Goal: Task Accomplishment & Management: Complete application form

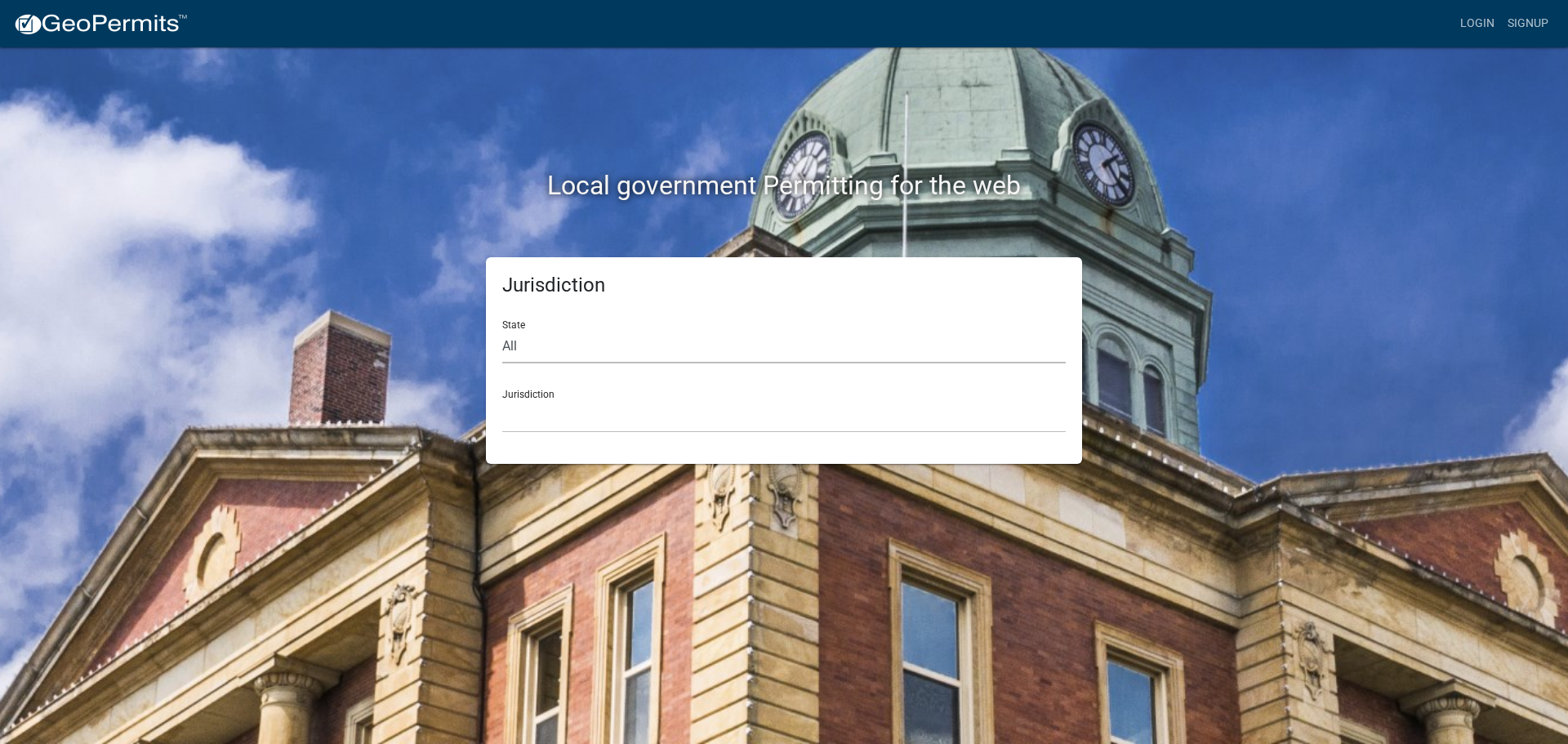
drag, startPoint x: 623, startPoint y: 352, endPoint x: 612, endPoint y: 361, distance: 14.2
click at [623, 352] on select "All [US_STATE] [US_STATE] [US_STATE] [US_STATE] [US_STATE] [US_STATE] [US_STATE…" at bounding box center [784, 347] width 563 height 34
select select "[US_STATE]"
click at [502, 330] on select "All Colorado Georgia Indiana Iowa Kansas Minnesota Ohio South Carolina Wisconsin" at bounding box center [784, 347] width 563 height 34
click at [615, 425] on select "City of Charlestown, Indiana City of Jeffersonville, Indiana City of Logansport…" at bounding box center [784, 416] width 563 height 34
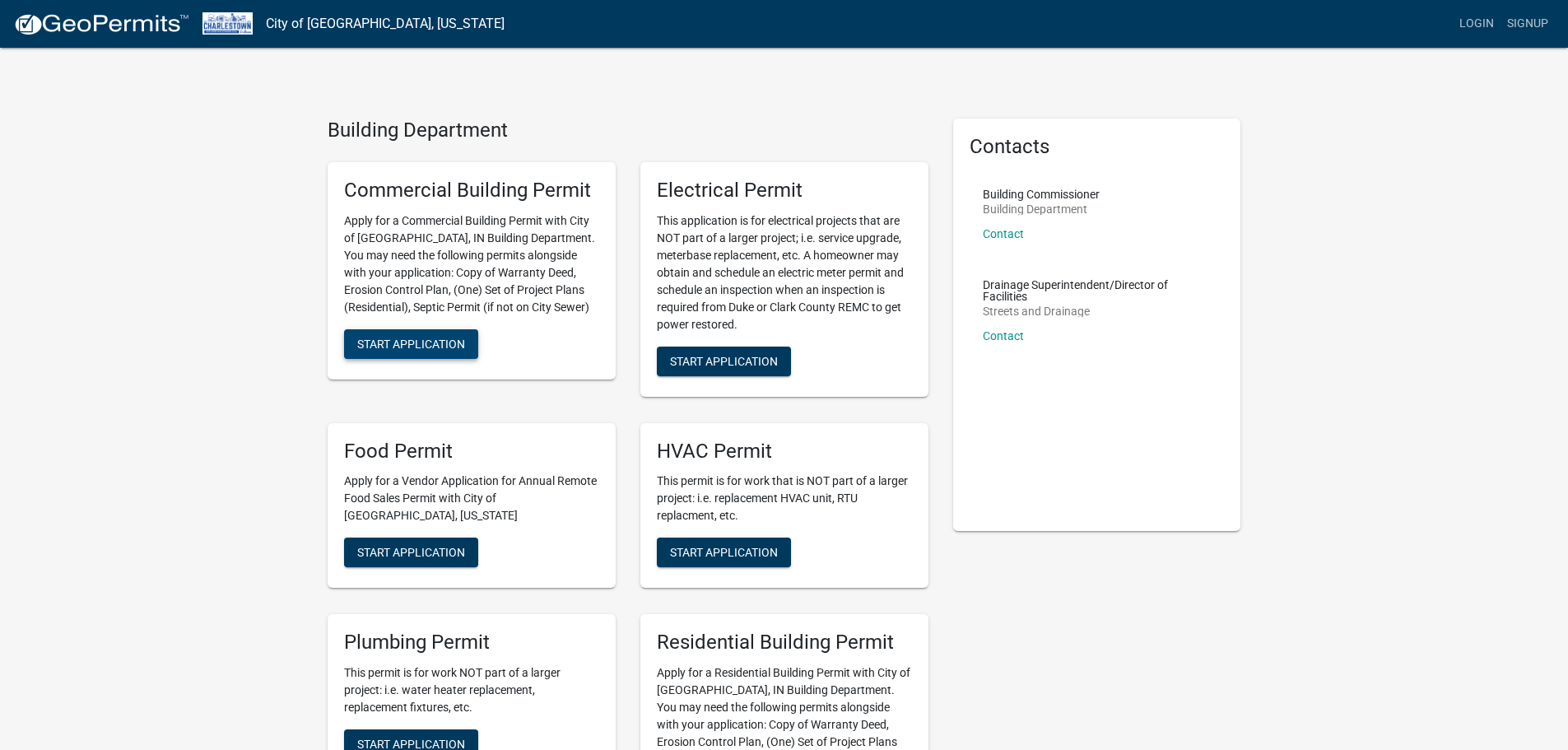
click at [394, 343] on span "Start Application" at bounding box center [411, 343] width 108 height 13
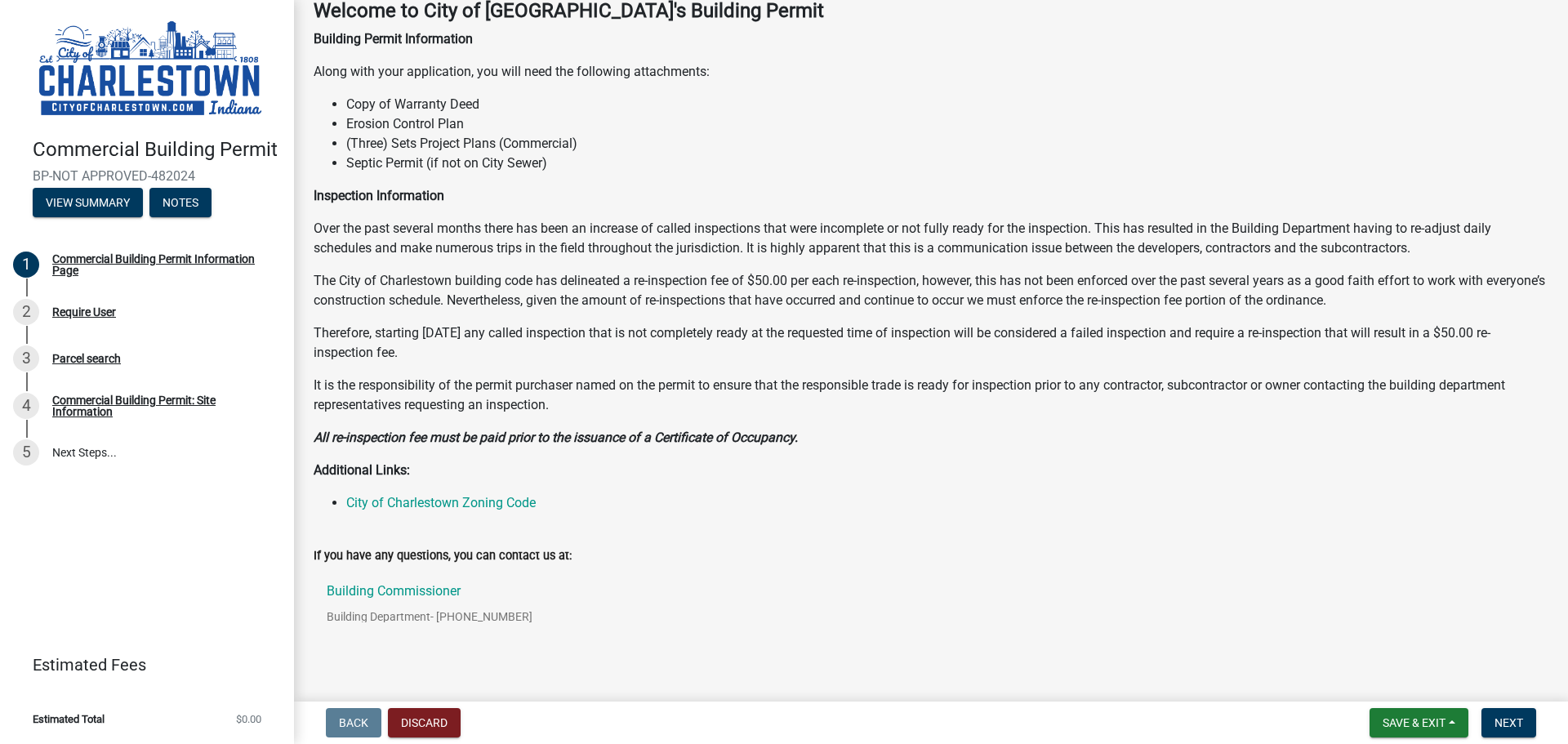
scroll to position [129, 0]
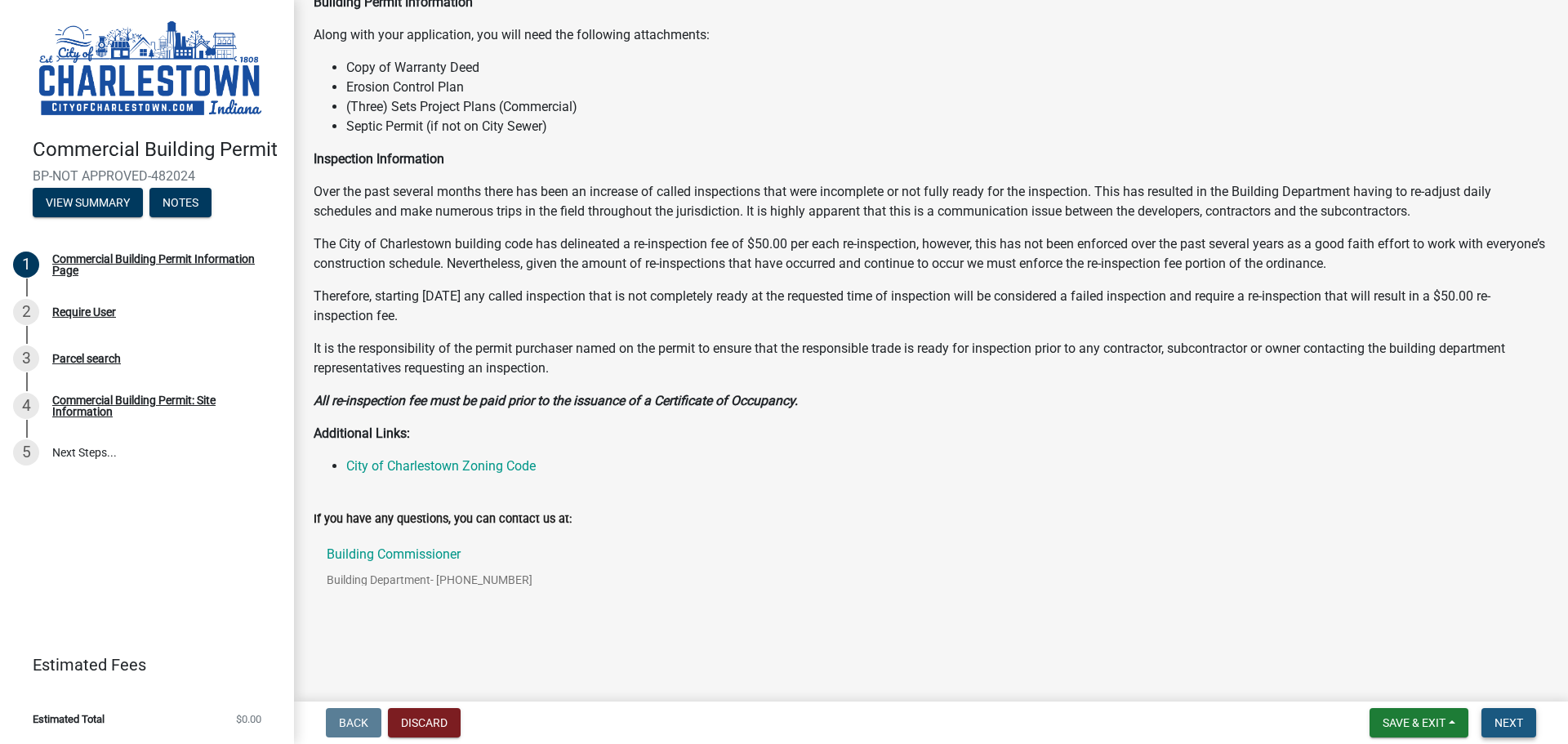
click at [1516, 720] on span "Next" at bounding box center [1509, 722] width 29 height 13
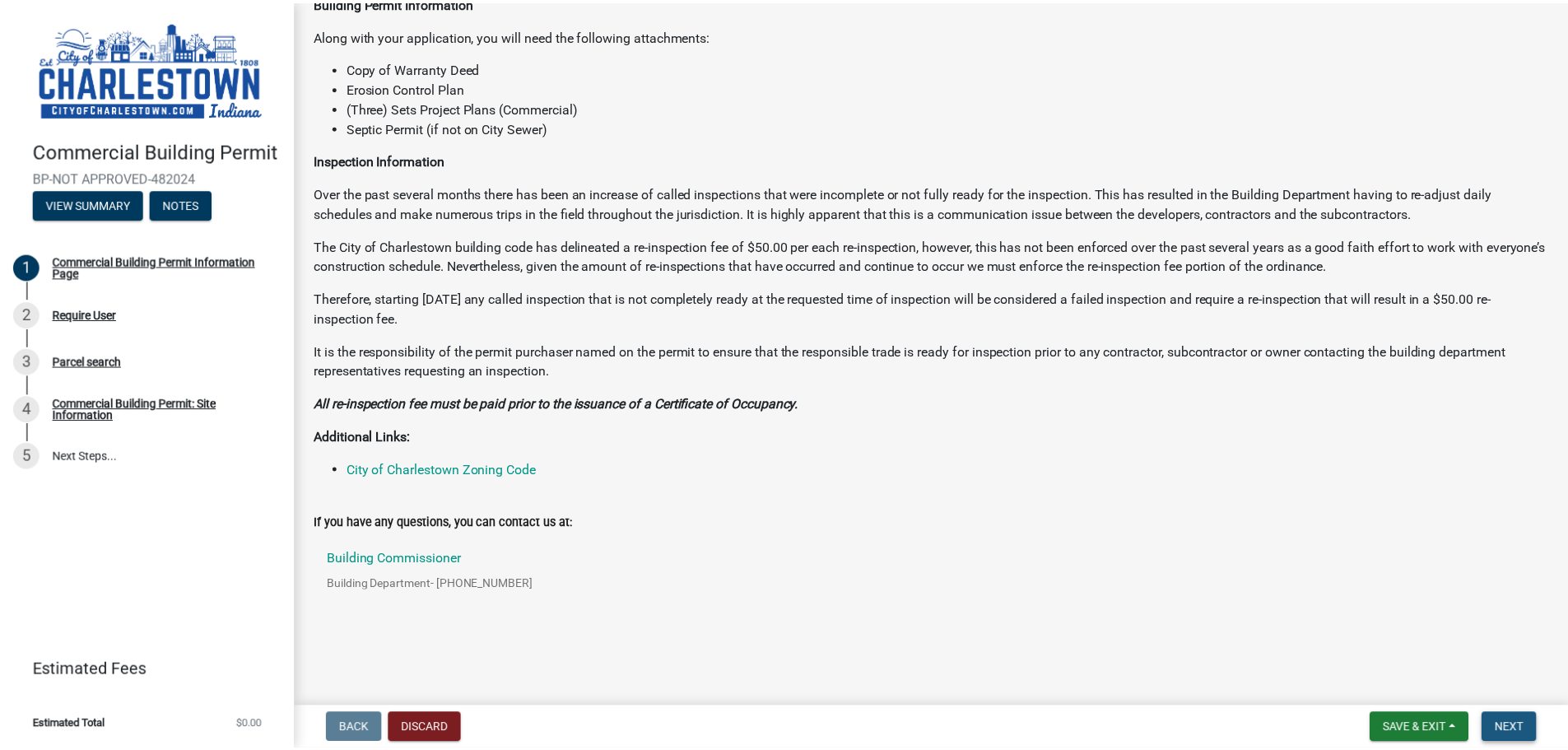
scroll to position [0, 0]
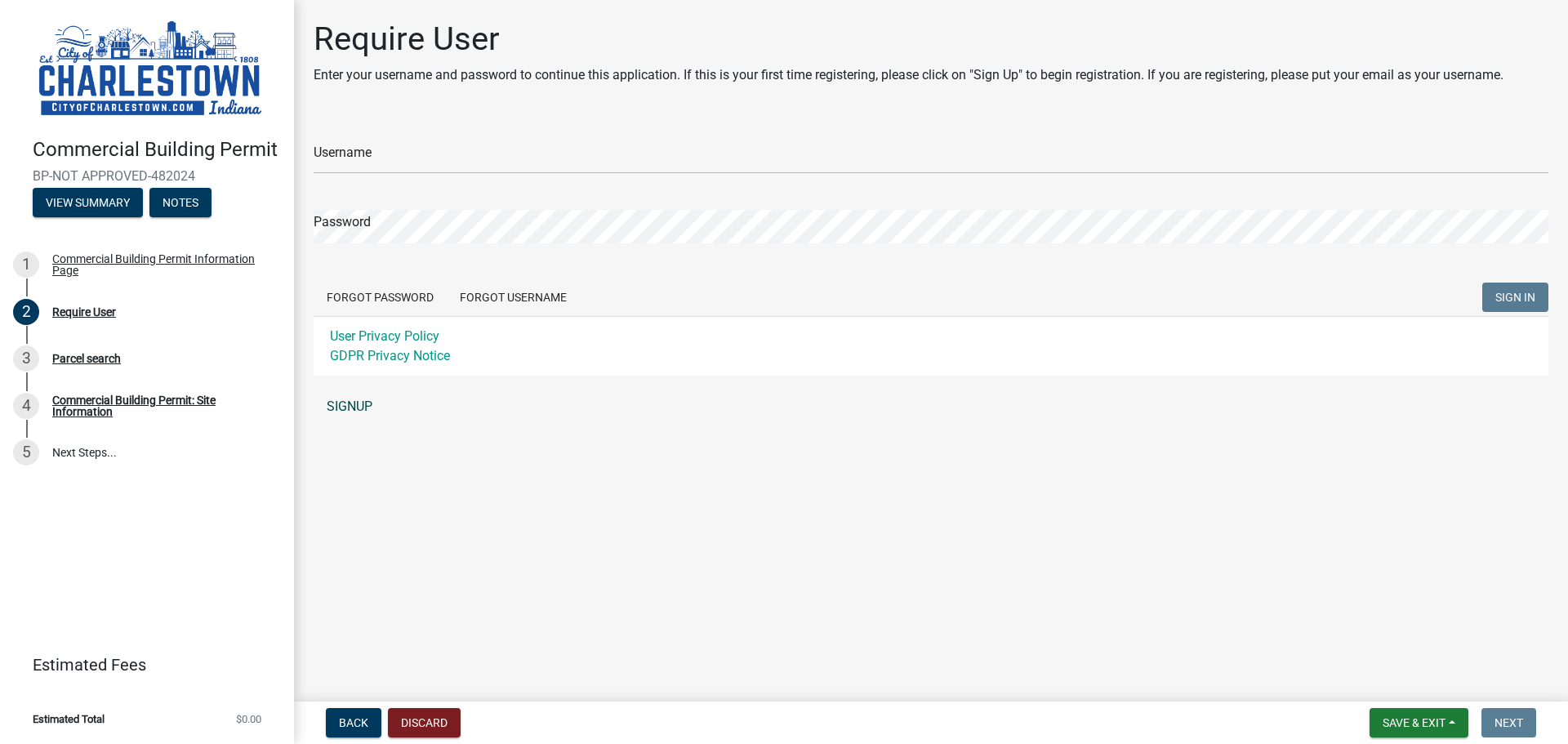
click at [359, 408] on link "SIGNUP" at bounding box center [930, 407] width 1234 height 33
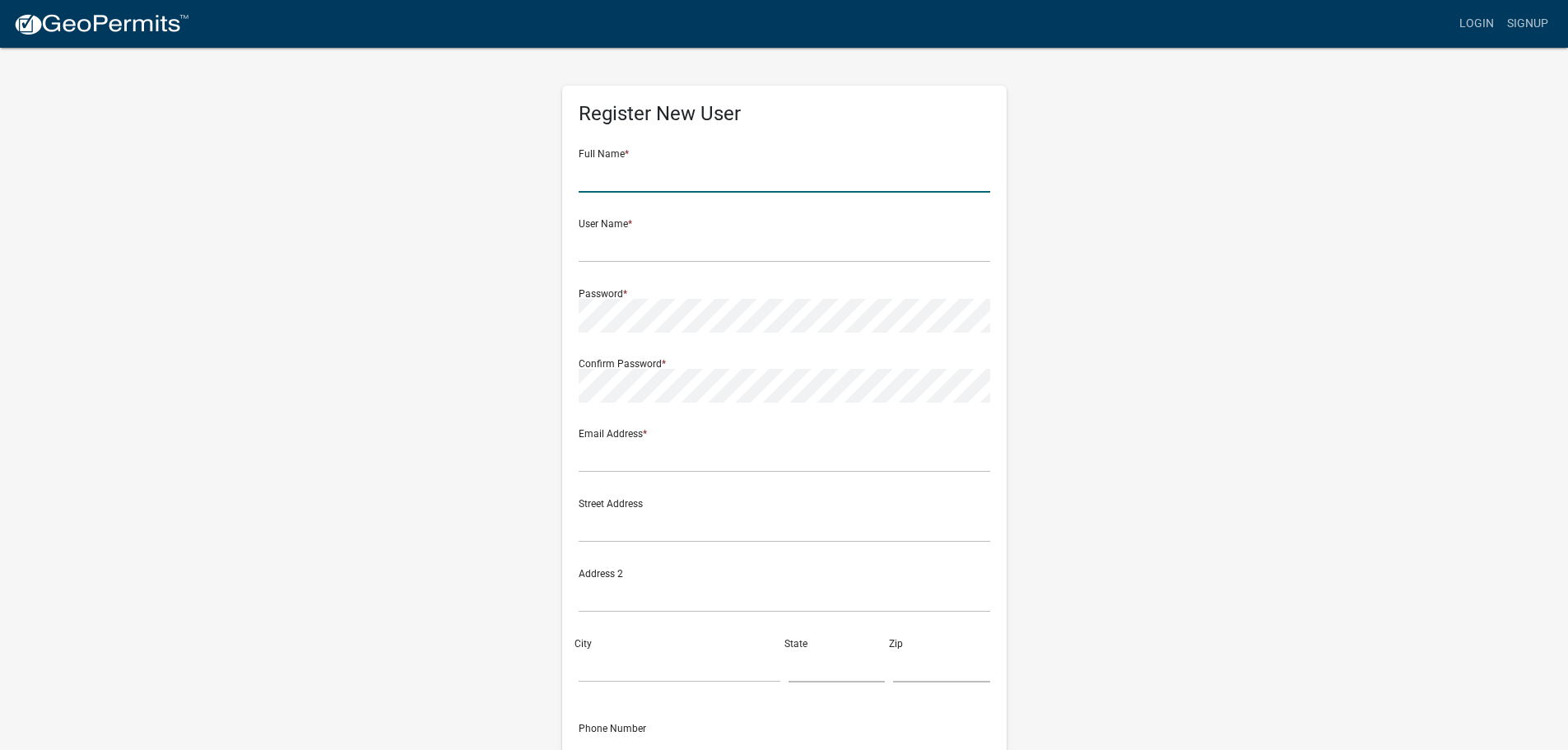
click at [690, 167] on input "text" at bounding box center [785, 176] width 412 height 34
type input "Richard Bowman"
type input "richardbowman@coreconstruction.com"
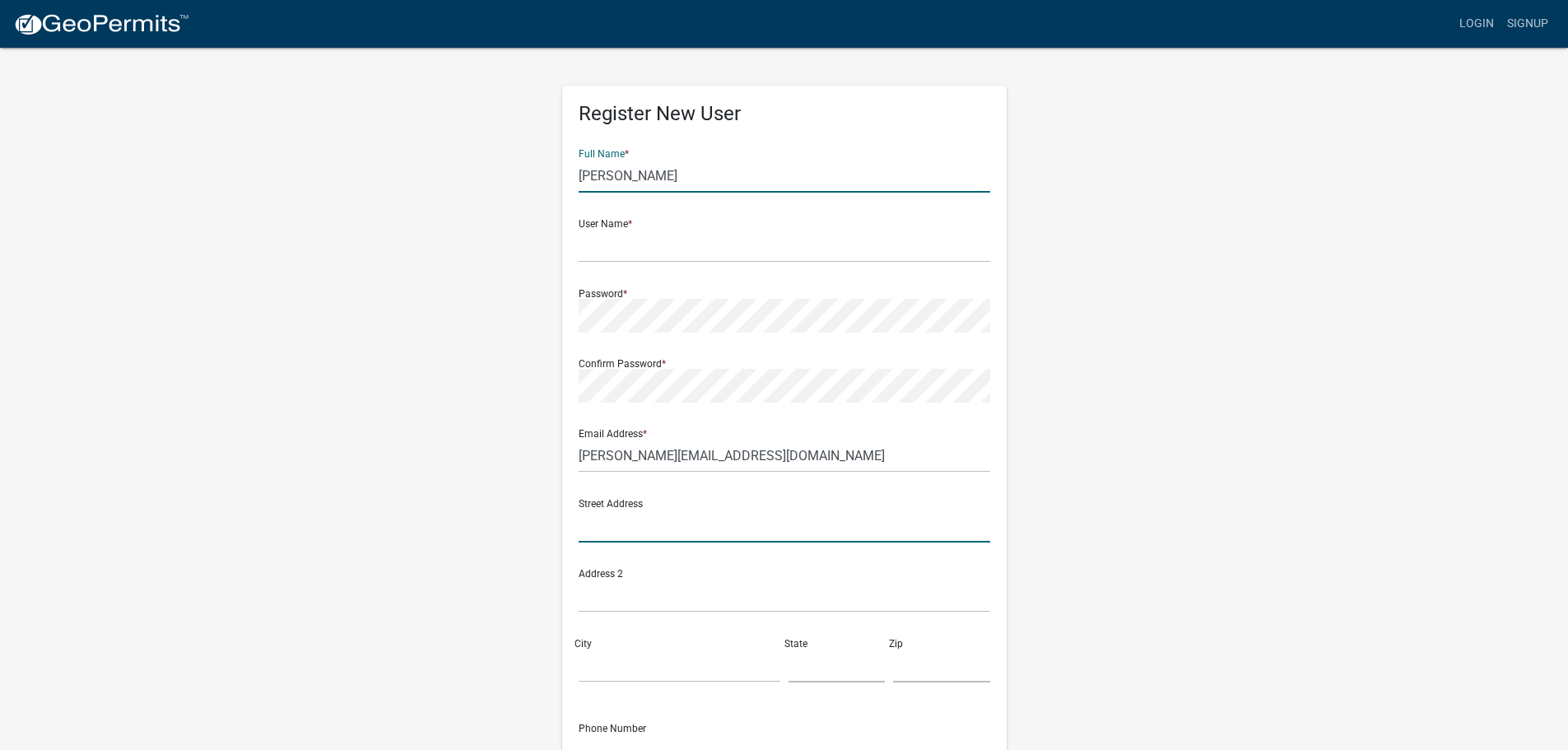
type input "9001 Wesleyan Rd."
type input "#110"
type input "Indianapolis"
type input "IN"
type input "46268"
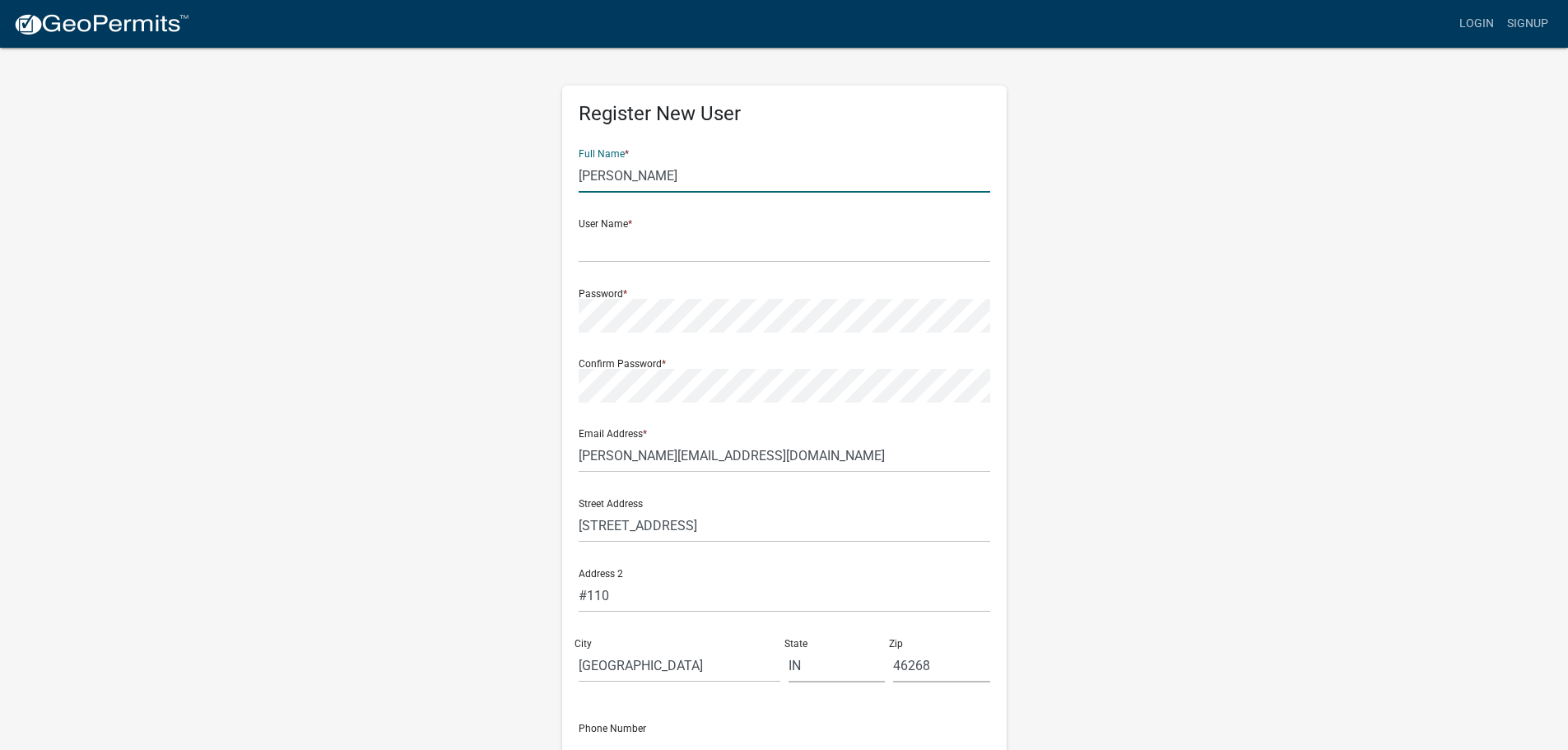
type input "4632417374"
click at [664, 241] on input "text" at bounding box center [785, 246] width 412 height 34
type input "rbowman"
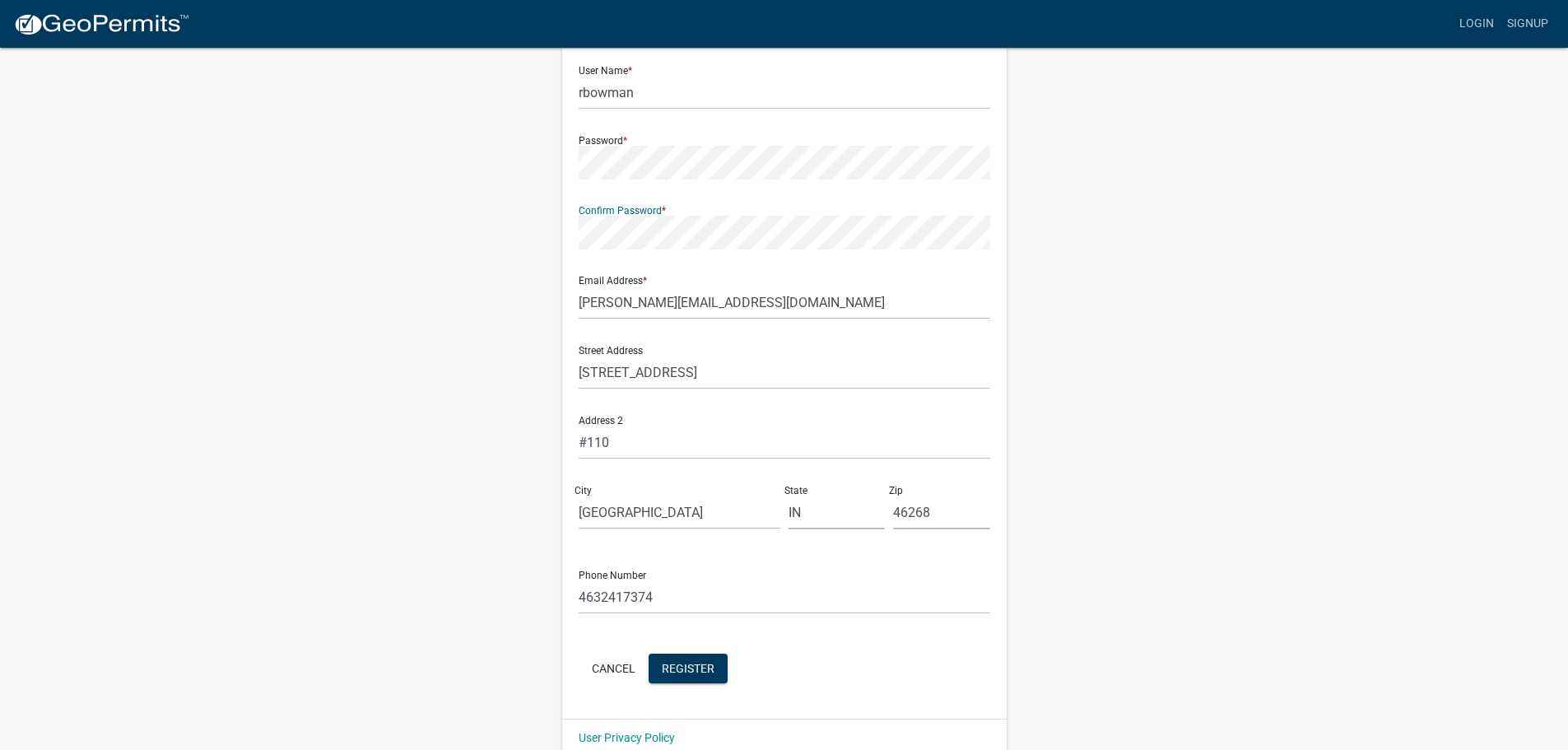
scroll to position [177, 0]
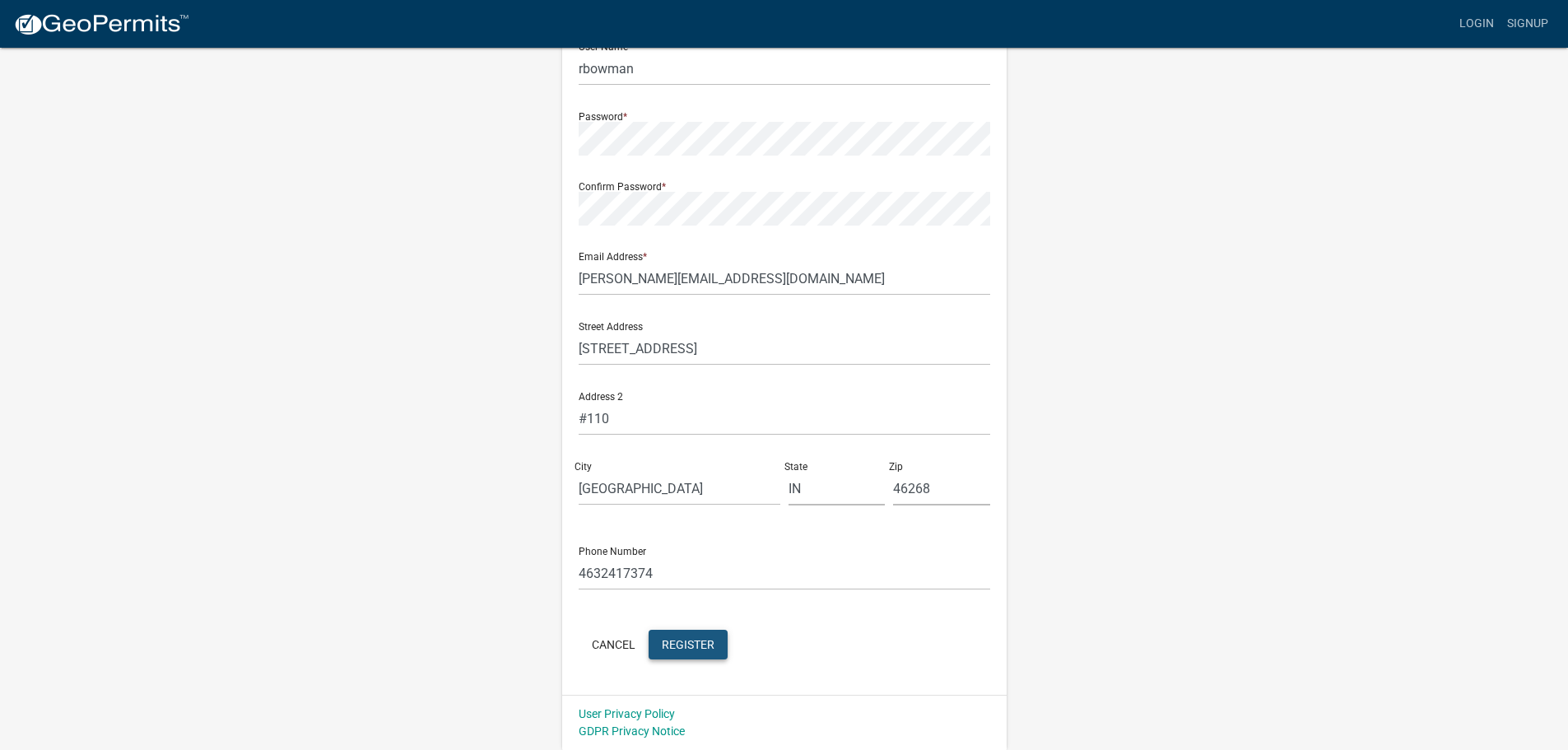
click at [685, 648] on span "Register" at bounding box center [688, 643] width 53 height 13
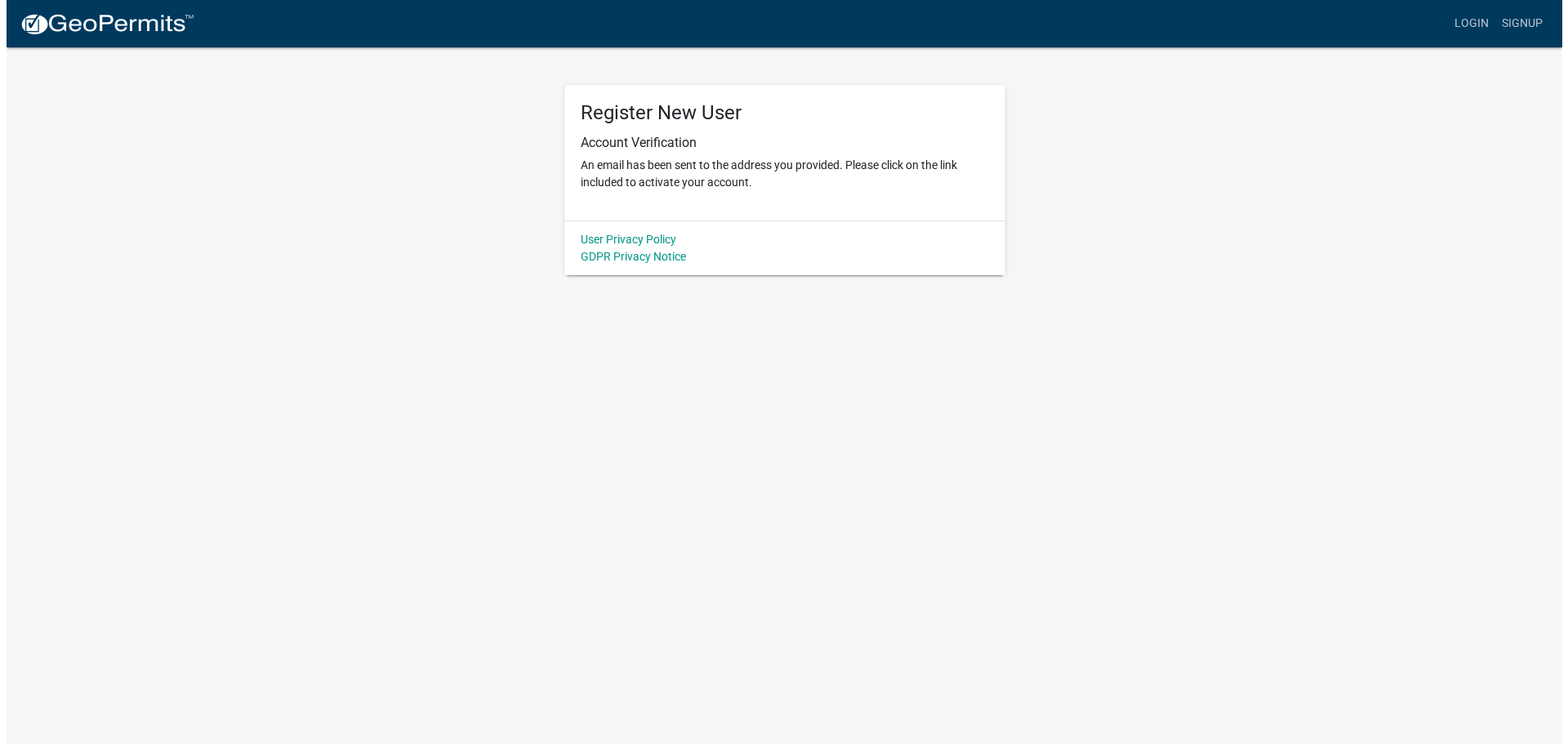
scroll to position [0, 0]
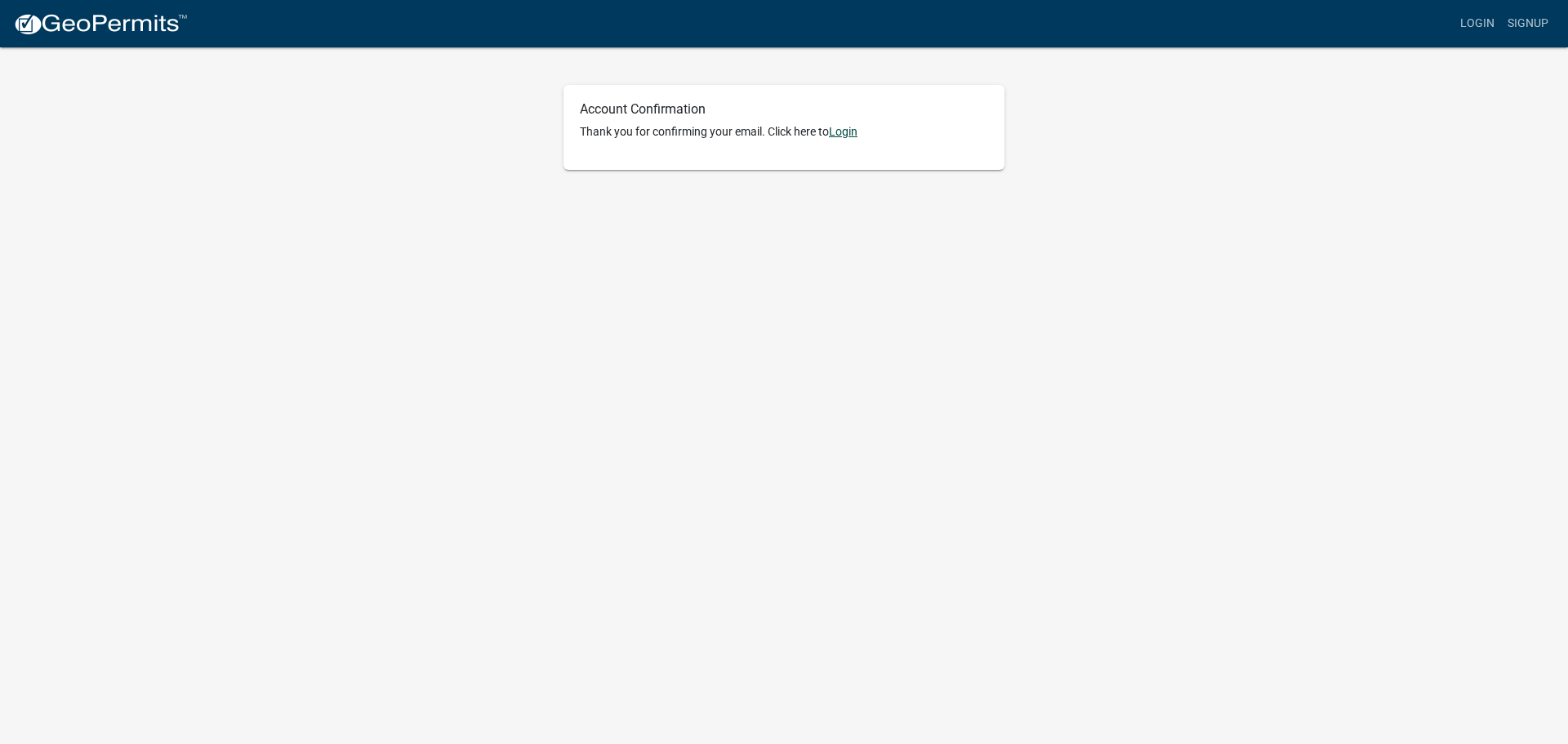
click at [849, 134] on link "Login" at bounding box center [843, 130] width 29 height 13
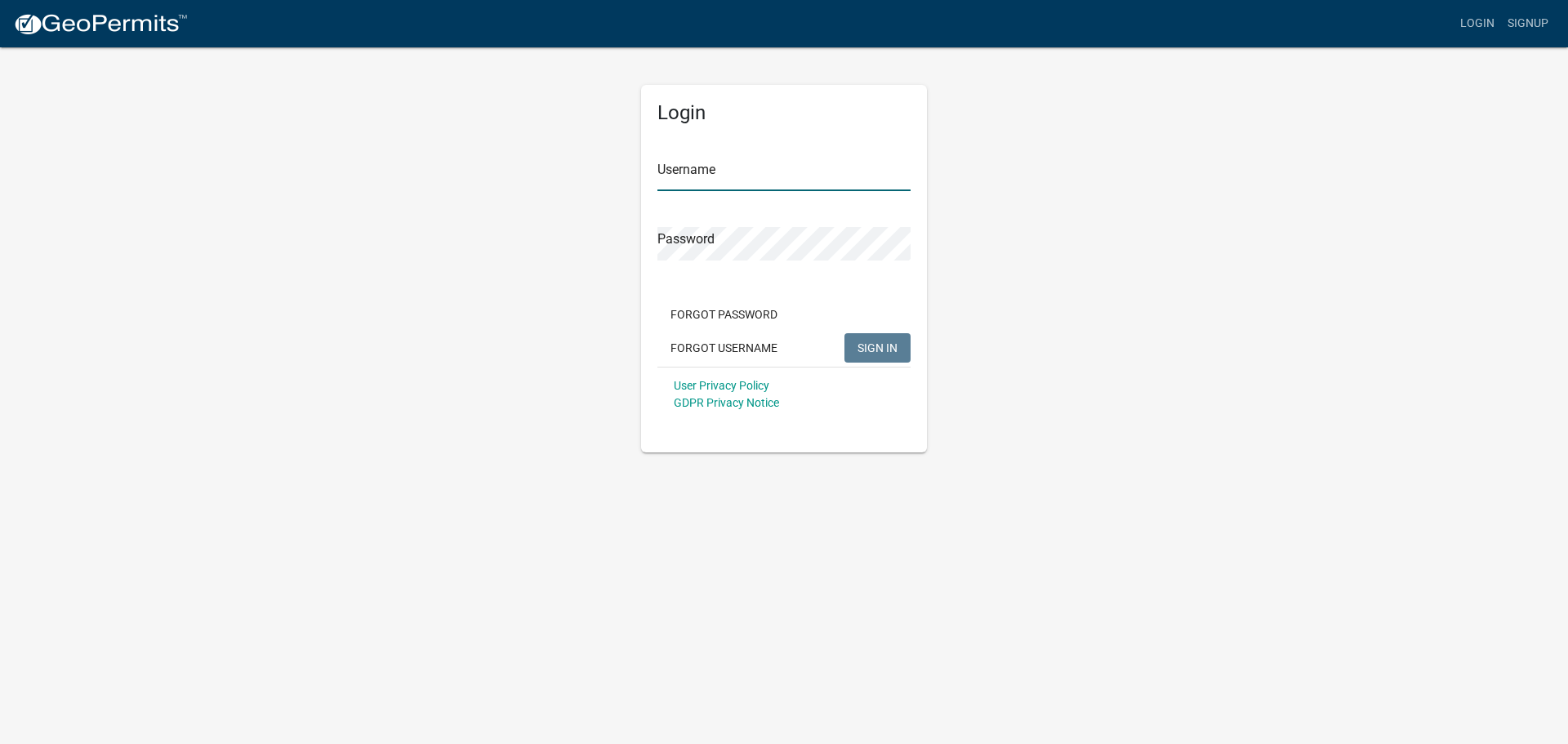
type input "rbowman"
click at [889, 357] on button "SIGN IN" at bounding box center [878, 347] width 66 height 30
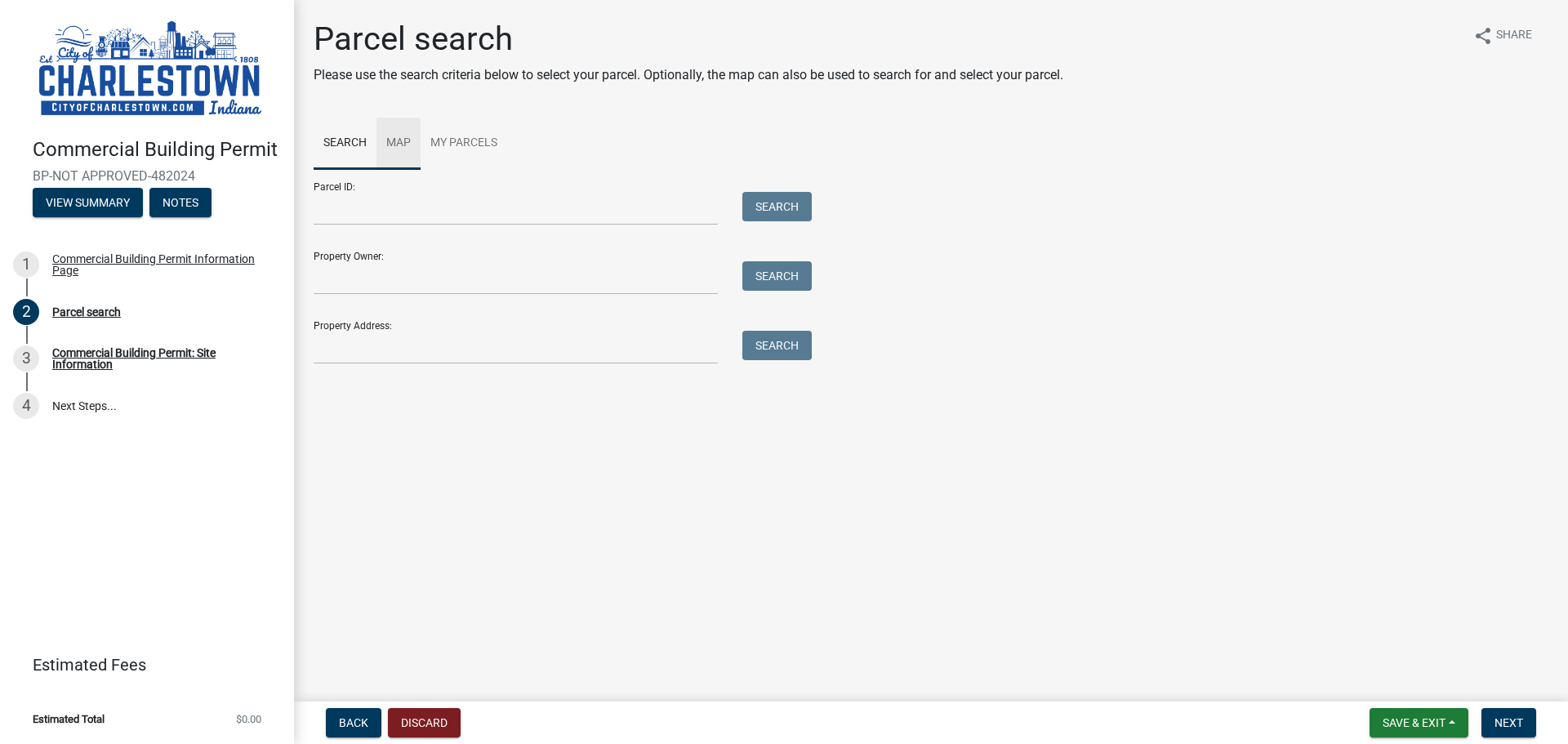
click at [407, 145] on link "Map" at bounding box center [398, 144] width 44 height 53
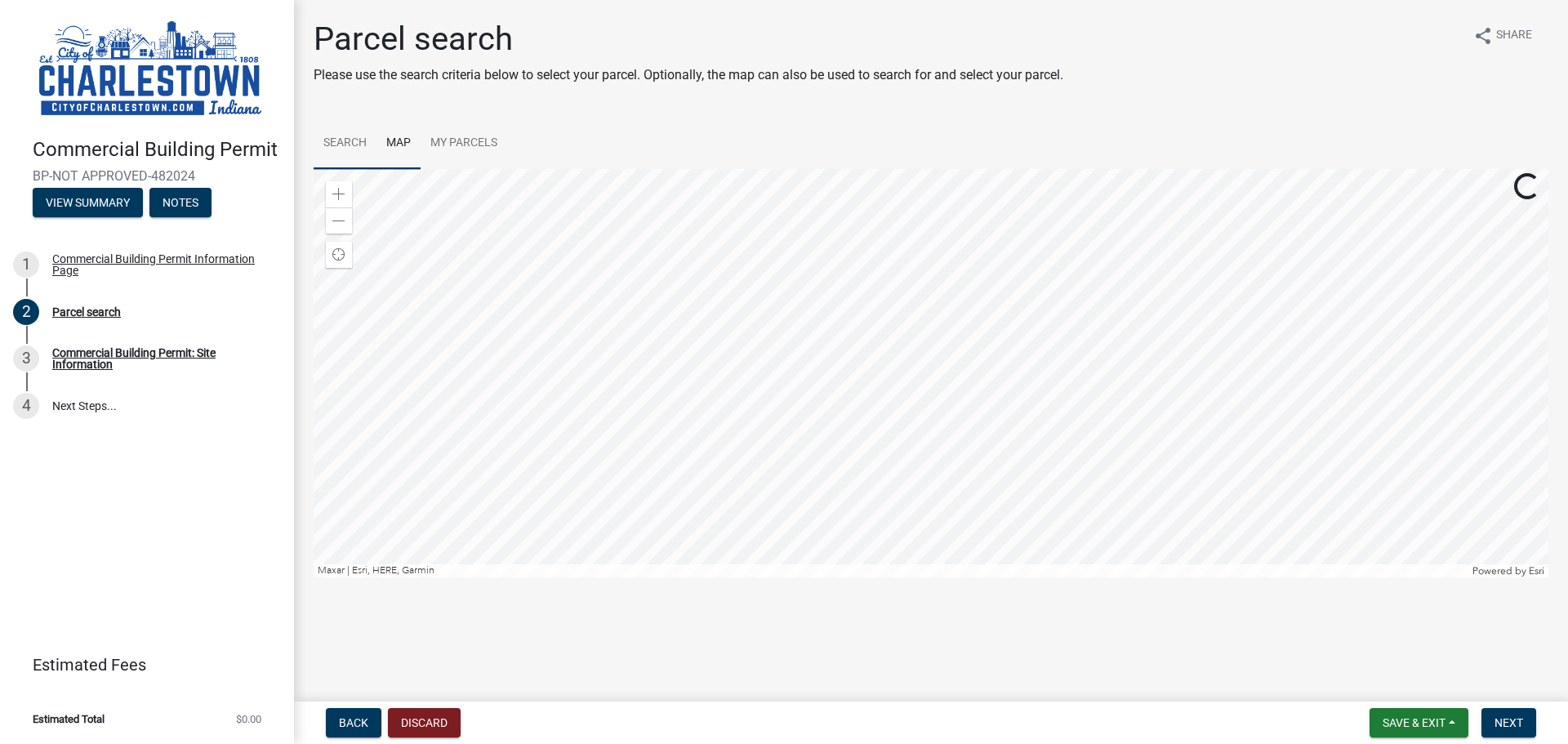
click at [351, 147] on link "Search" at bounding box center [345, 144] width 63 height 53
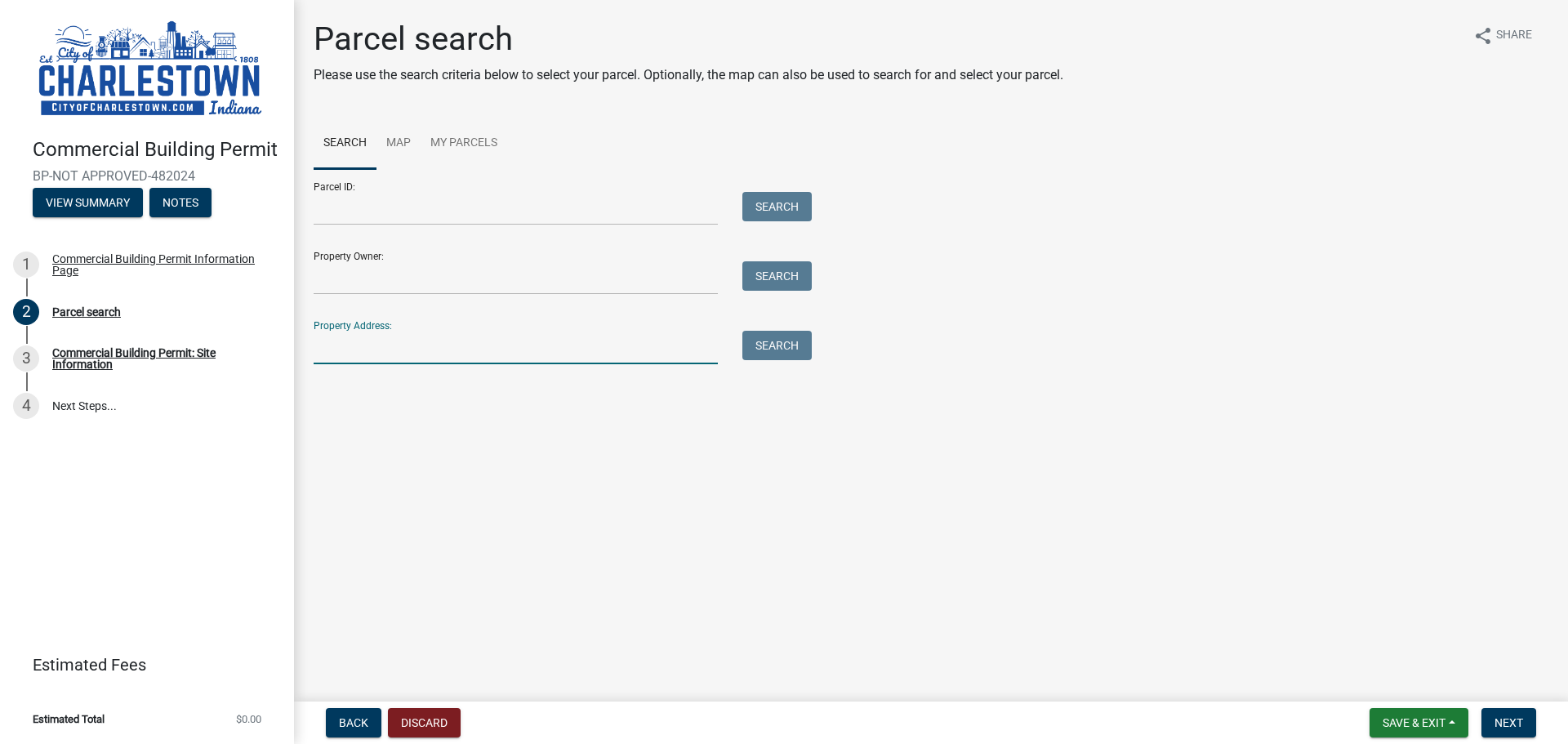
click at [423, 341] on input "Property Address:" at bounding box center [515, 347] width 404 height 34
paste input "[STREET_ADDRESS][US_STATE]"
click at [784, 351] on button "Search" at bounding box center [777, 345] width 69 height 30
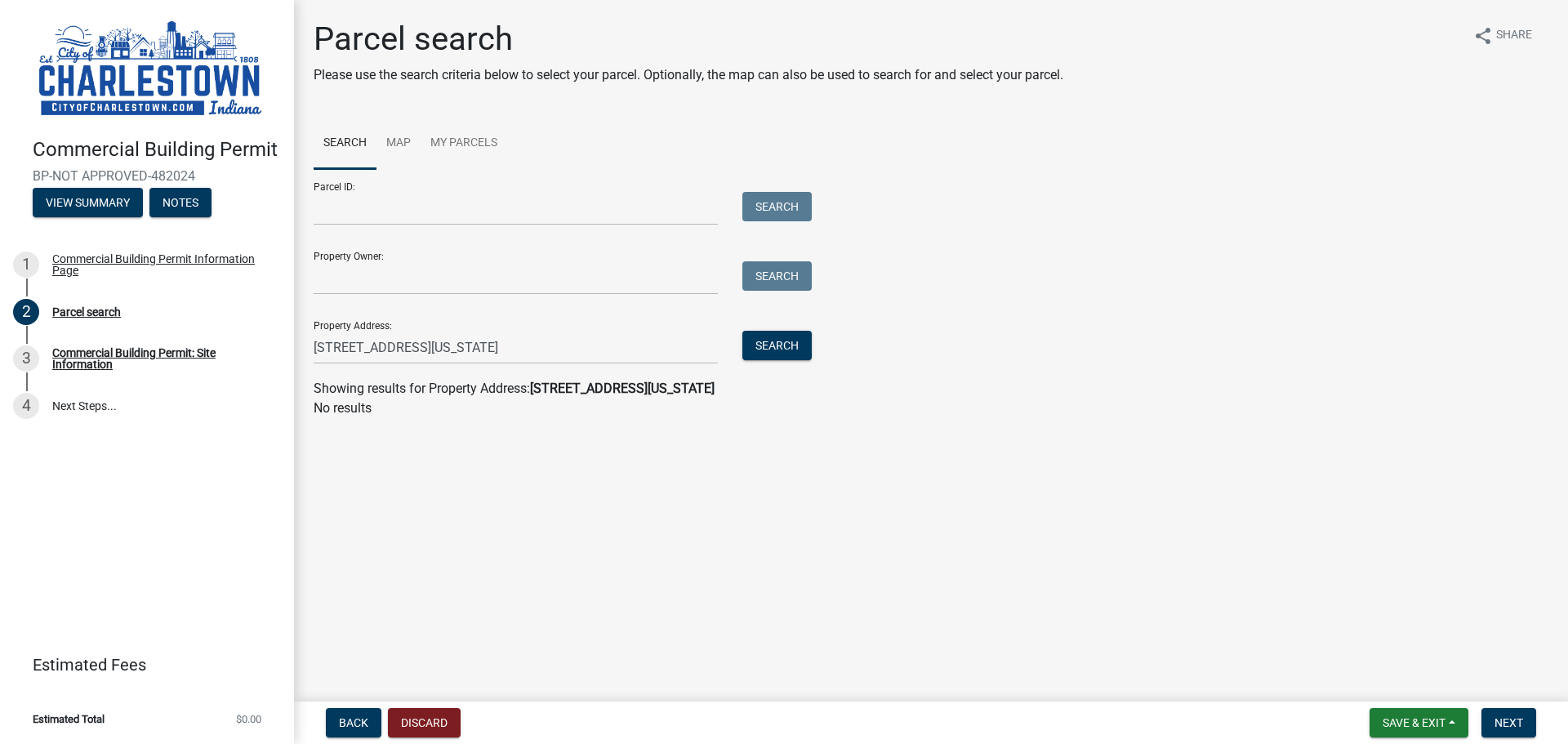
click at [629, 397] on div "Showing results for Property Address: [STREET_ADDRESS][US_STATE]" at bounding box center [930, 388] width 1234 height 19
drag, startPoint x: 561, startPoint y: 346, endPoint x: 398, endPoint y: 357, distance: 163.4
click at [396, 355] on input "[STREET_ADDRESS][US_STATE]" at bounding box center [515, 347] width 404 height 34
click at [702, 486] on main "Parcel search Please use the search criteria below to select your parcel. Optio…" at bounding box center [931, 347] width 1274 height 695
click at [789, 348] on button "Search" at bounding box center [777, 345] width 69 height 30
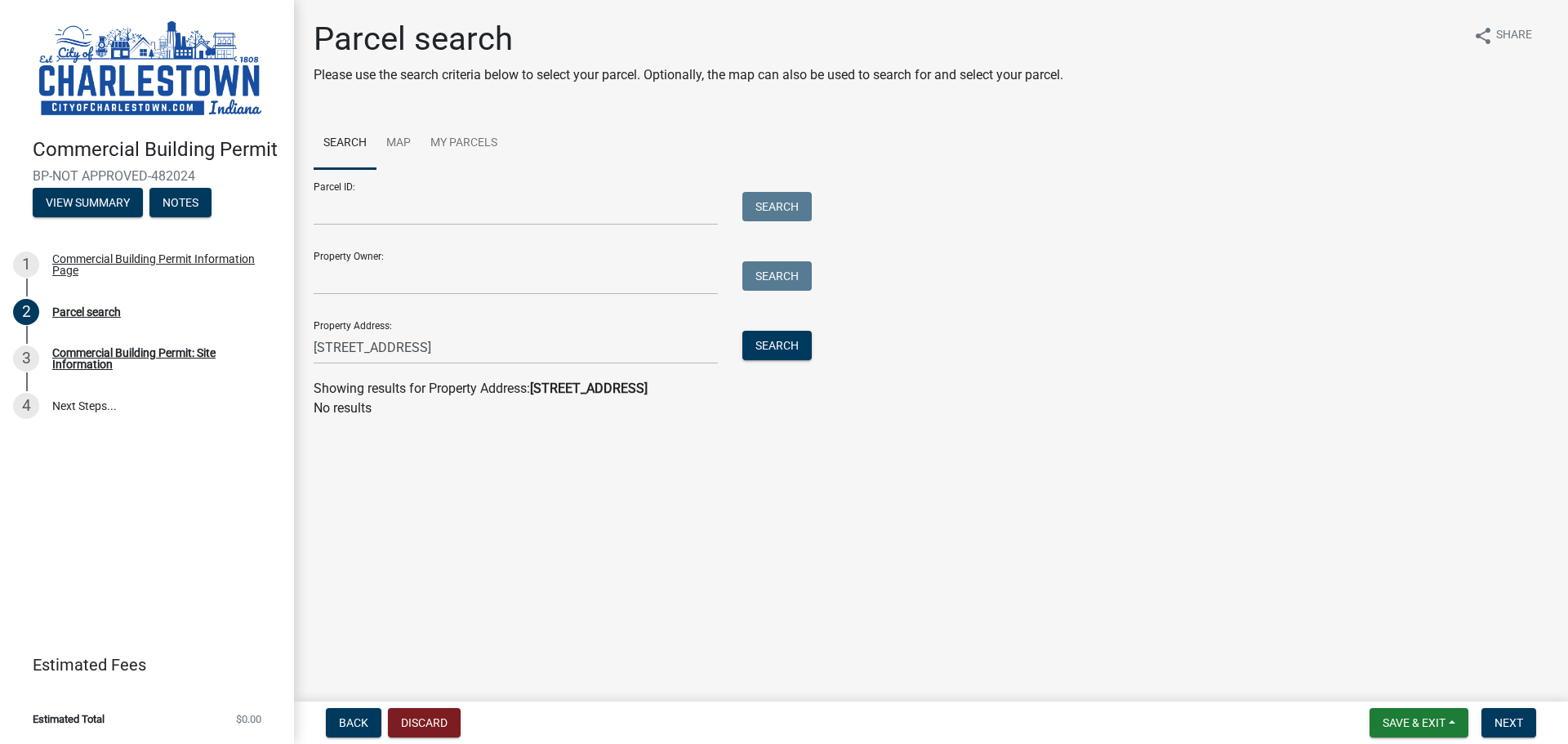
click at [738, 347] on div "Search" at bounding box center [773, 347] width 86 height 34
click at [523, 353] on input "[STREET_ADDRESS]" at bounding box center [515, 347] width 404 height 34
click at [759, 342] on button "Search" at bounding box center [777, 345] width 69 height 30
click at [568, 389] on strong "[STREET_ADDRESS]" at bounding box center [589, 388] width 118 height 15
click at [445, 366] on wm-search-parcel-data-activity-input "Search Map My Parcels Parcel ID: Search Property Owner: Search Property Address…" at bounding box center [930, 268] width 1234 height 301
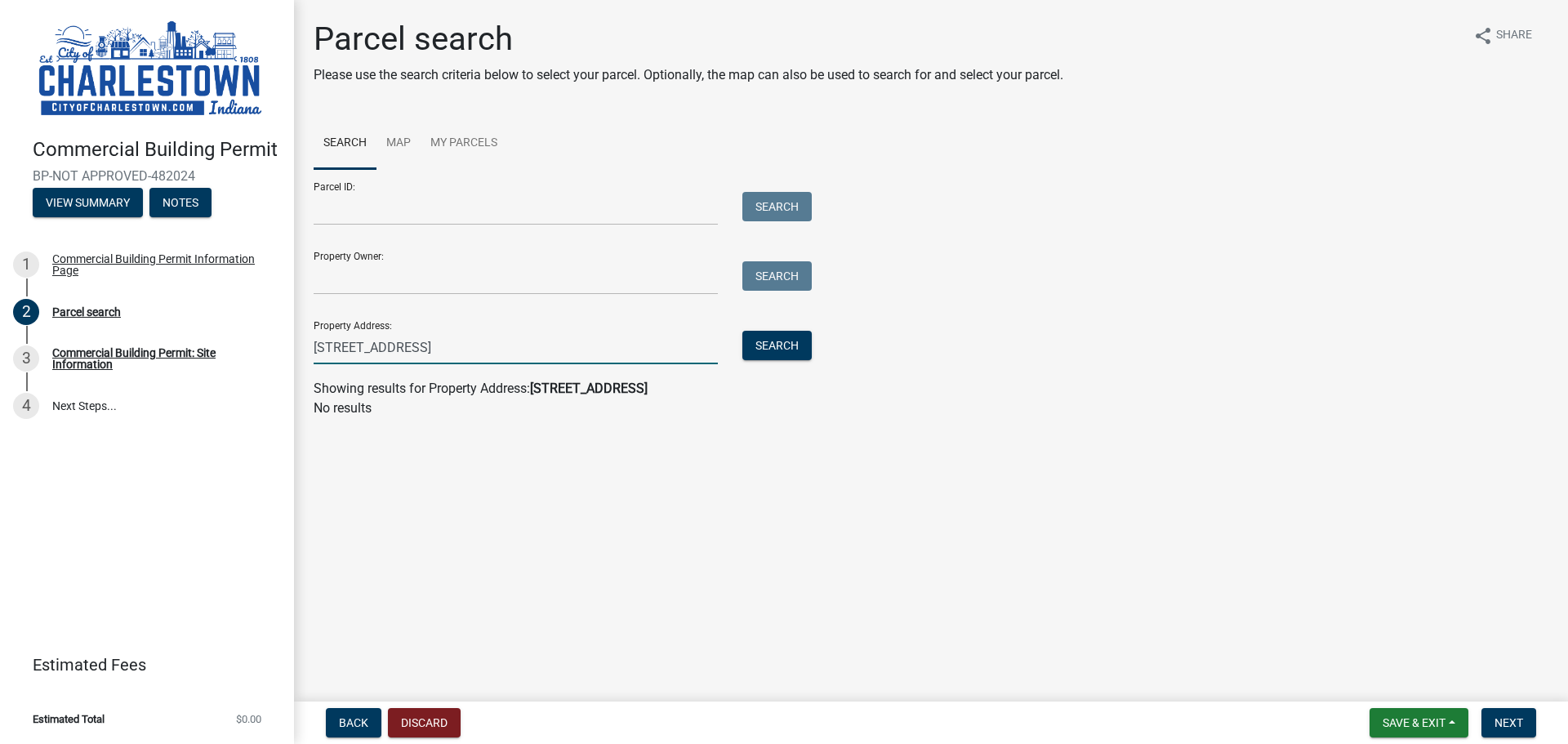
click at [443, 356] on input "[STREET_ADDRESS]" at bounding box center [515, 347] width 404 height 34
paste input "#1699, [GEOGRAPHIC_DATA], IN 47111"
type input "[STREET_ADDRESS]"
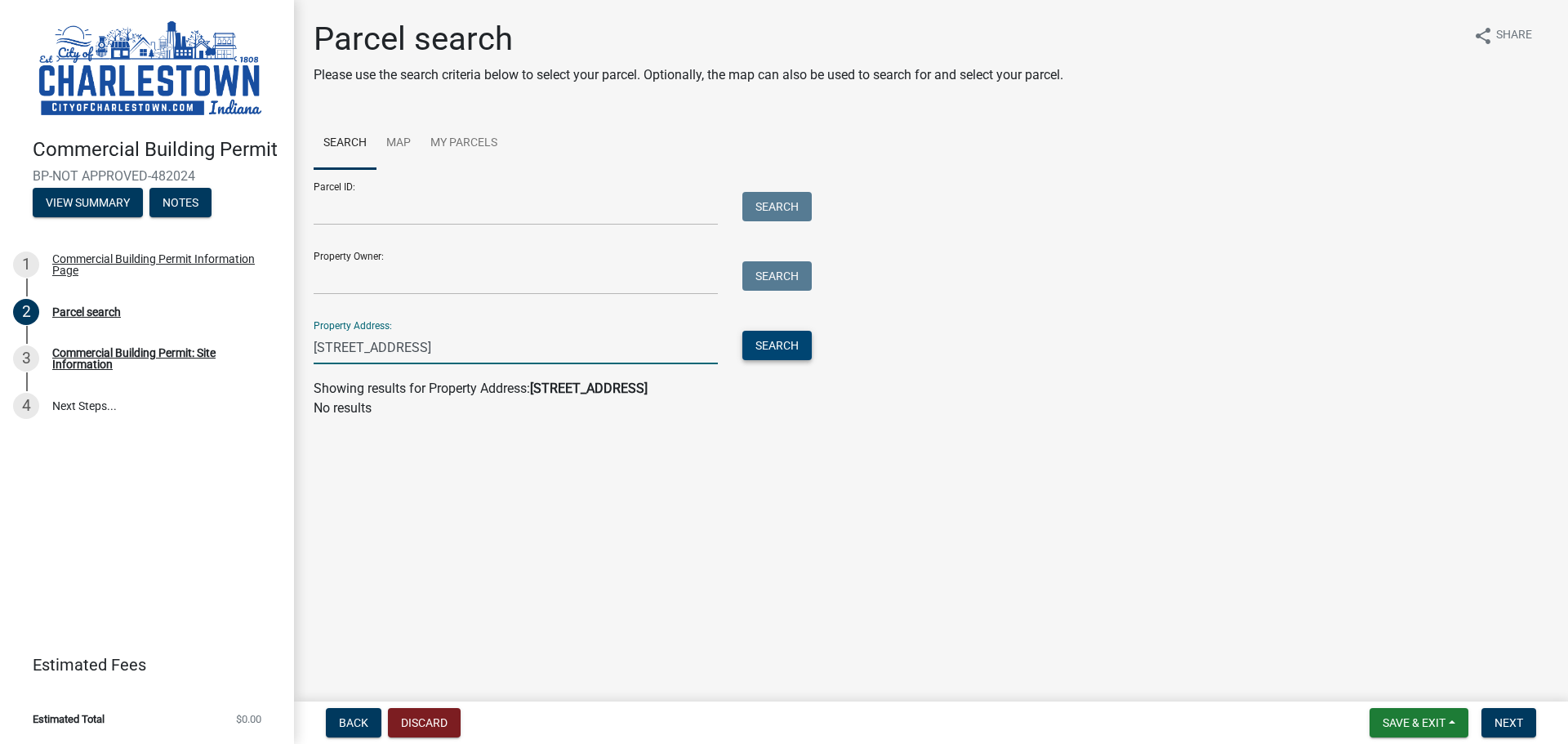
click at [775, 346] on button "Search" at bounding box center [777, 345] width 69 height 30
click at [408, 343] on input "[STREET_ADDRESS]" at bounding box center [515, 347] width 404 height 34
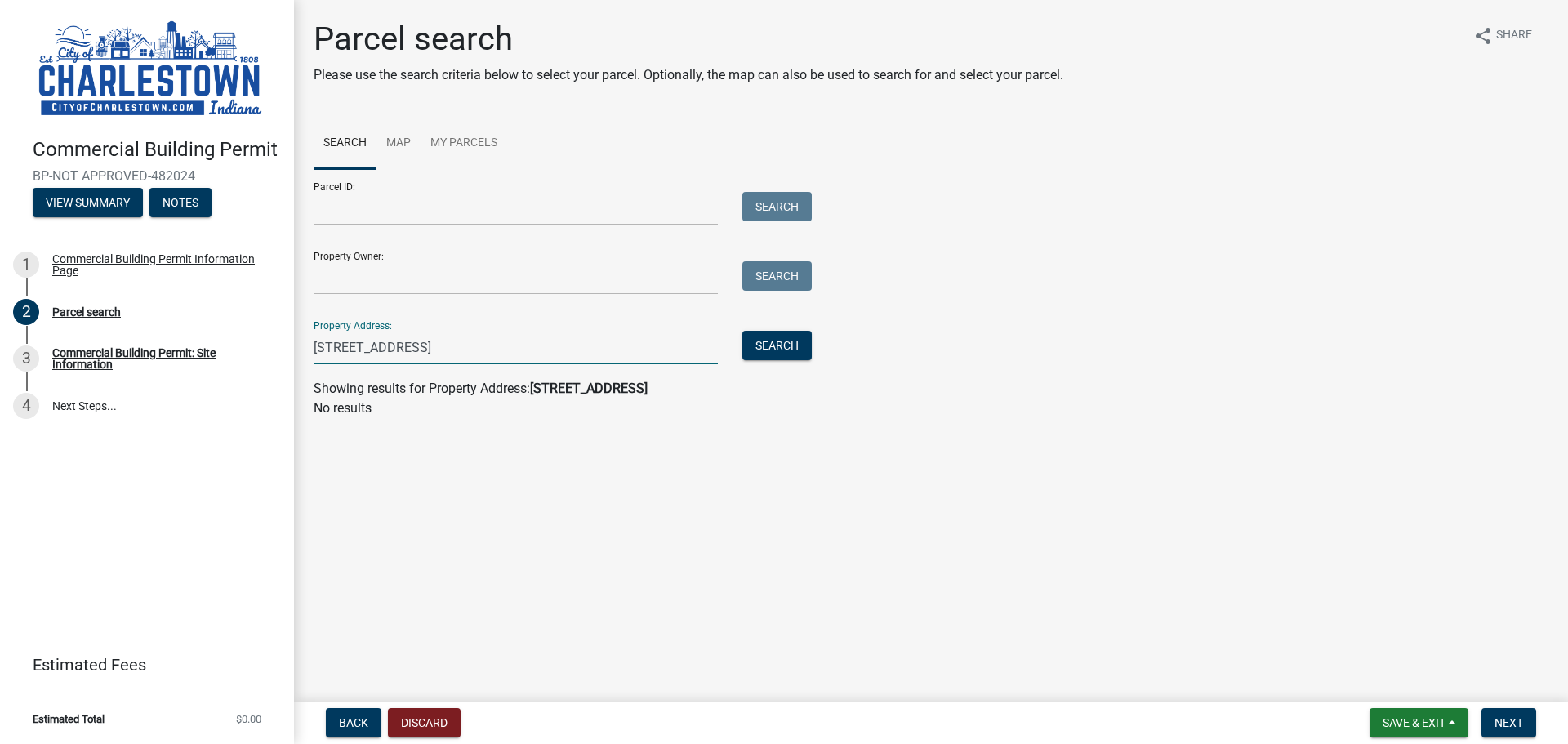
click at [409, 343] on input "[STREET_ADDRESS]" at bounding box center [515, 347] width 404 height 34
click at [392, 147] on link "Map" at bounding box center [398, 144] width 44 height 53
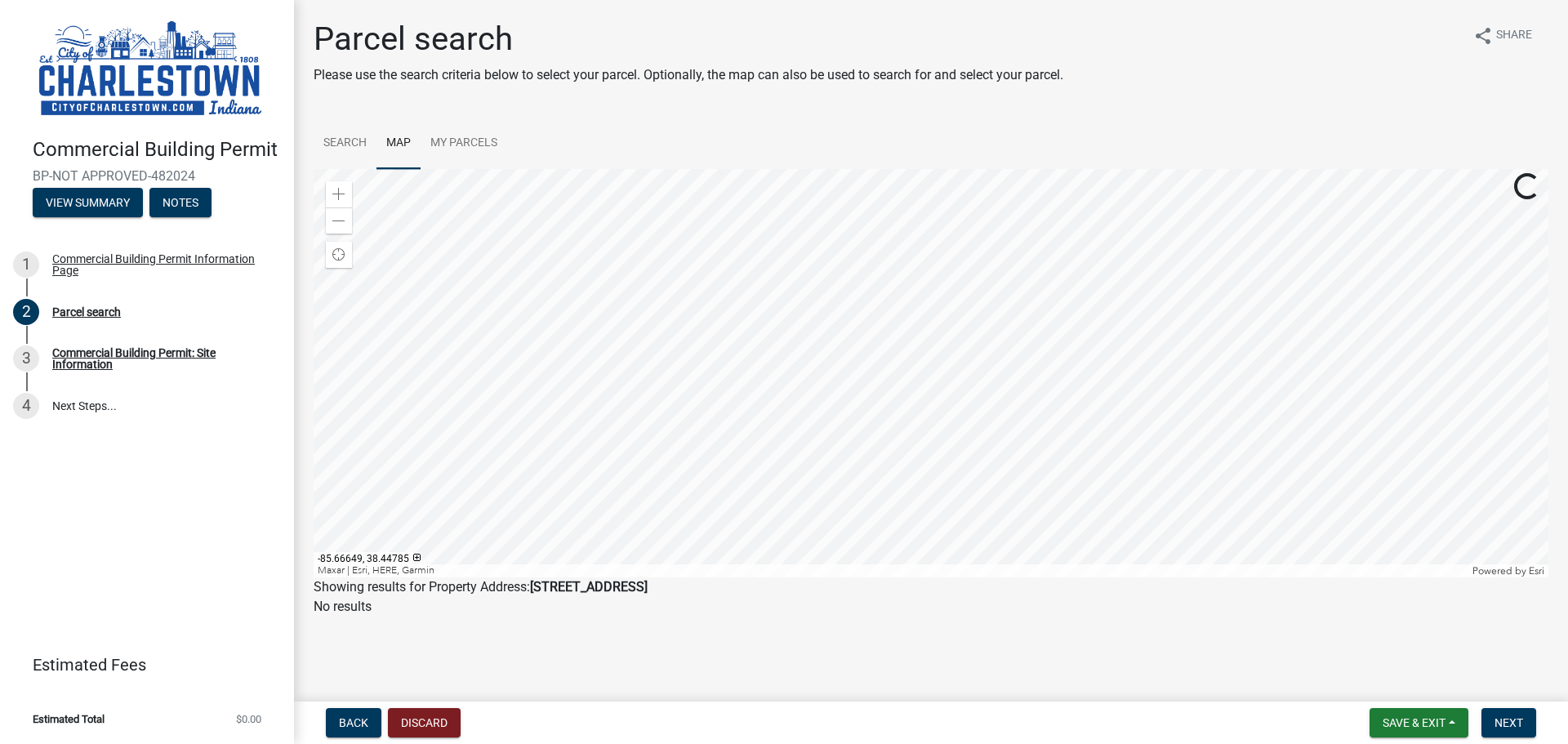
click at [889, 402] on div at bounding box center [930, 374] width 1234 height 408
click at [893, 374] on div at bounding box center [930, 374] width 1234 height 408
click at [879, 491] on div at bounding box center [930, 374] width 1234 height 408
click at [864, 386] on div at bounding box center [930, 374] width 1234 height 408
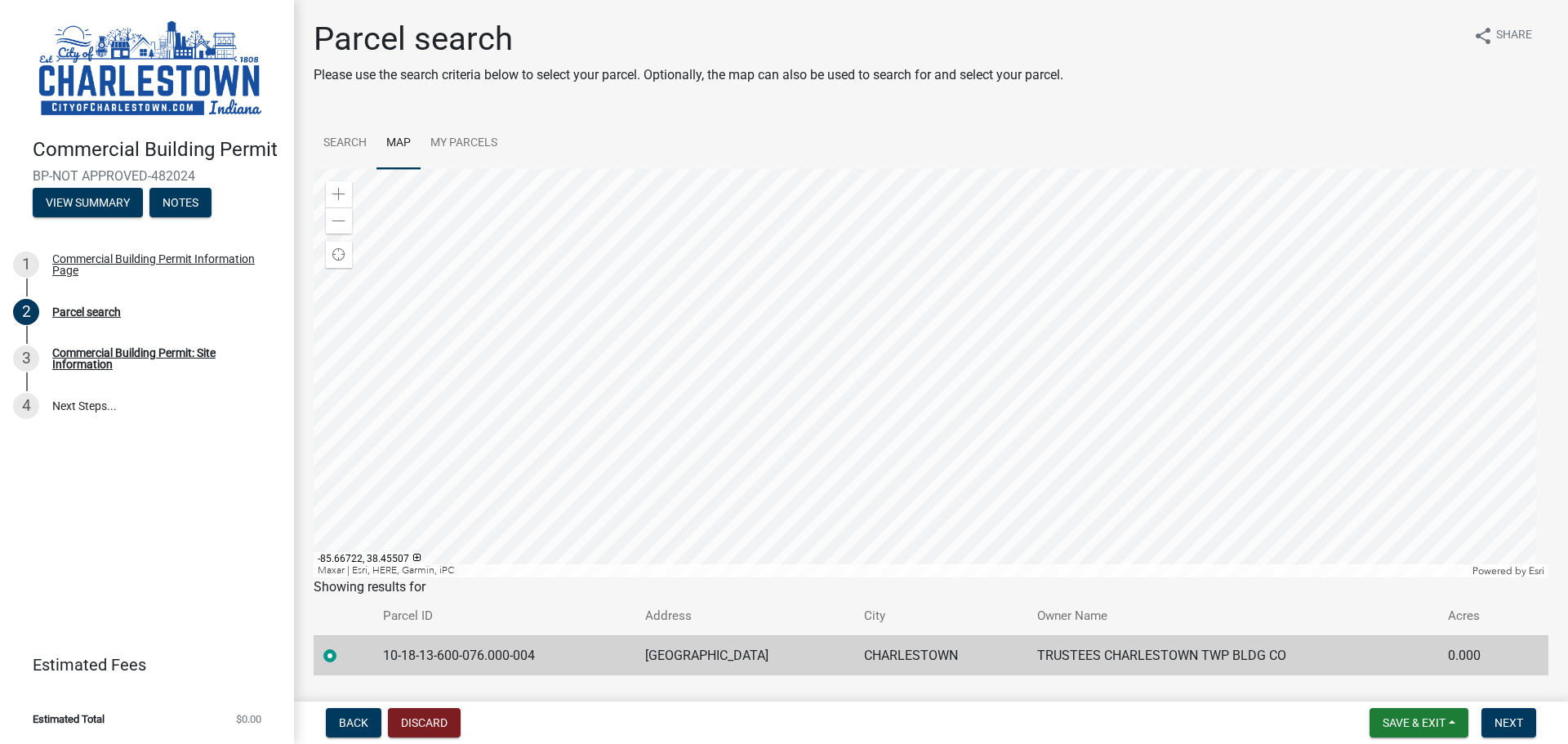
click at [849, 421] on div at bounding box center [930, 374] width 1234 height 408
click at [801, 378] on div at bounding box center [930, 374] width 1234 height 408
click at [873, 427] on div at bounding box center [930, 374] width 1234 height 408
click at [827, 344] on div at bounding box center [930, 374] width 1234 height 408
click at [1521, 731] on button "Next" at bounding box center [1509, 723] width 55 height 30
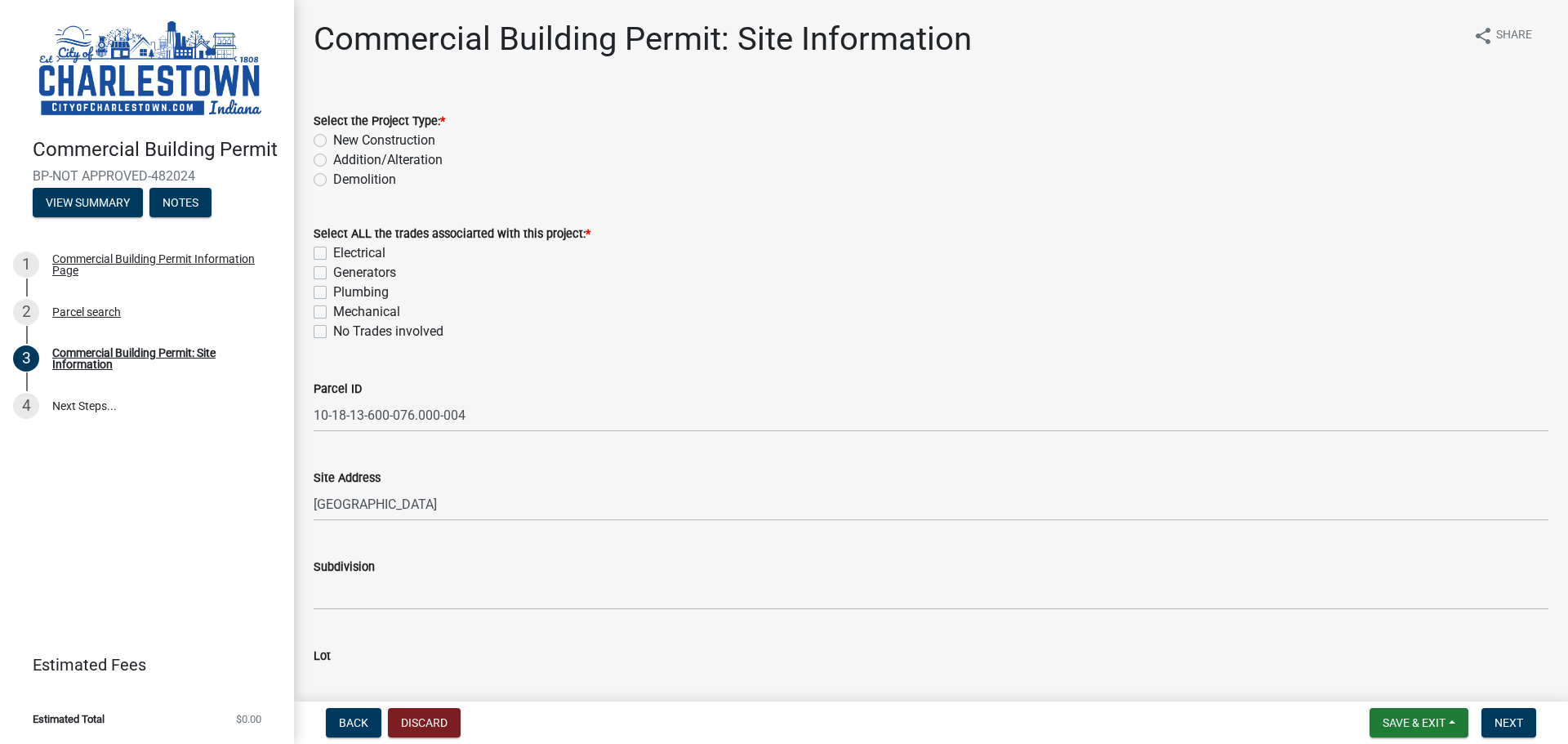
click at [333, 159] on label "Addition/Alteration" at bounding box center [387, 159] width 109 height 19
click at [333, 159] on input "Addition/Alteration" at bounding box center [338, 155] width 11 height 11
radio input "true"
click at [333, 253] on label "Electrical" at bounding box center [359, 253] width 53 height 19
click at [333, 253] on input "Electrical" at bounding box center [338, 248] width 11 height 11
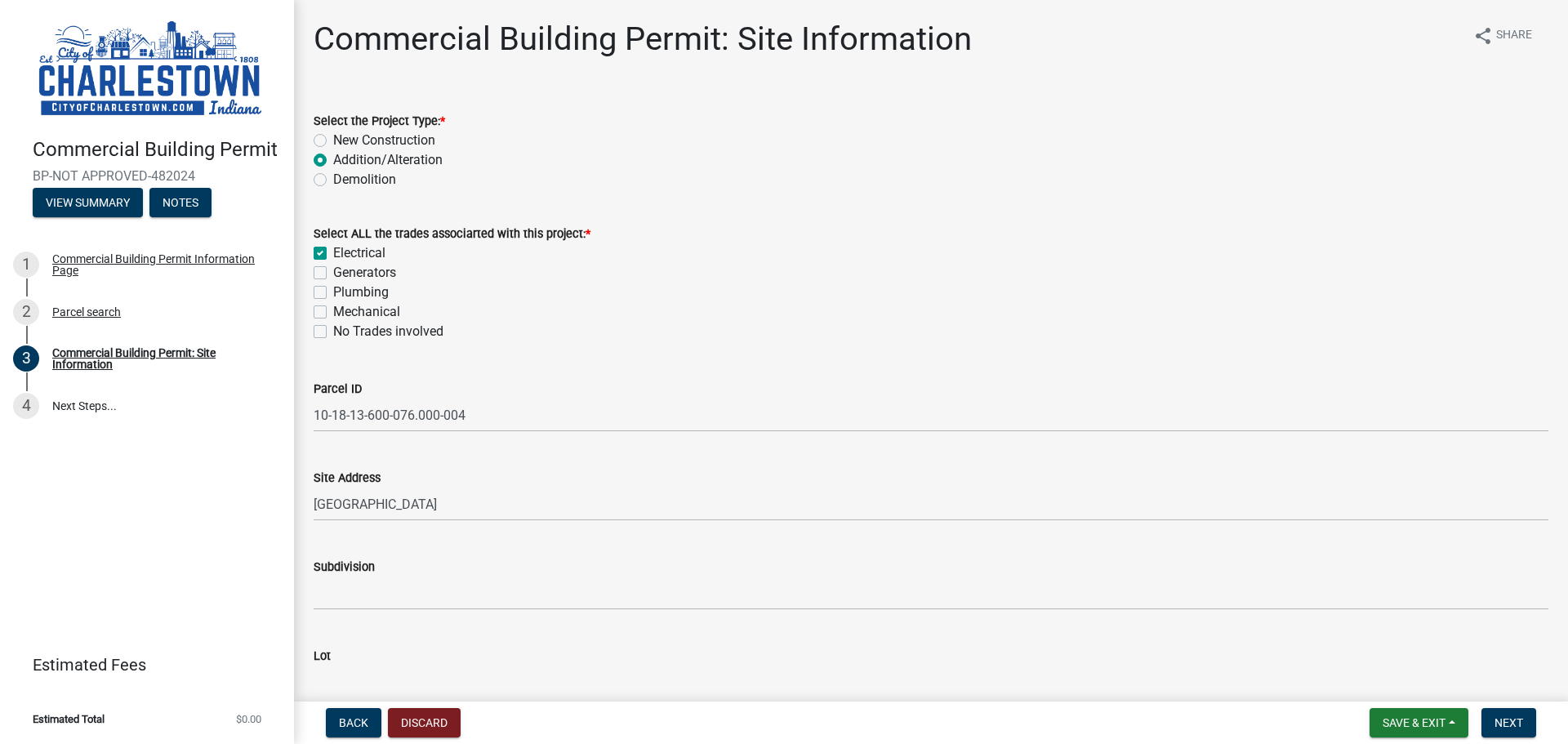
checkbox input "true"
checkbox input "false"
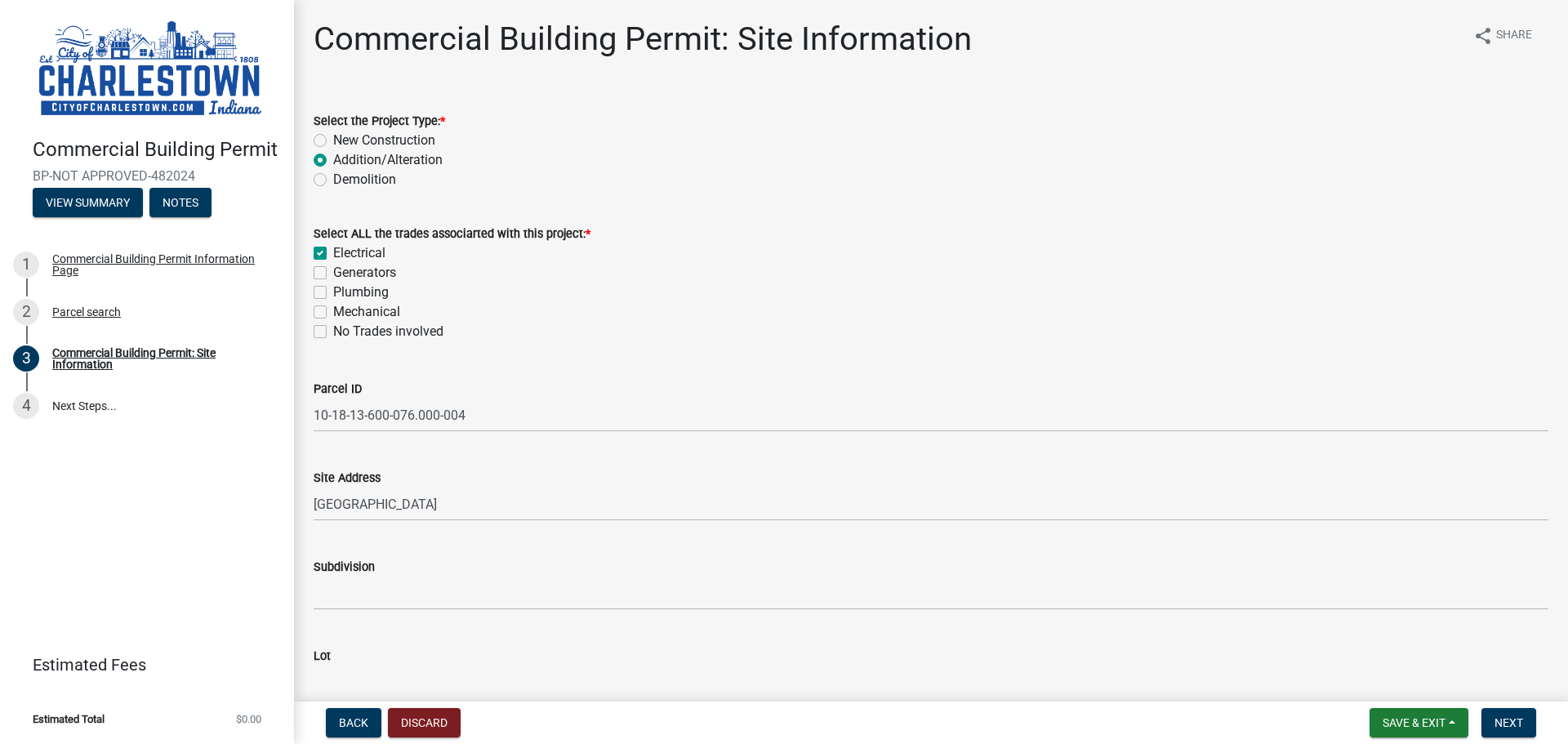
click at [333, 308] on label "Mechanical" at bounding box center [366, 312] width 67 height 19
click at [333, 308] on input "Mechanical" at bounding box center [338, 308] width 11 height 11
checkbox input "true"
checkbox input "false"
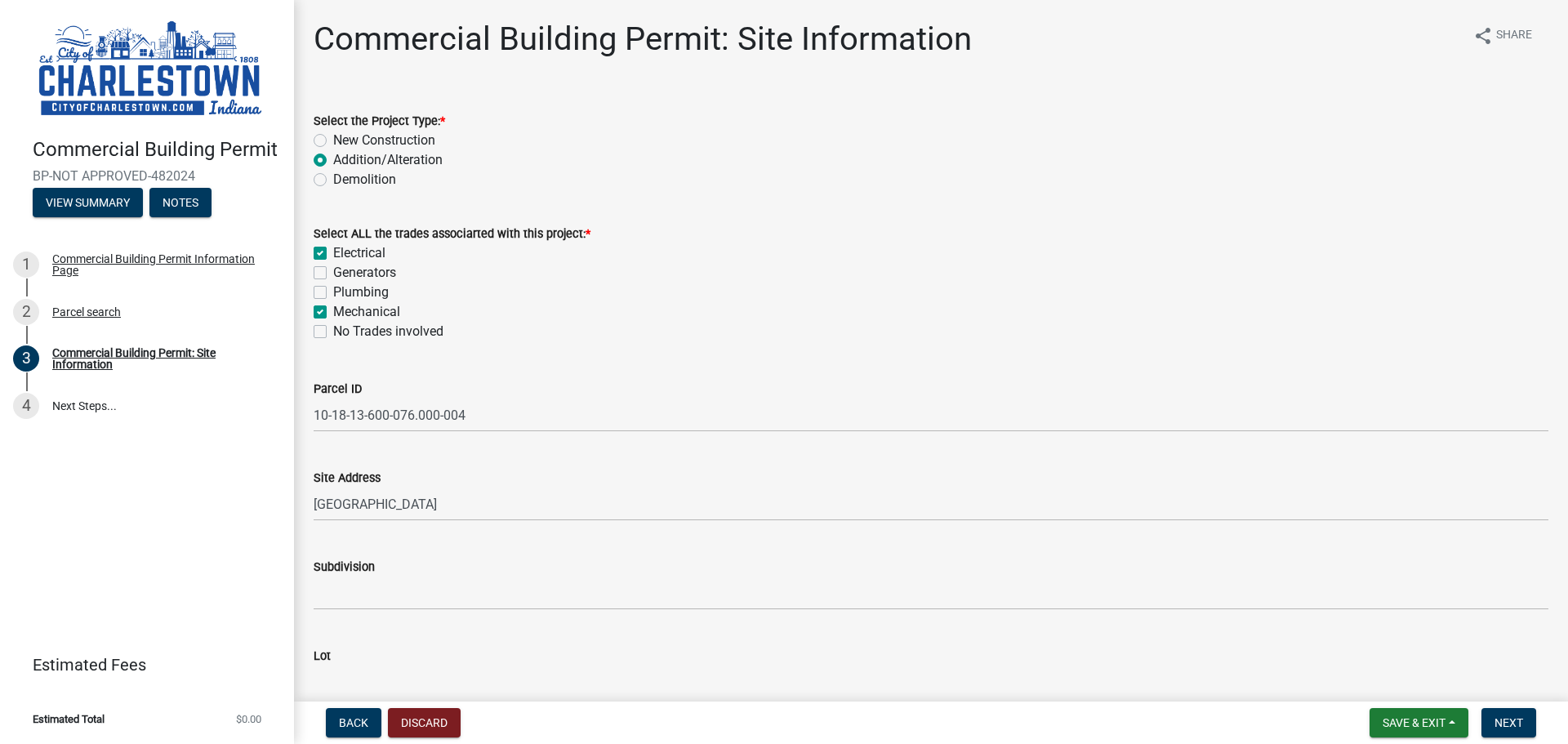
checkbox input "false"
checkbox input "true"
checkbox input "false"
click at [333, 286] on label "Plumbing" at bounding box center [361, 292] width 56 height 19
click at [333, 286] on input "Plumbing" at bounding box center [338, 288] width 11 height 11
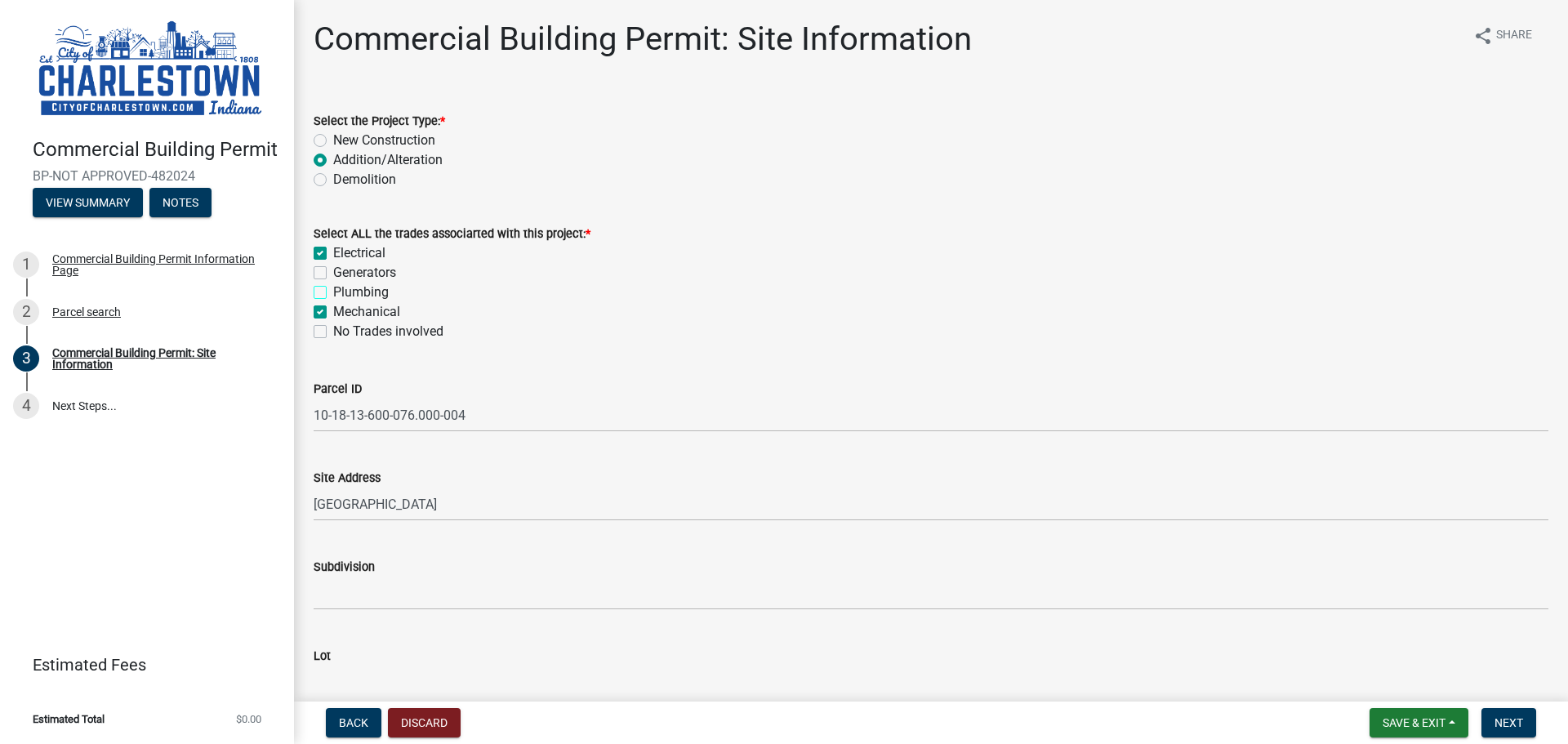
checkbox input "true"
checkbox input "false"
checkbox input "true"
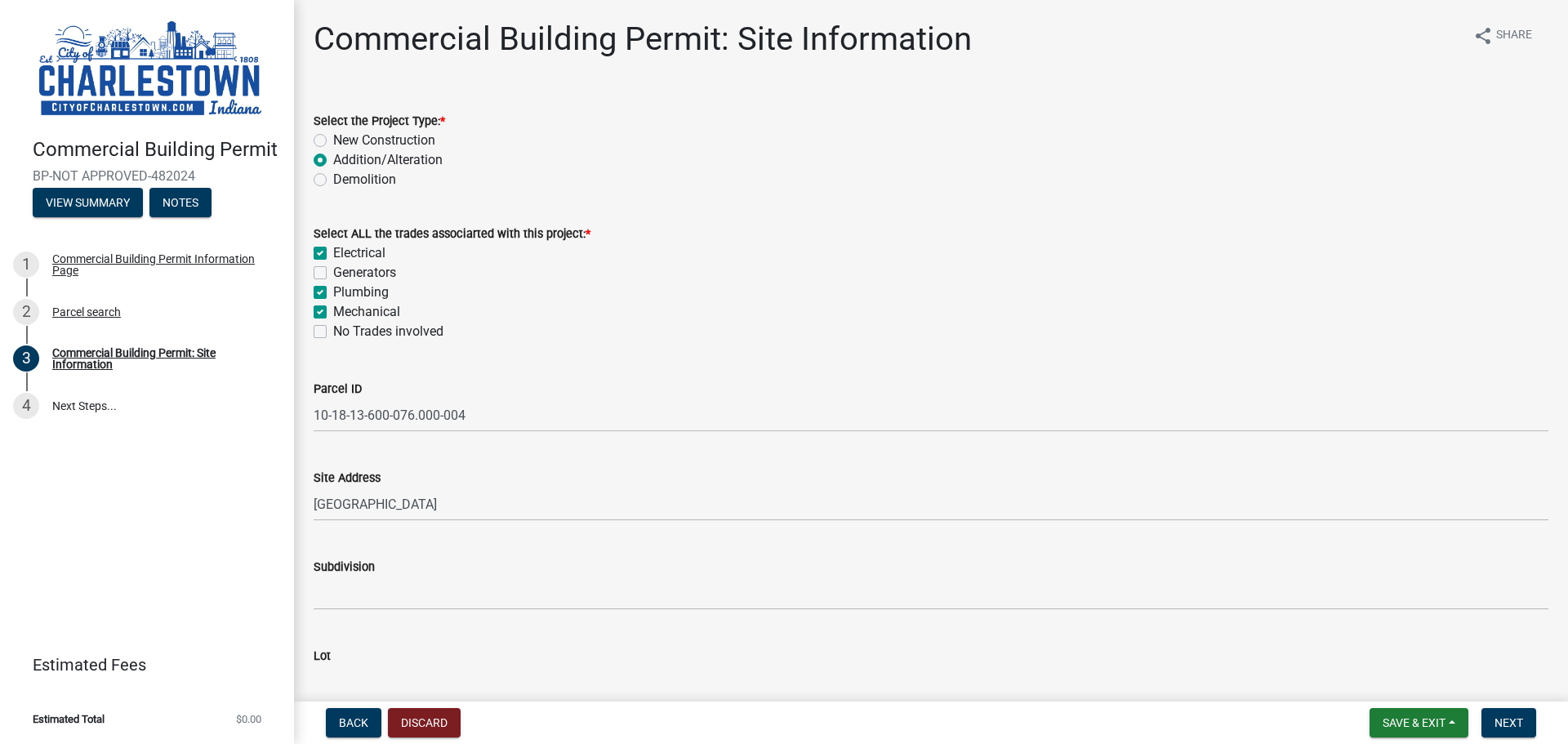
checkbox input "false"
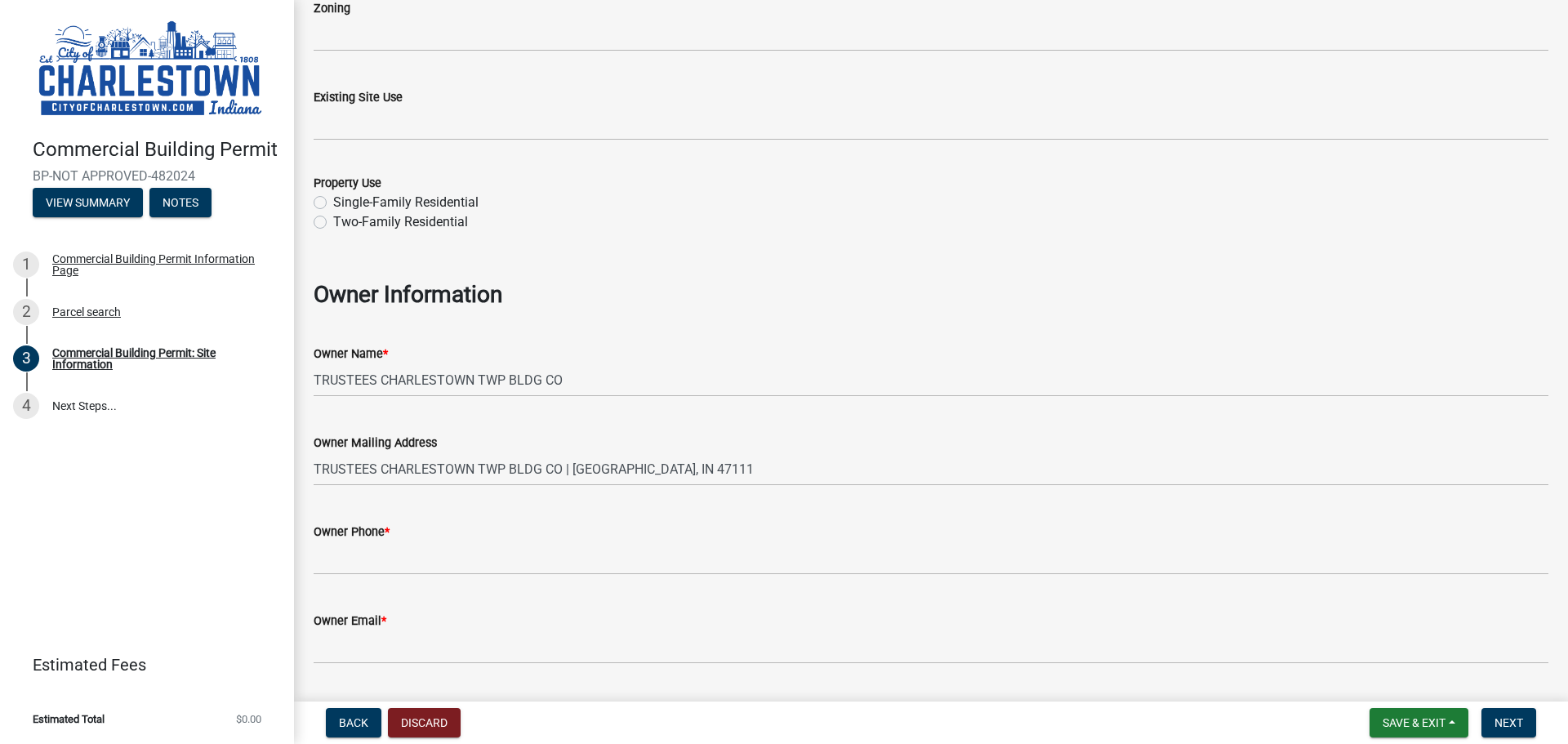
scroll to position [782, 0]
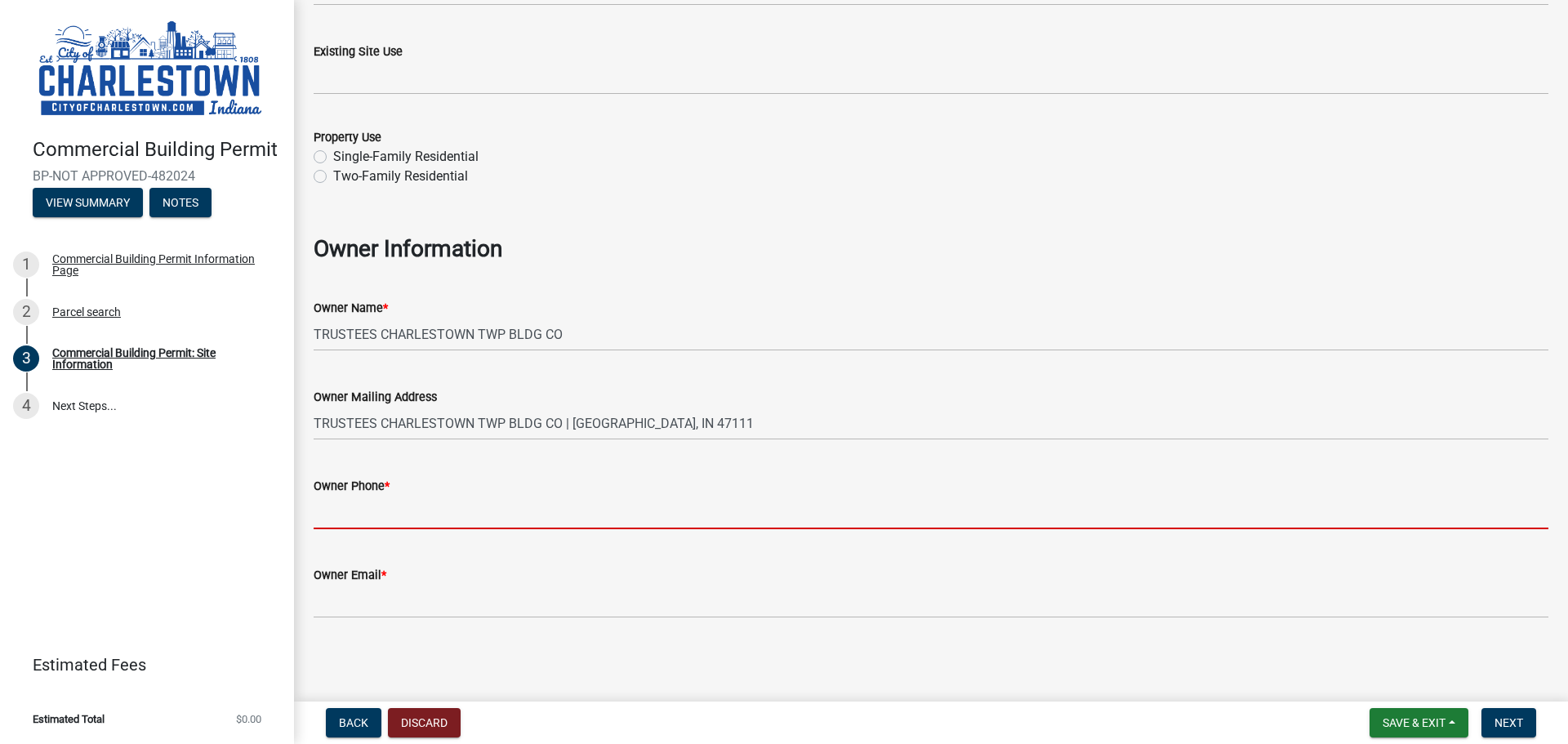
click at [445, 511] on input "Owner Phone *" at bounding box center [930, 513] width 1234 height 34
paste input "[PHONE_NUMBER]"
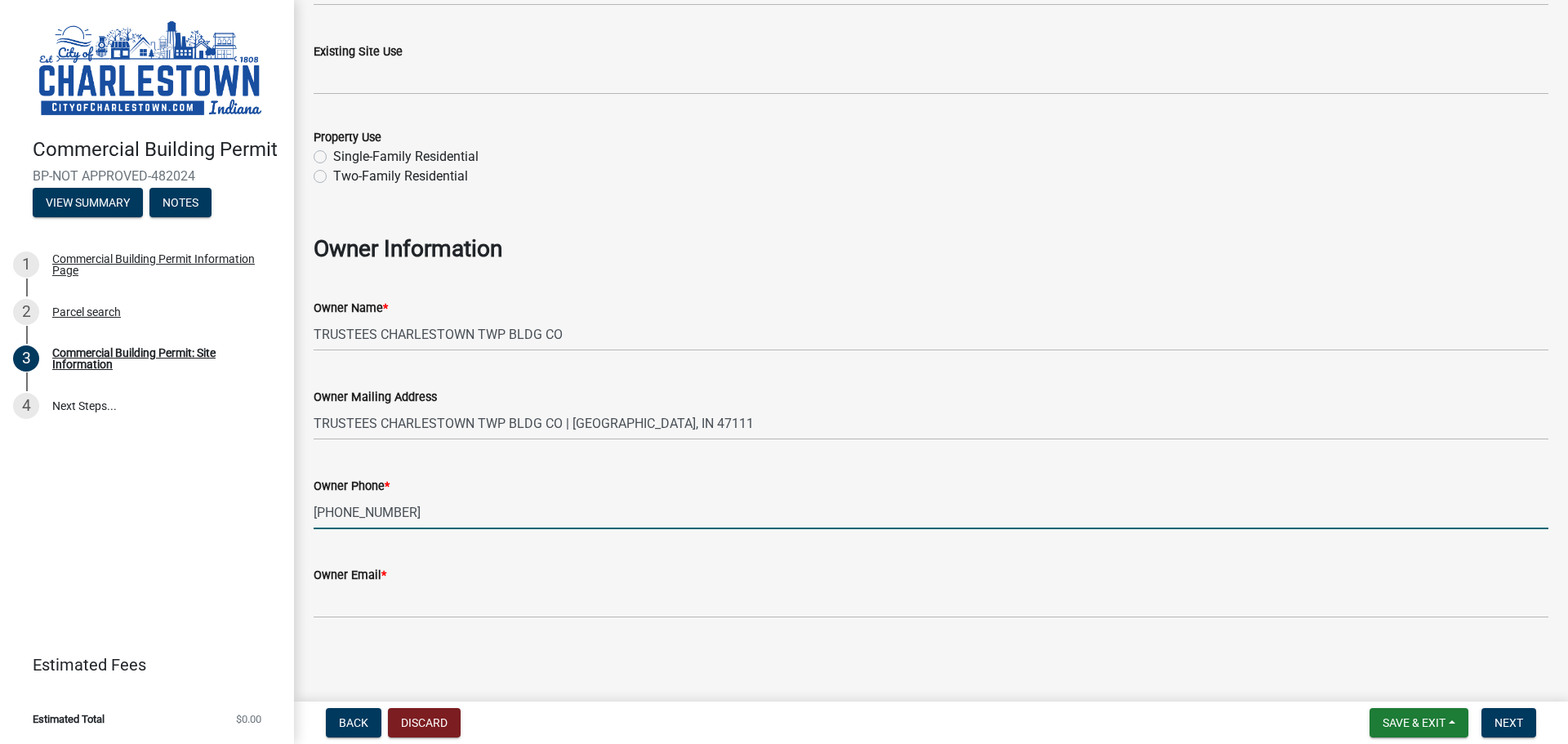
type input "[PHONE_NUMBER]"
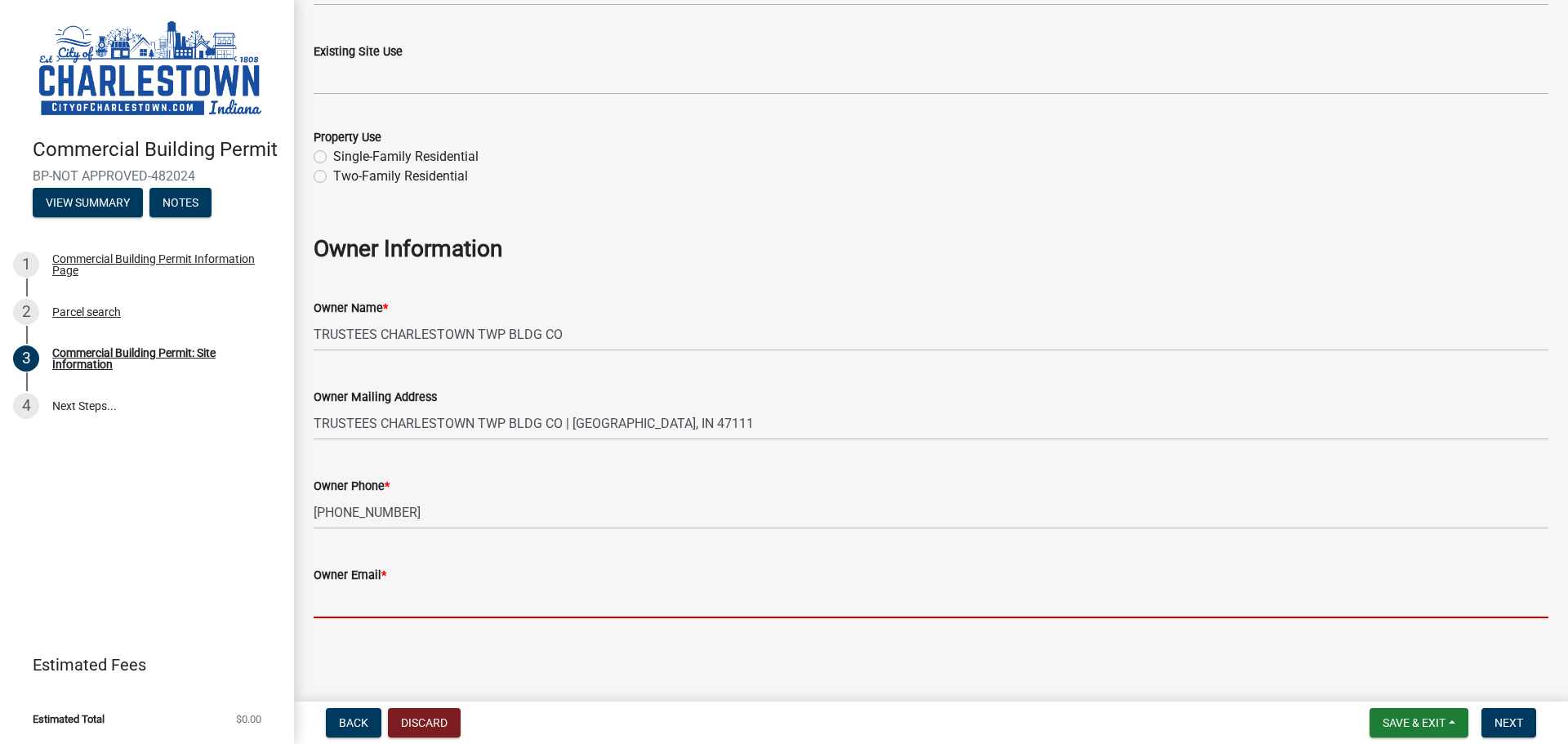
click at [417, 600] on input "Owner Email *" at bounding box center [930, 602] width 1234 height 34
click at [479, 597] on input "Owner Email *" at bounding box center [930, 602] width 1234 height 34
paste input "[EMAIL_ADDRESS][DOMAIN_NAME]"
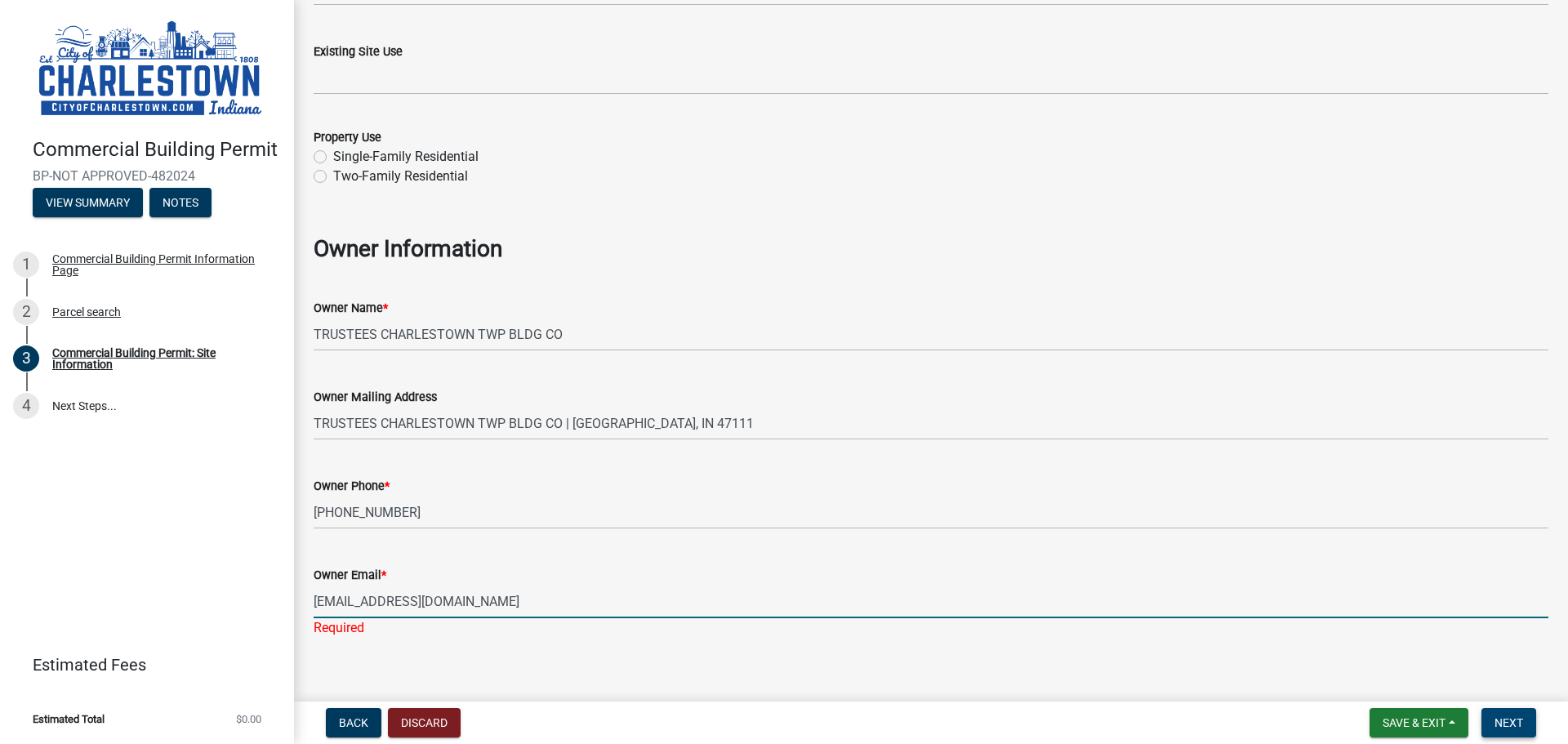
type input "[EMAIL_ADDRESS][DOMAIN_NAME]"
click at [1521, 724] on span "Next" at bounding box center [1509, 722] width 29 height 13
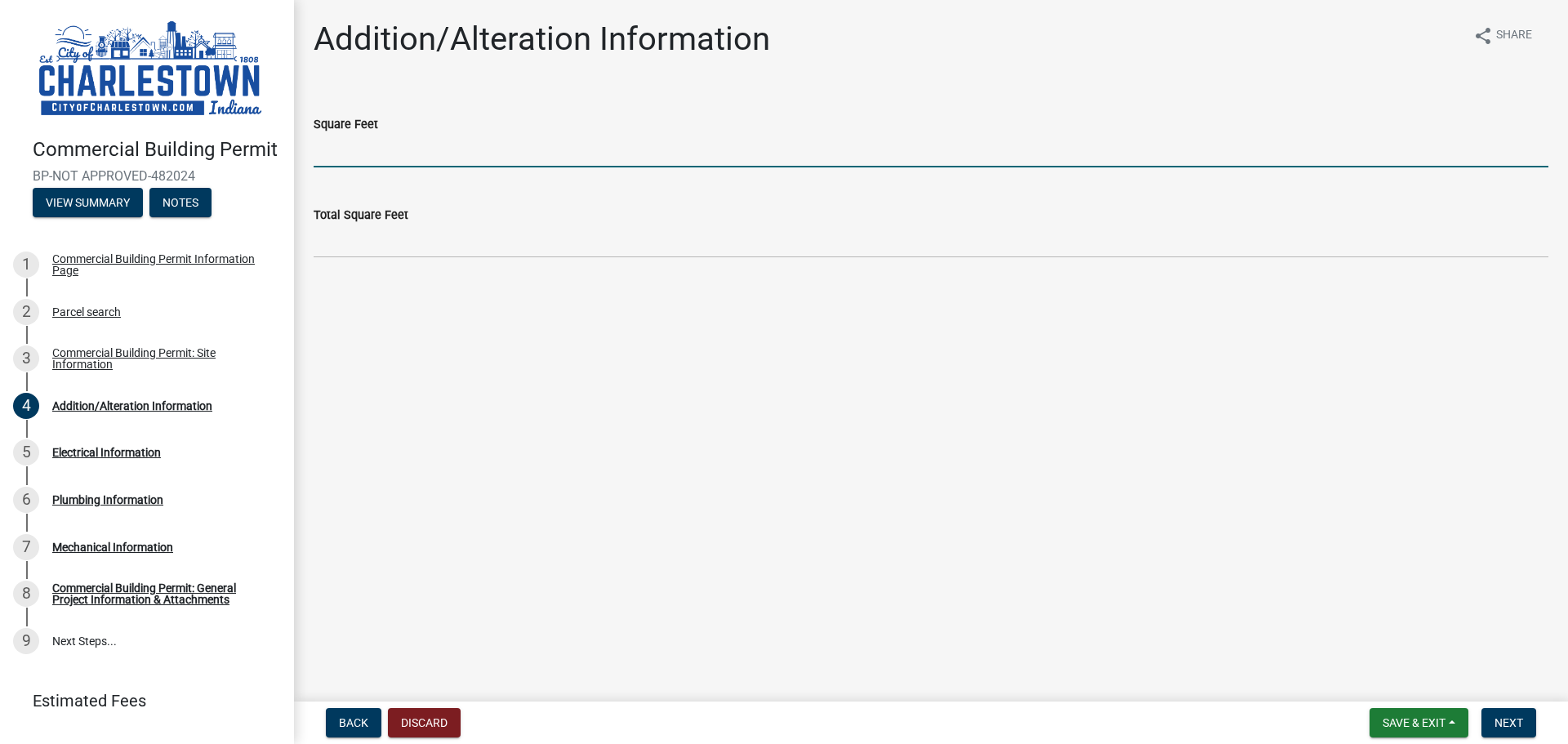
click at [413, 148] on input "text" at bounding box center [930, 151] width 1234 height 34
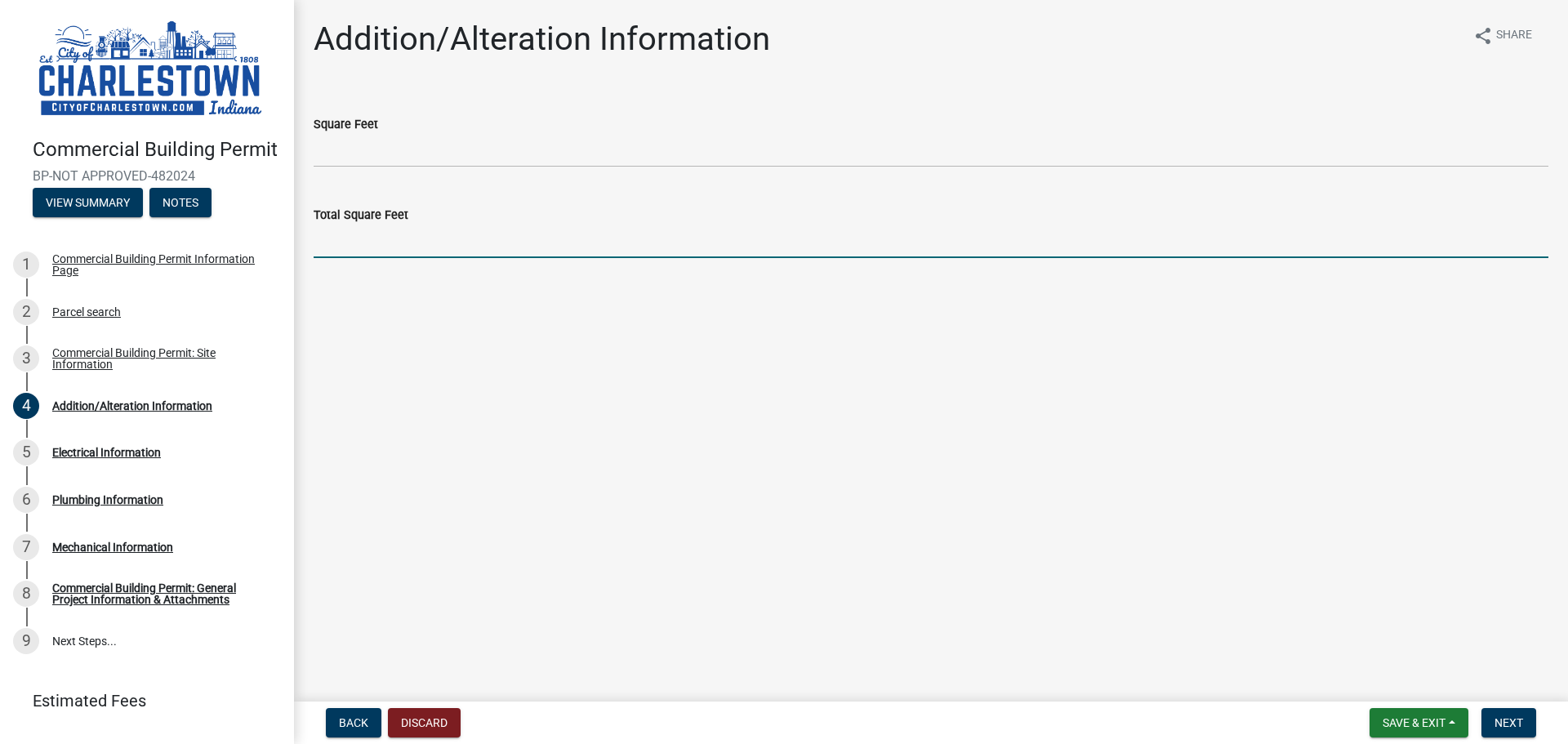
click at [420, 236] on input "text" at bounding box center [930, 242] width 1234 height 34
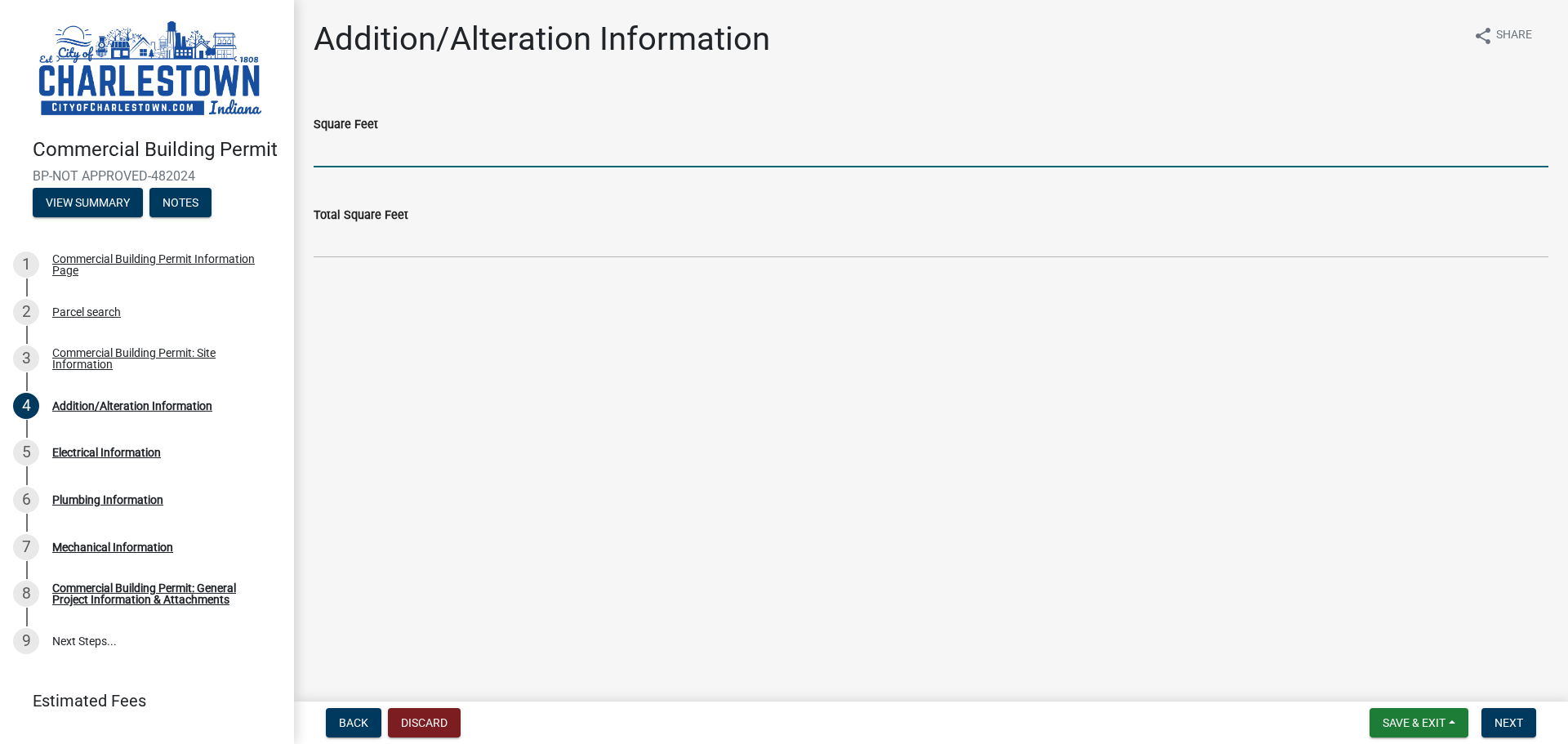
click at [431, 142] on input "text" at bounding box center [930, 151] width 1234 height 34
click at [427, 215] on div "Total Square Feet" at bounding box center [930, 214] width 1234 height 19
click at [426, 146] on input "text" at bounding box center [930, 151] width 1234 height 34
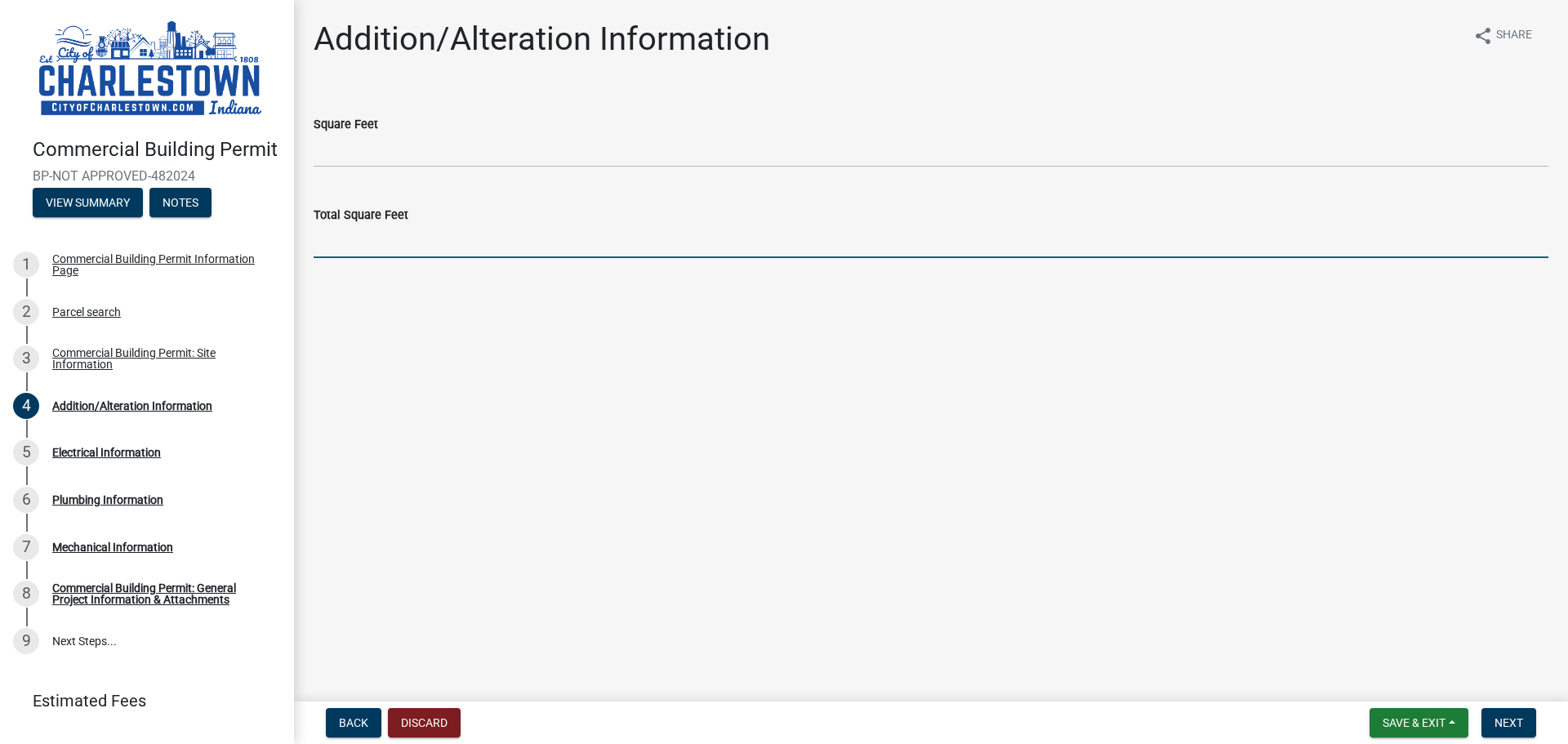
click at [424, 234] on input "text" at bounding box center [930, 242] width 1234 height 34
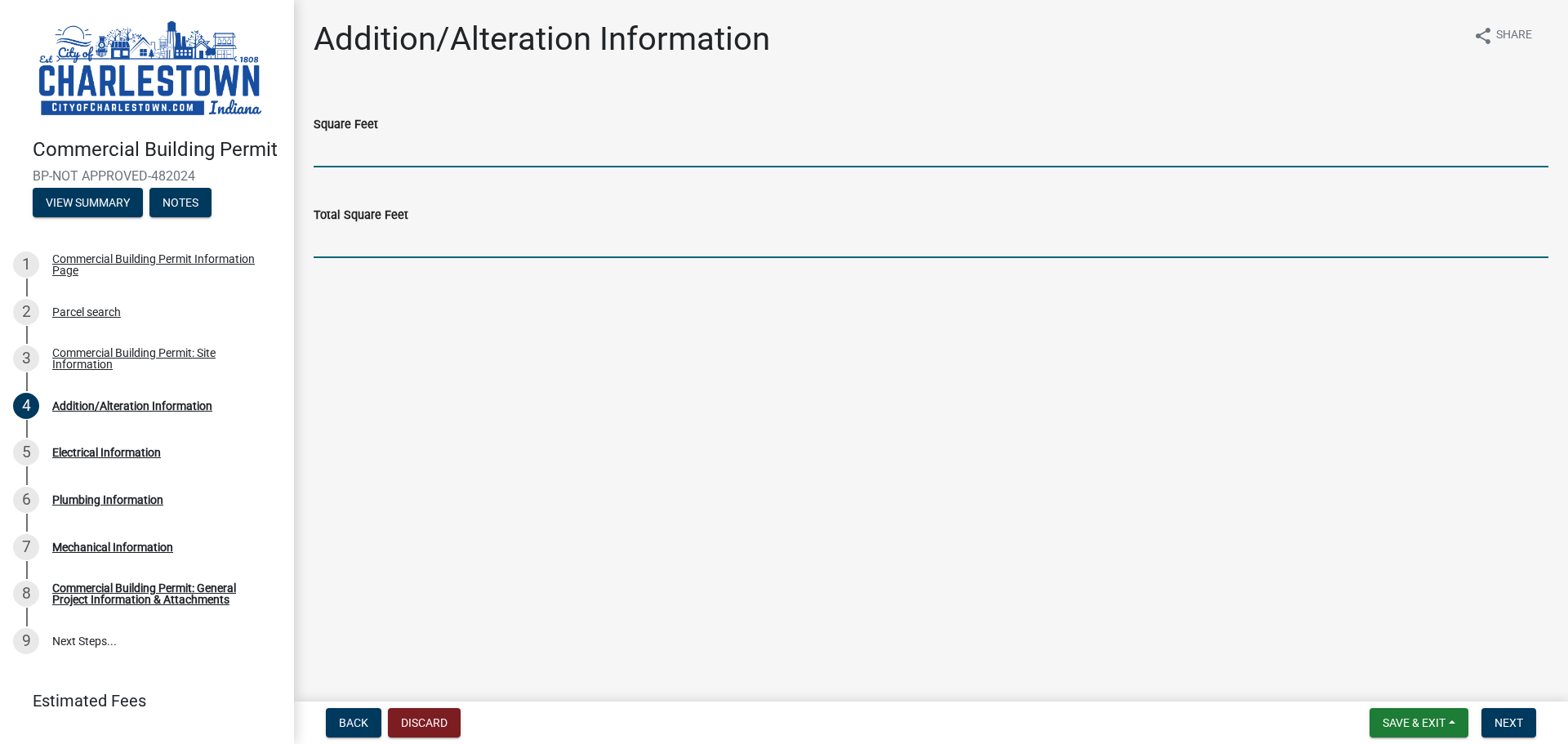
click at [430, 155] on input "text" at bounding box center [930, 151] width 1234 height 34
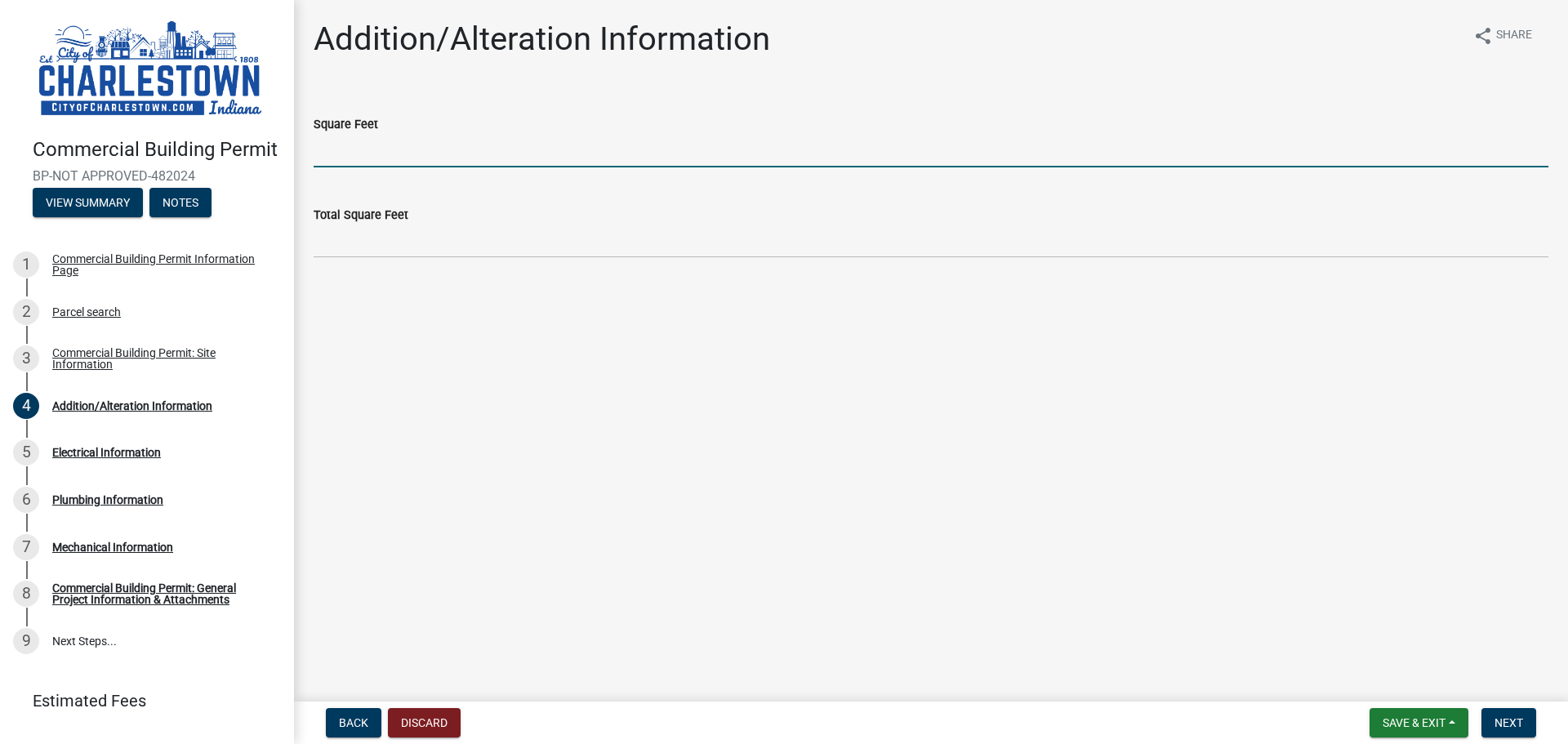
type input "4"
type input "14000"
click at [581, 452] on main "Addition/Alteration Information share Share Square Feet 14000 Total Square Feet" at bounding box center [931, 347] width 1274 height 695
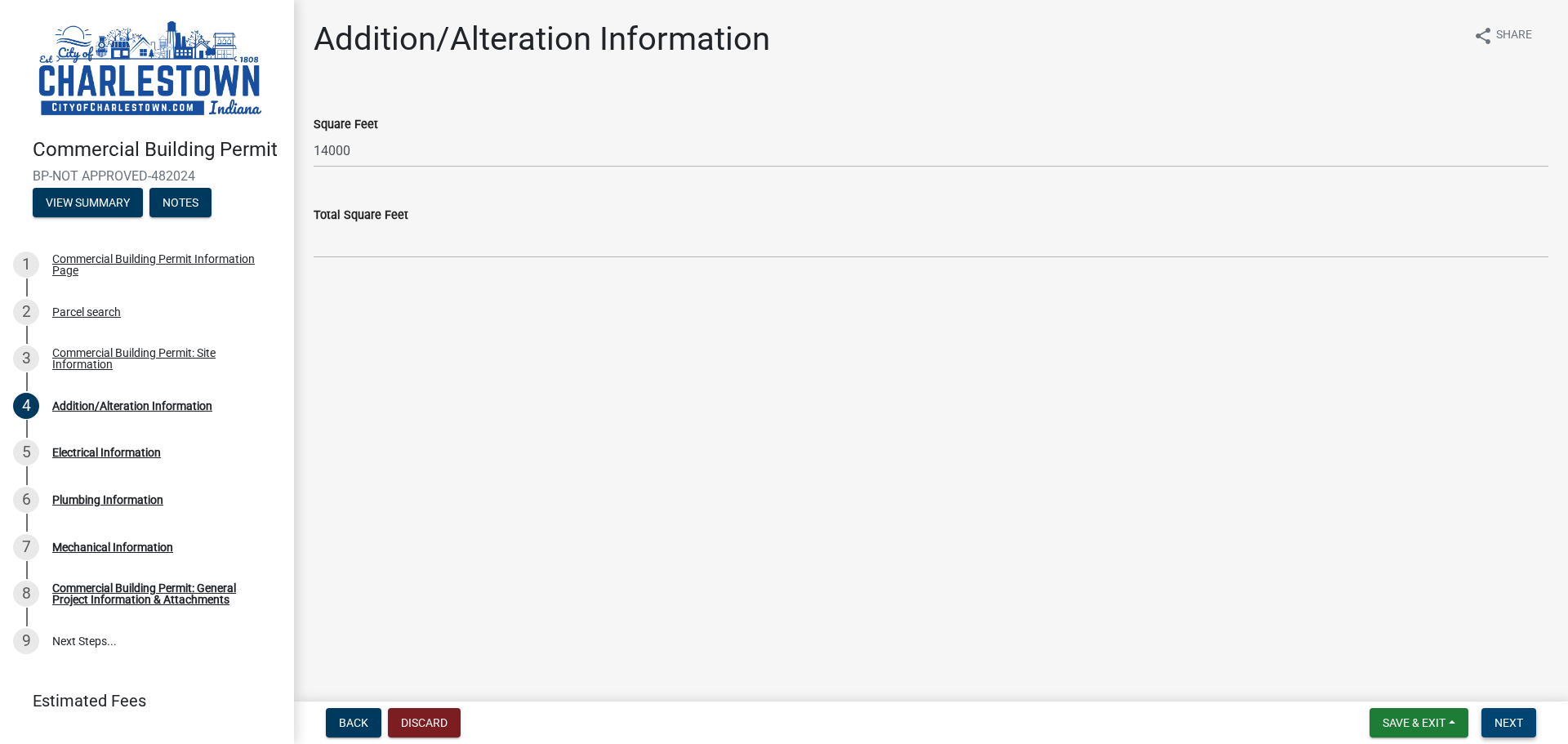
click at [1509, 730] on button "Next" at bounding box center [1509, 723] width 55 height 30
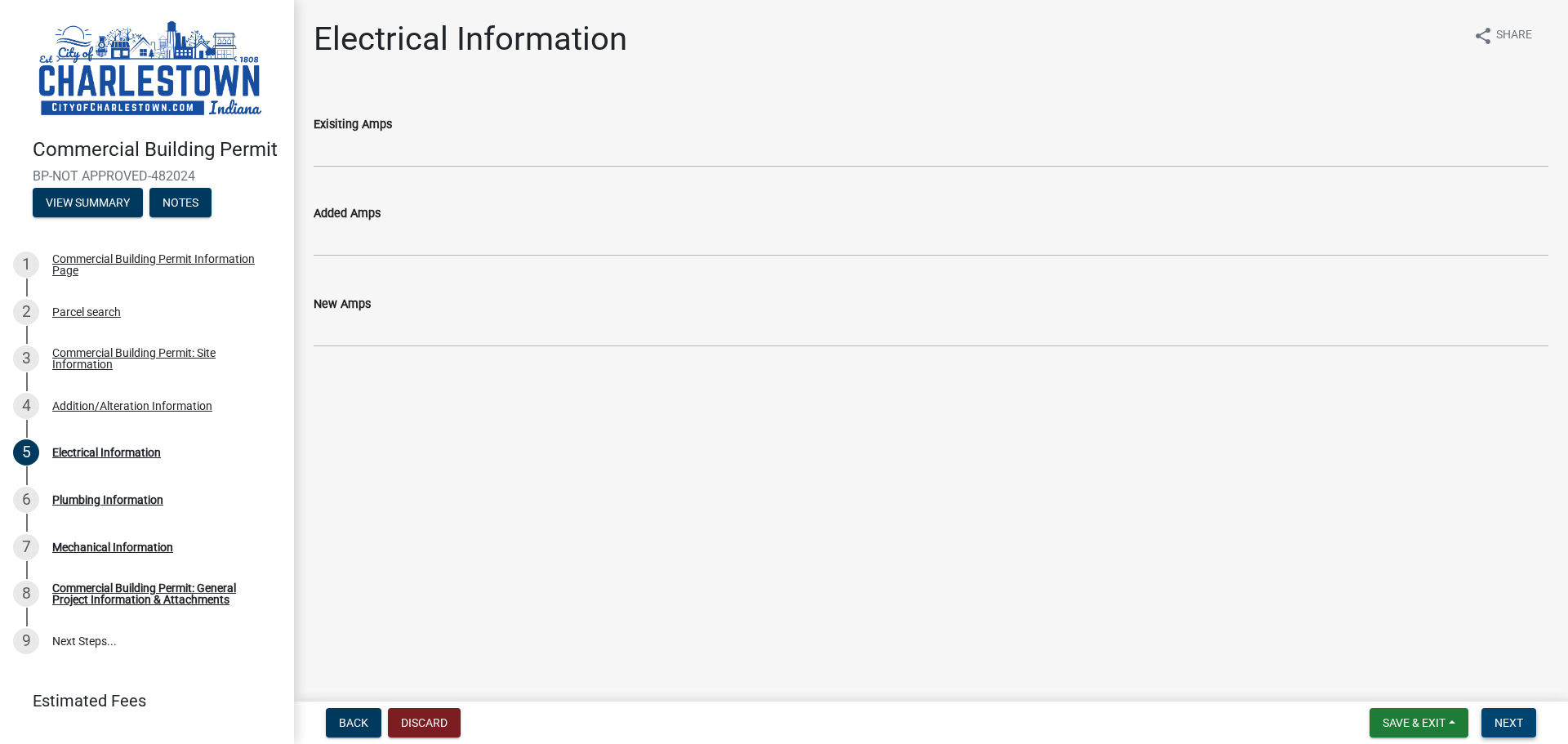
click at [1510, 731] on button "Next" at bounding box center [1509, 723] width 55 height 30
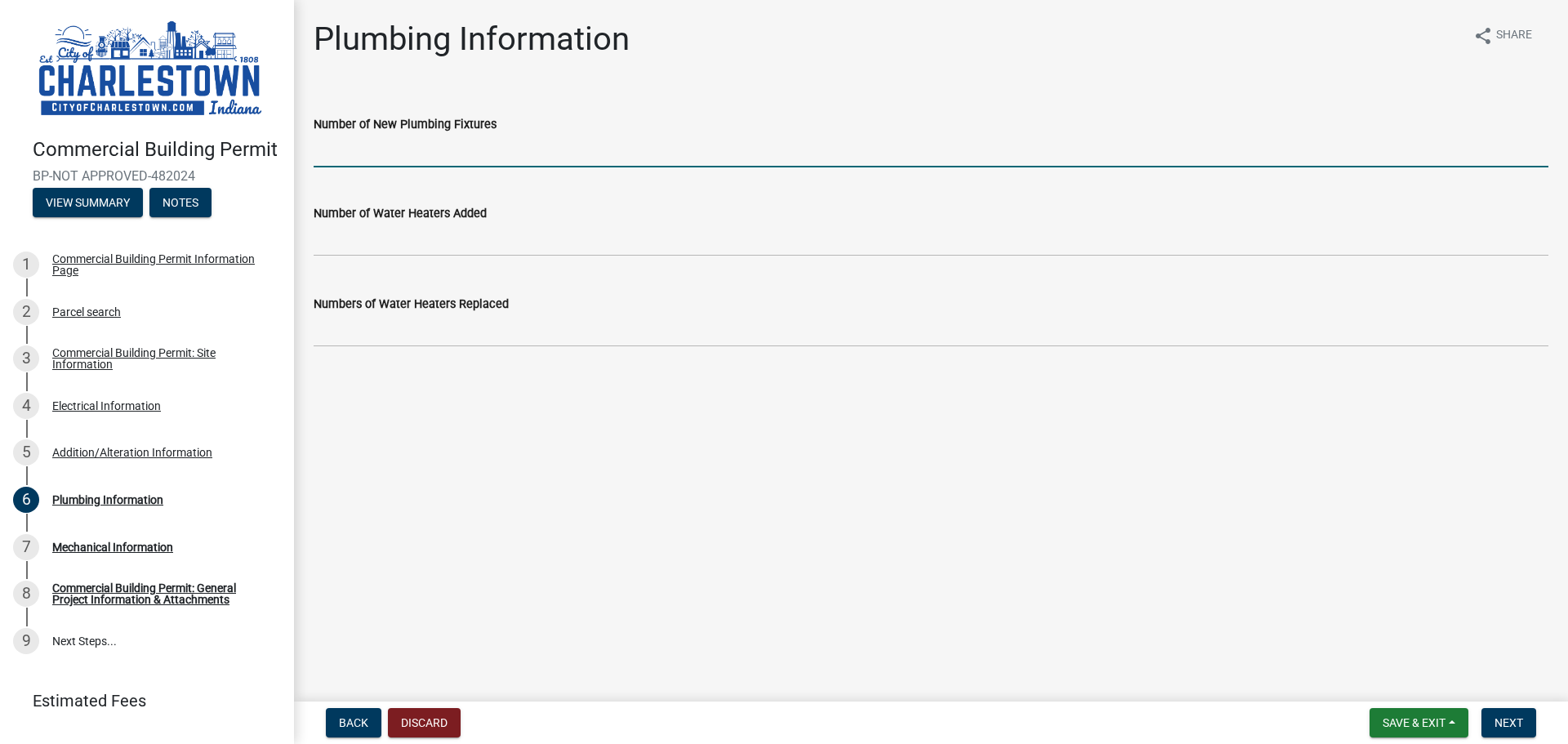
click at [469, 156] on input "Number of New Plumbing Fixtures" at bounding box center [930, 151] width 1234 height 34
type input "0"
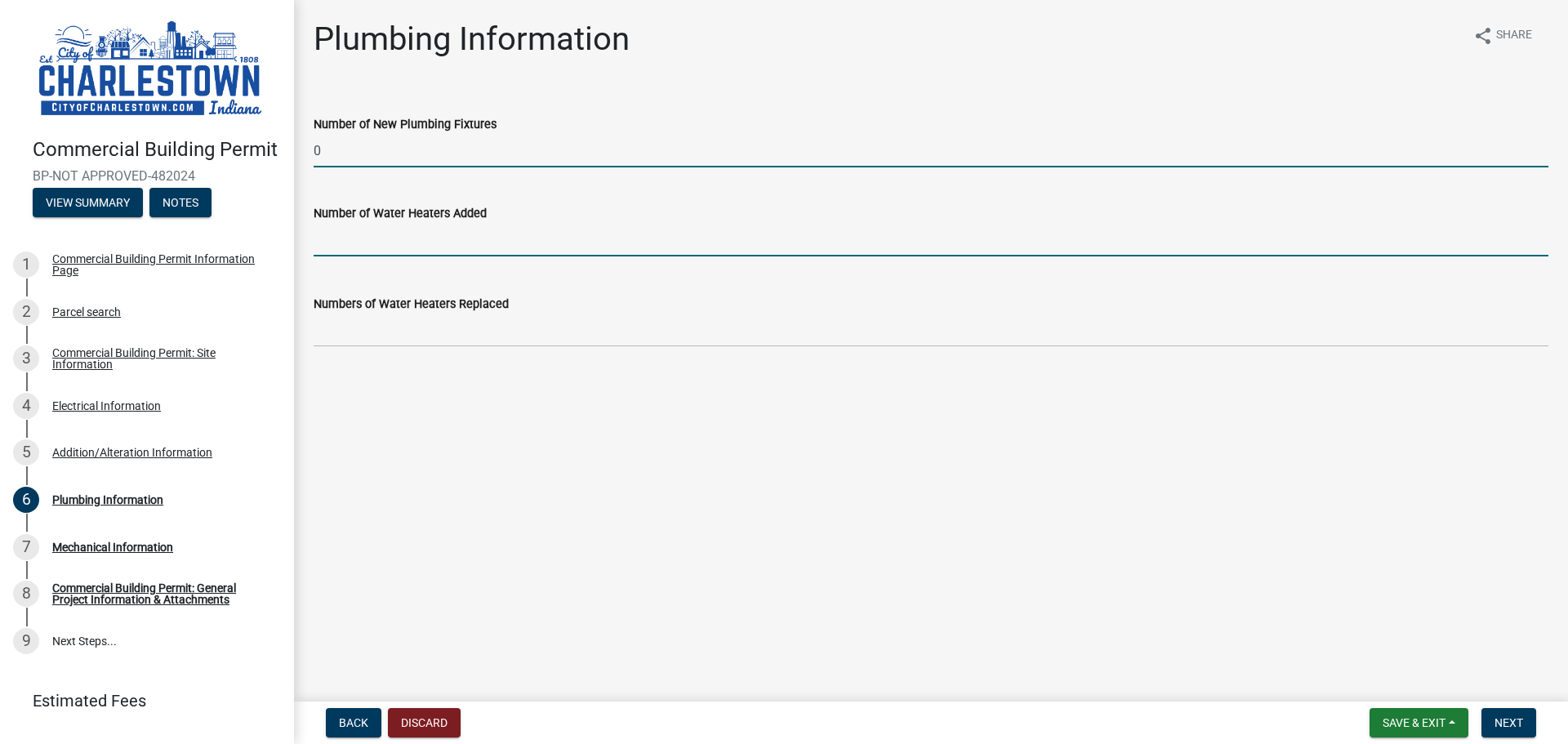
click at [430, 230] on input "text" at bounding box center [930, 240] width 1234 height 34
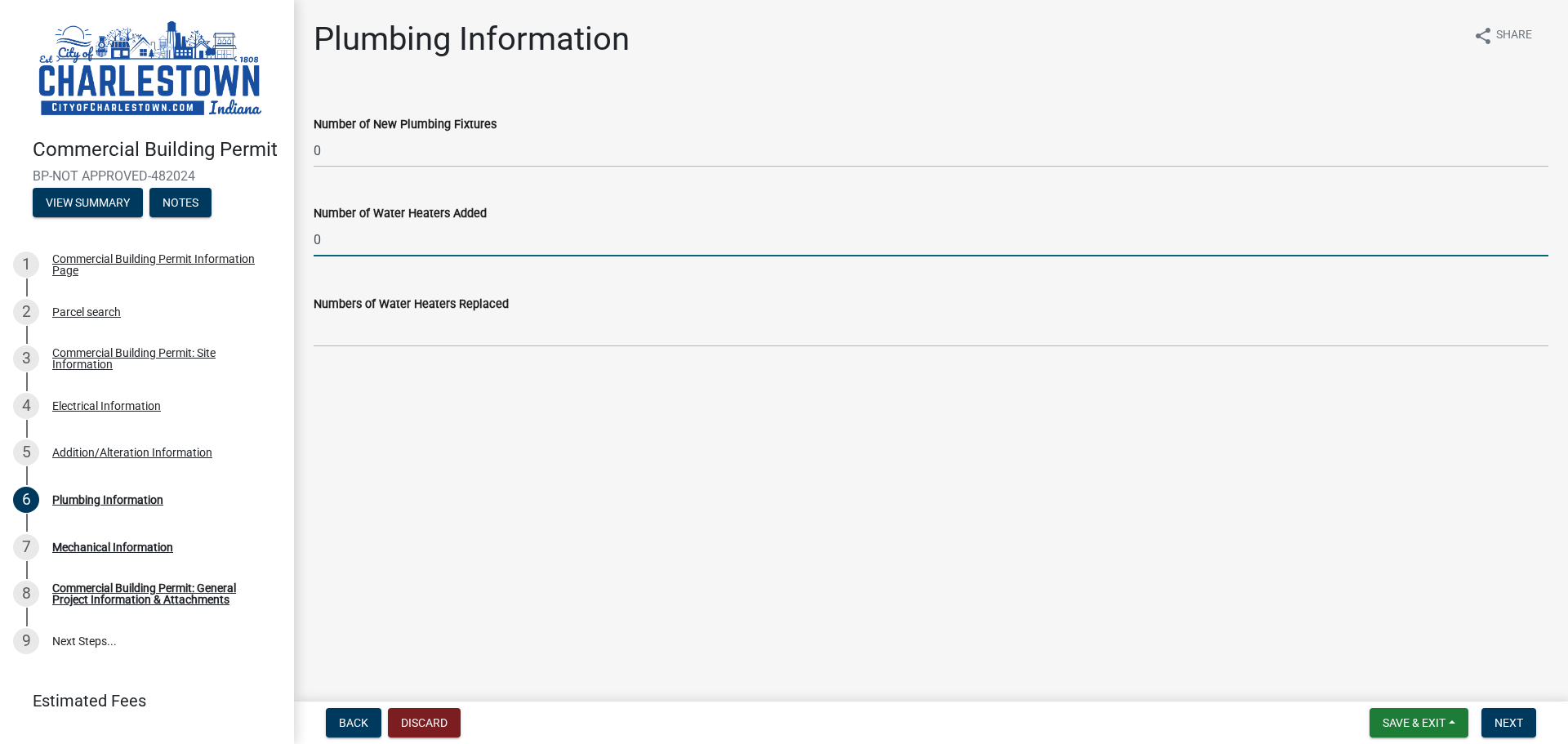
type input "0"
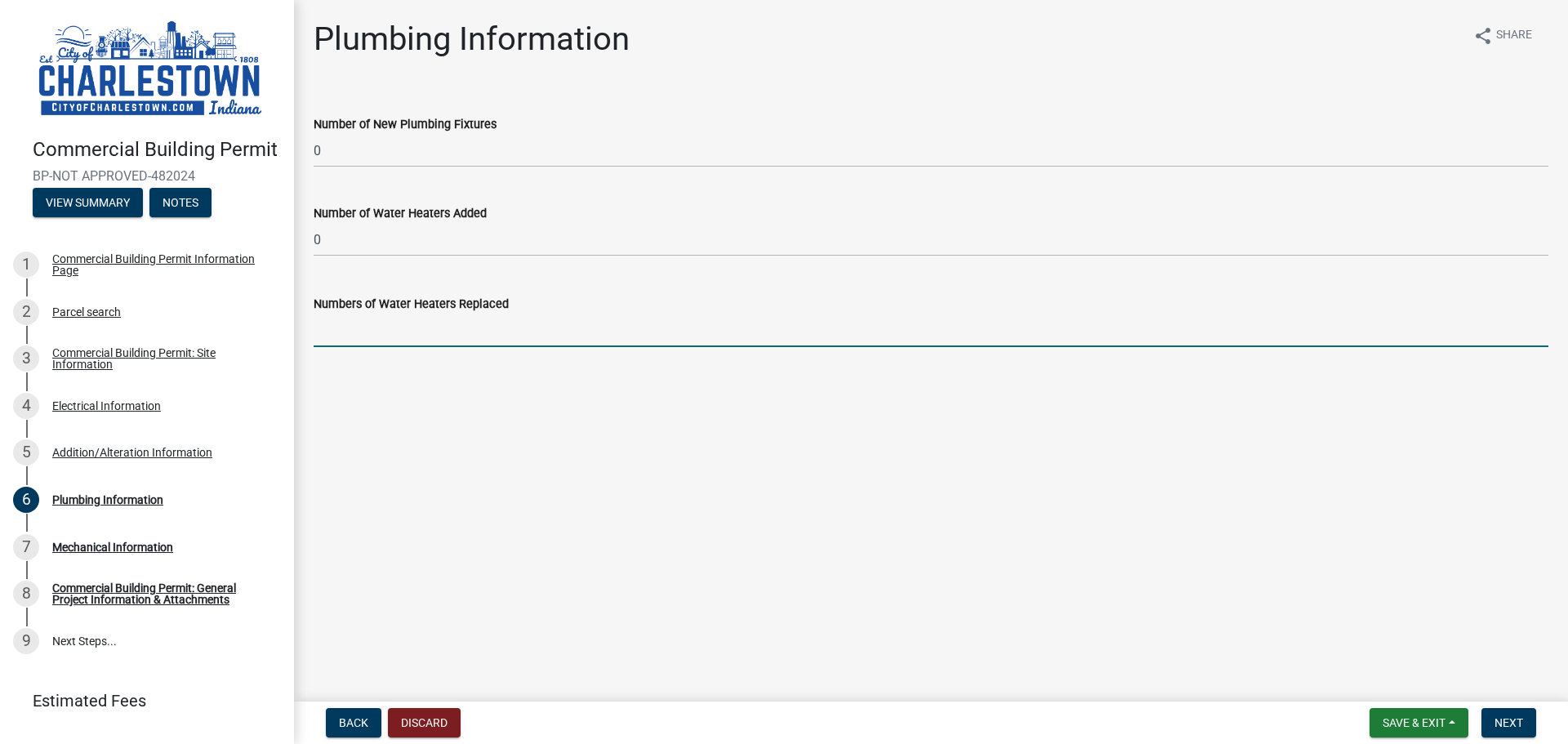
click at [472, 314] on input "text" at bounding box center [930, 330] width 1234 height 34
type input "0"
click at [1504, 718] on span "Next" at bounding box center [1509, 722] width 29 height 13
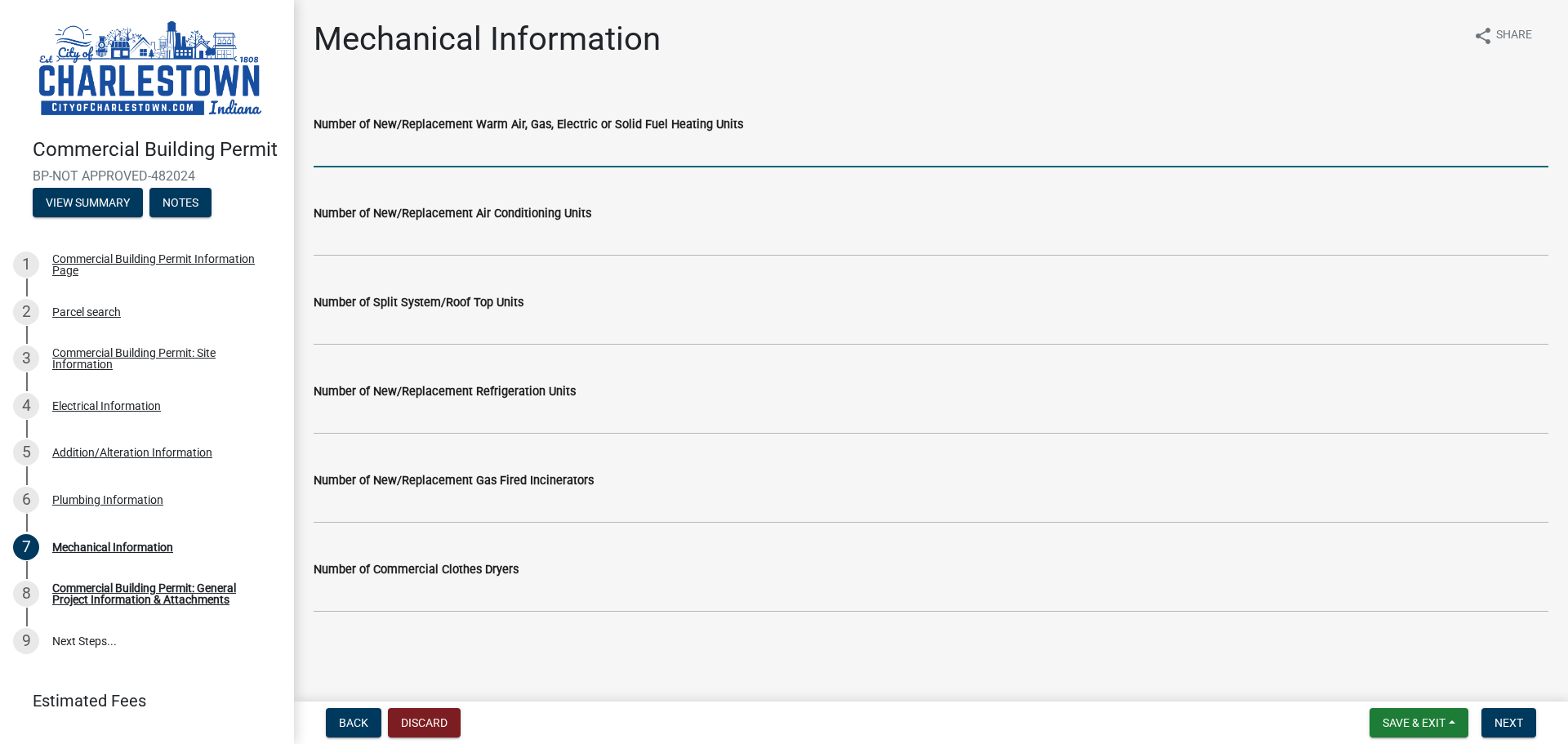
click at [504, 161] on input "Number of New/Replacement Warm Air, Gas, Electric or Solid Fuel Heating Units" at bounding box center [930, 151] width 1234 height 34
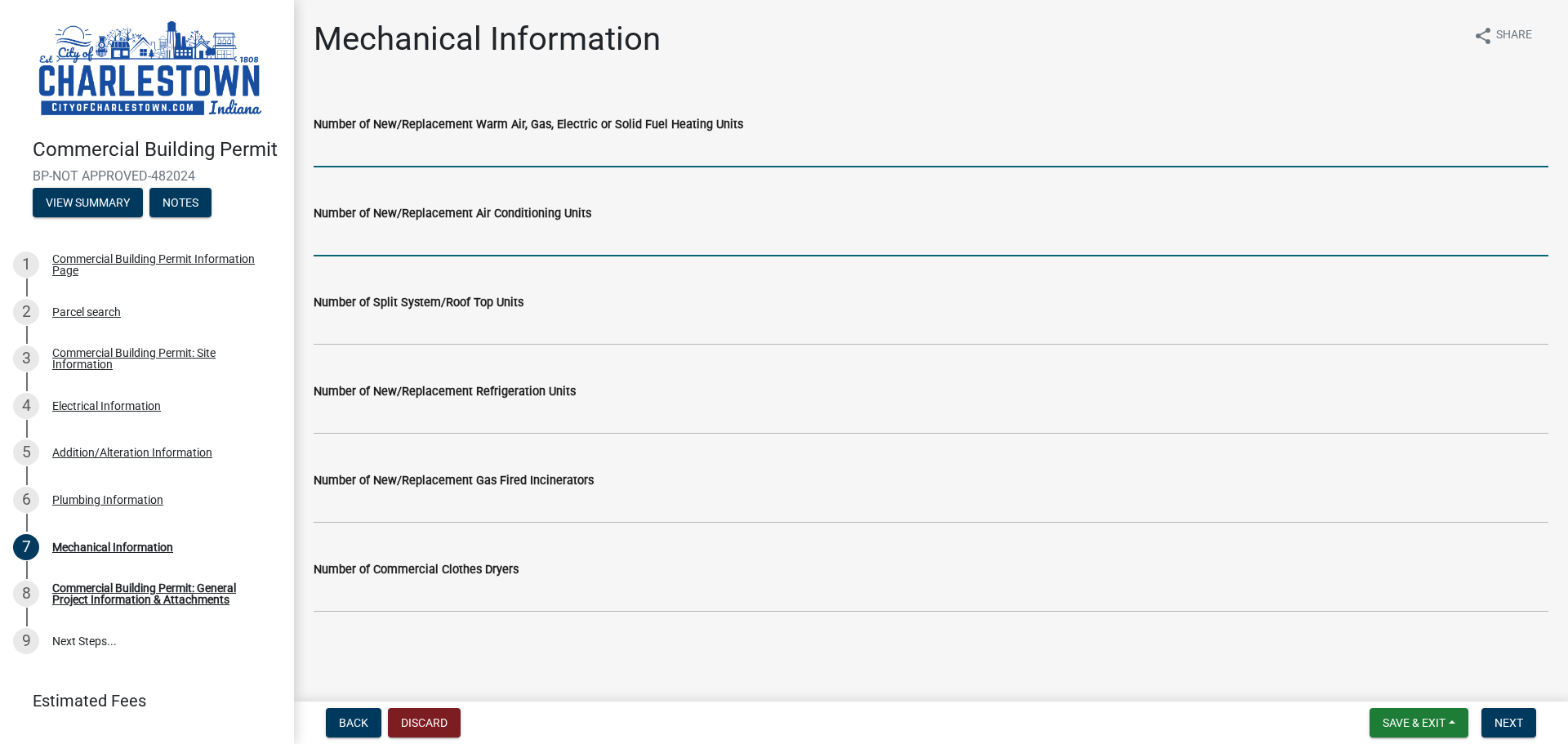
click at [457, 253] on input "Number of New/Replacement Air Conditioning Units" at bounding box center [930, 240] width 1234 height 34
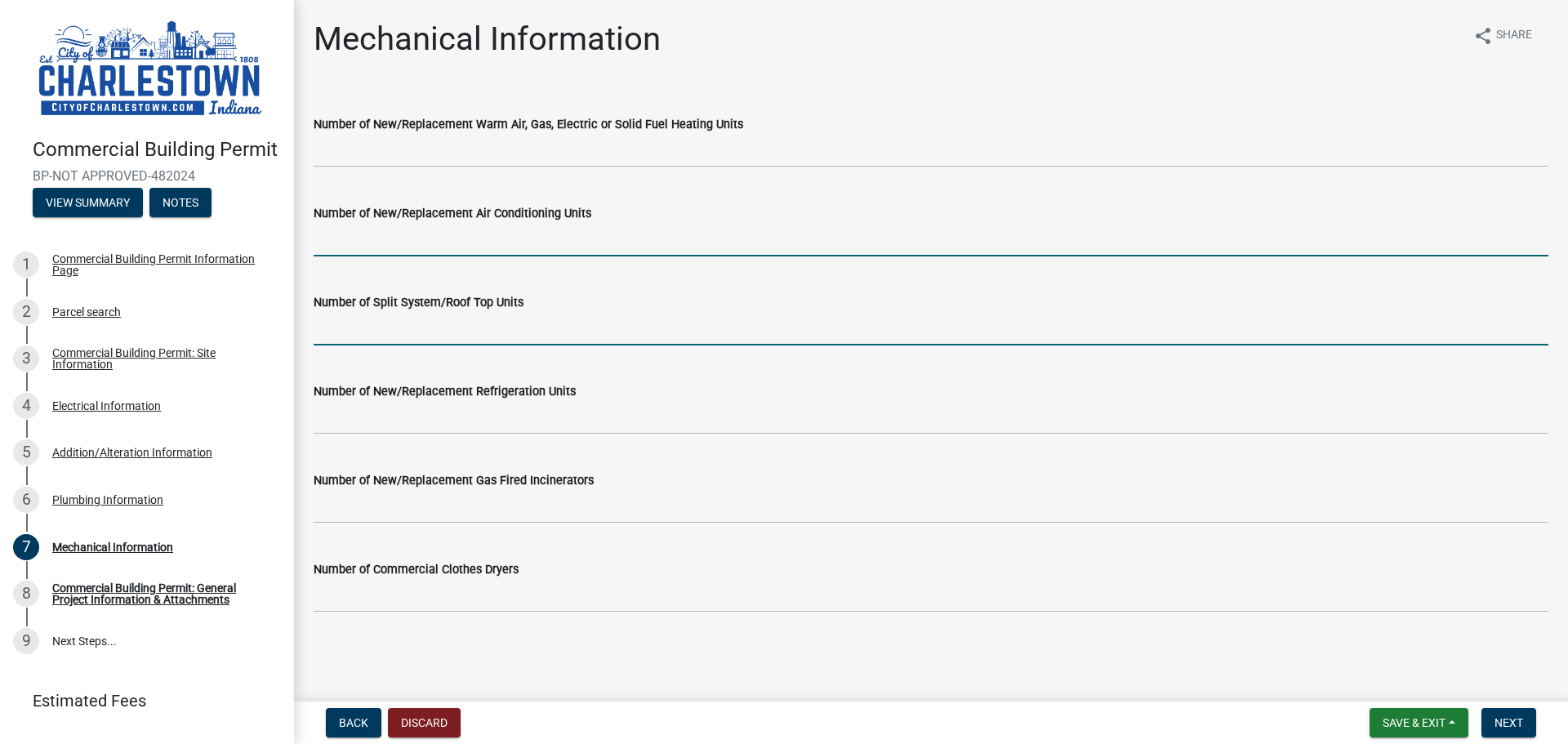
click at [547, 321] on input "Number of Split System/Roof Top Units" at bounding box center [930, 329] width 1234 height 34
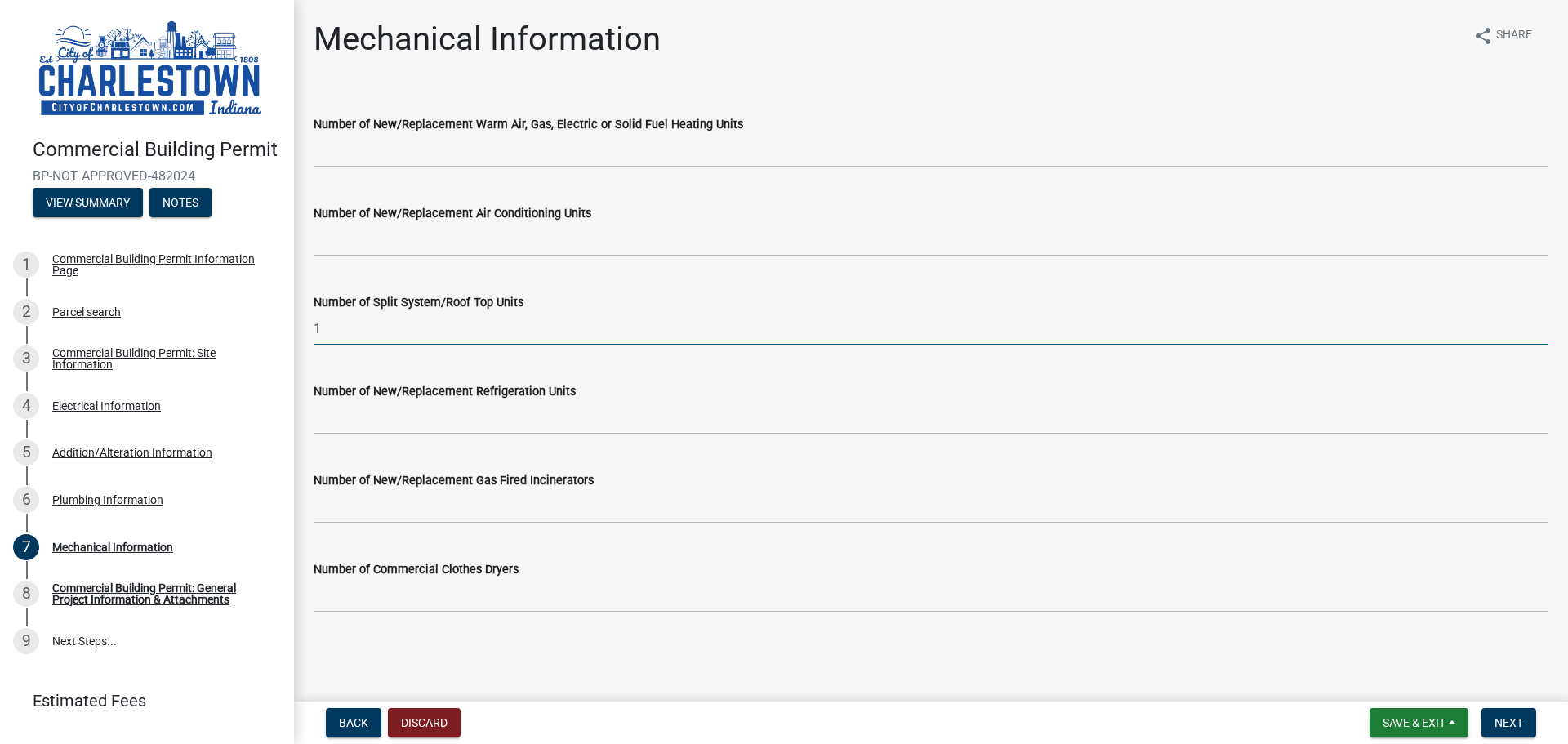
type input "1"
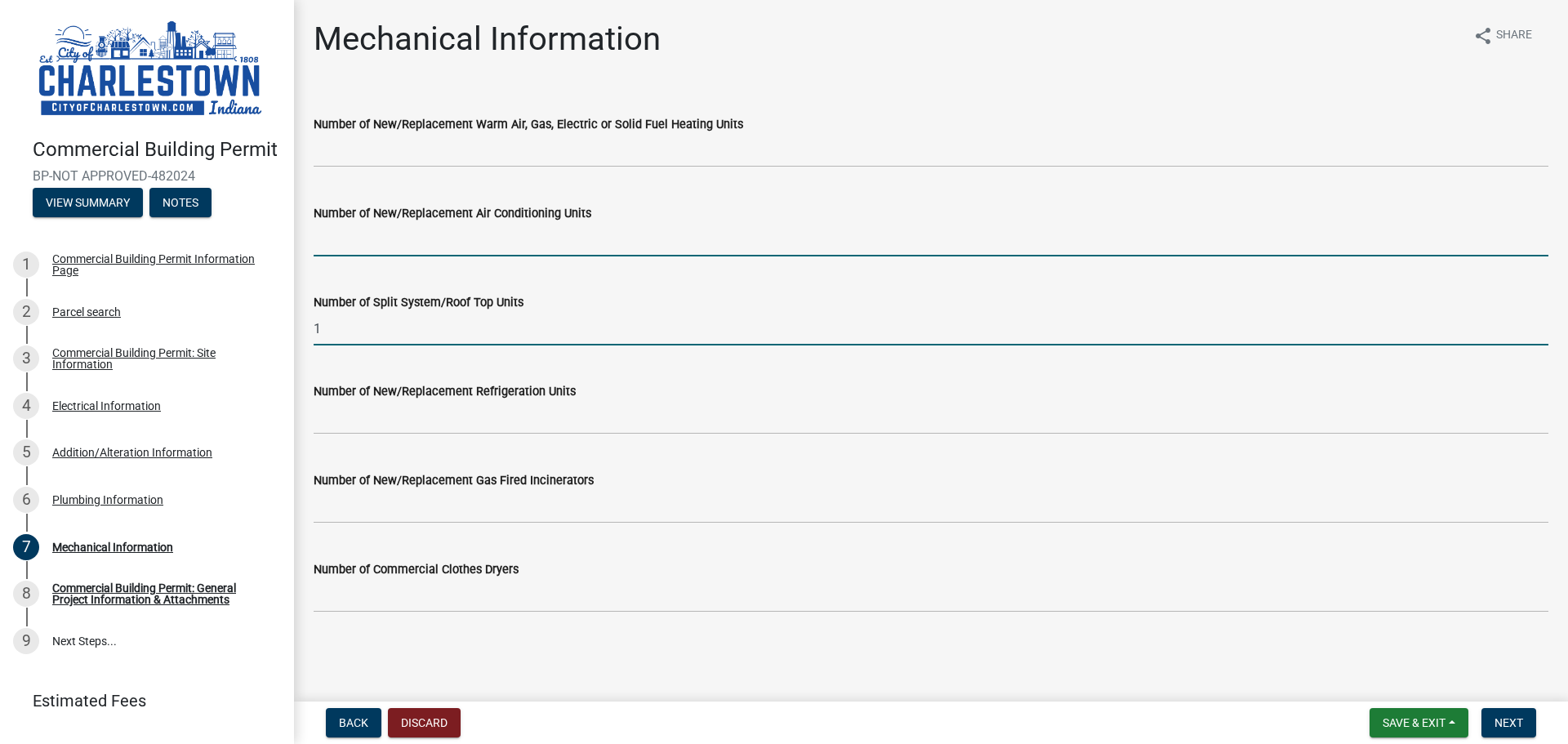
click at [457, 238] on input "Number of New/Replacement Air Conditioning Units" at bounding box center [930, 240] width 1234 height 34
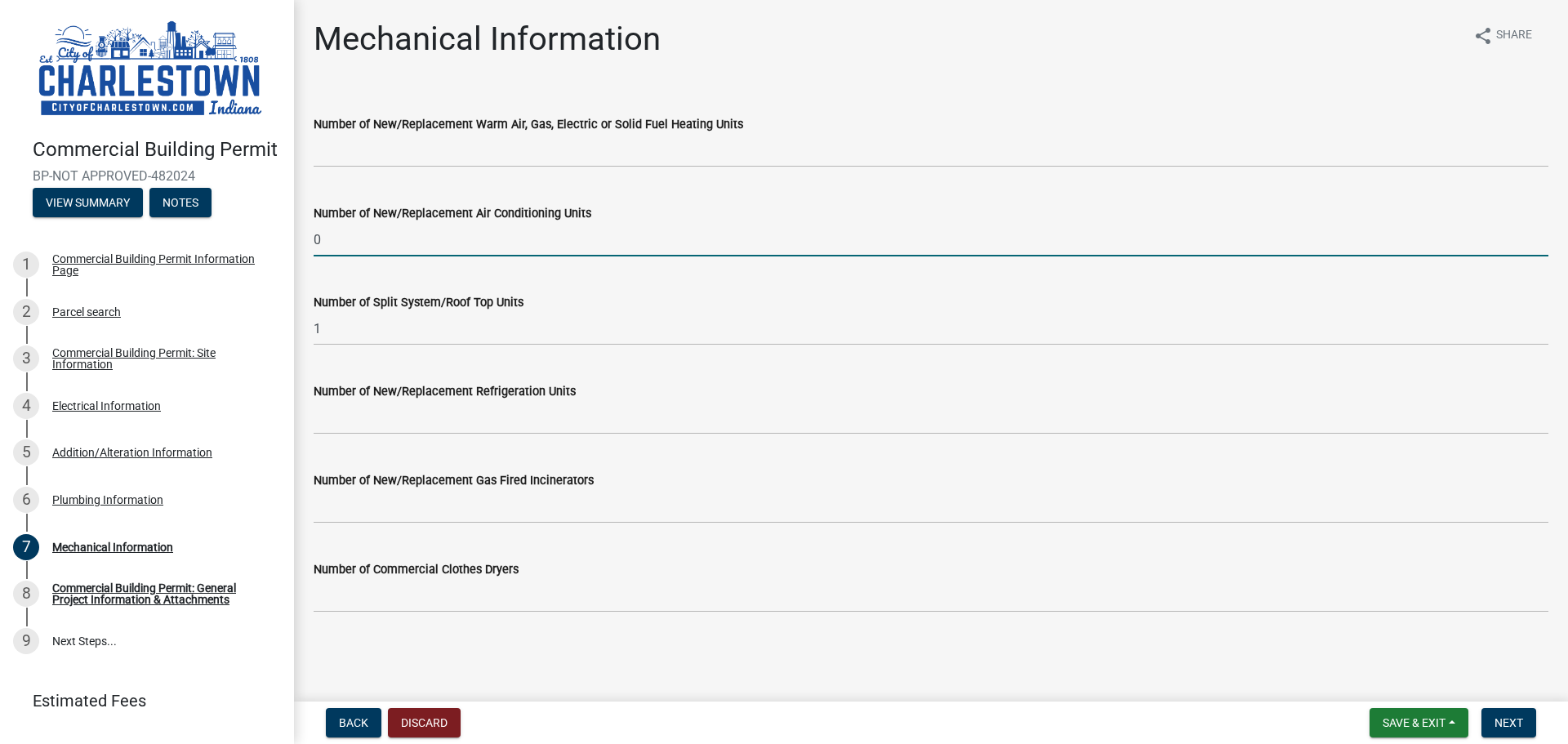
type input "0"
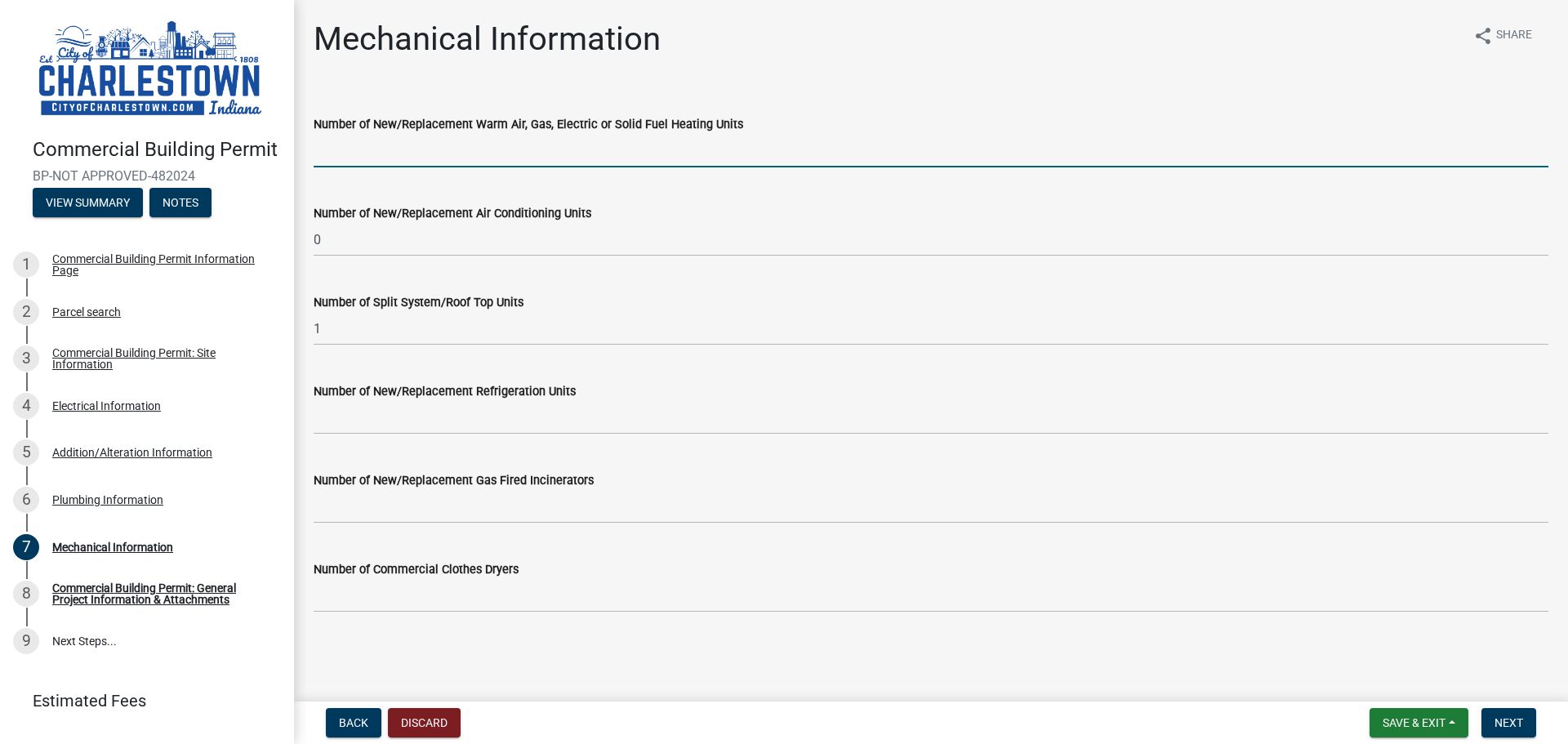
click at [482, 147] on input "Number of New/Replacement Warm Air, Gas, Electric or Solid Fuel Heating Units" at bounding box center [930, 151] width 1234 height 34
type input "0"
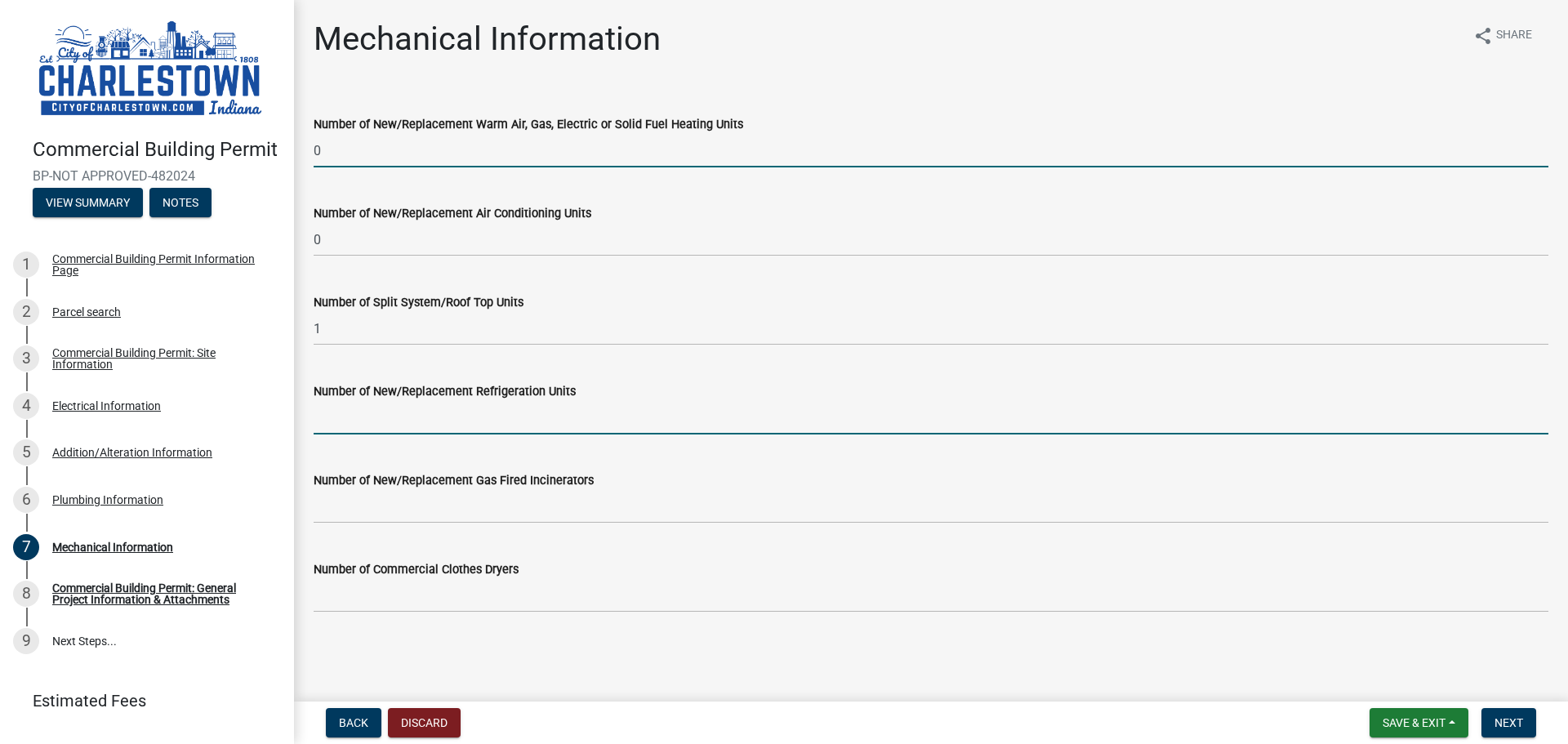
click at [487, 404] on input "Number of New/Replacement Refrigeration Units" at bounding box center [930, 418] width 1234 height 34
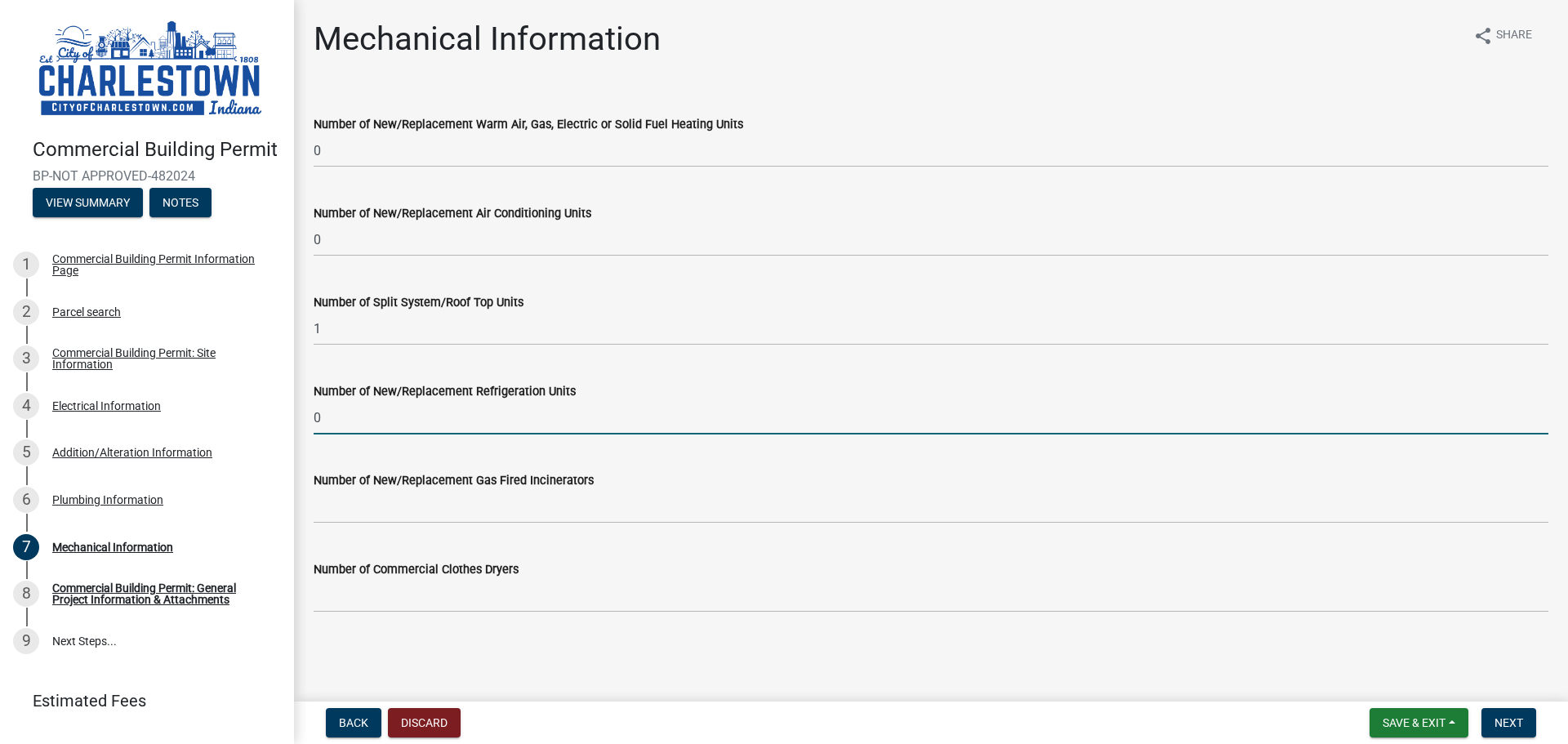
type input "0"
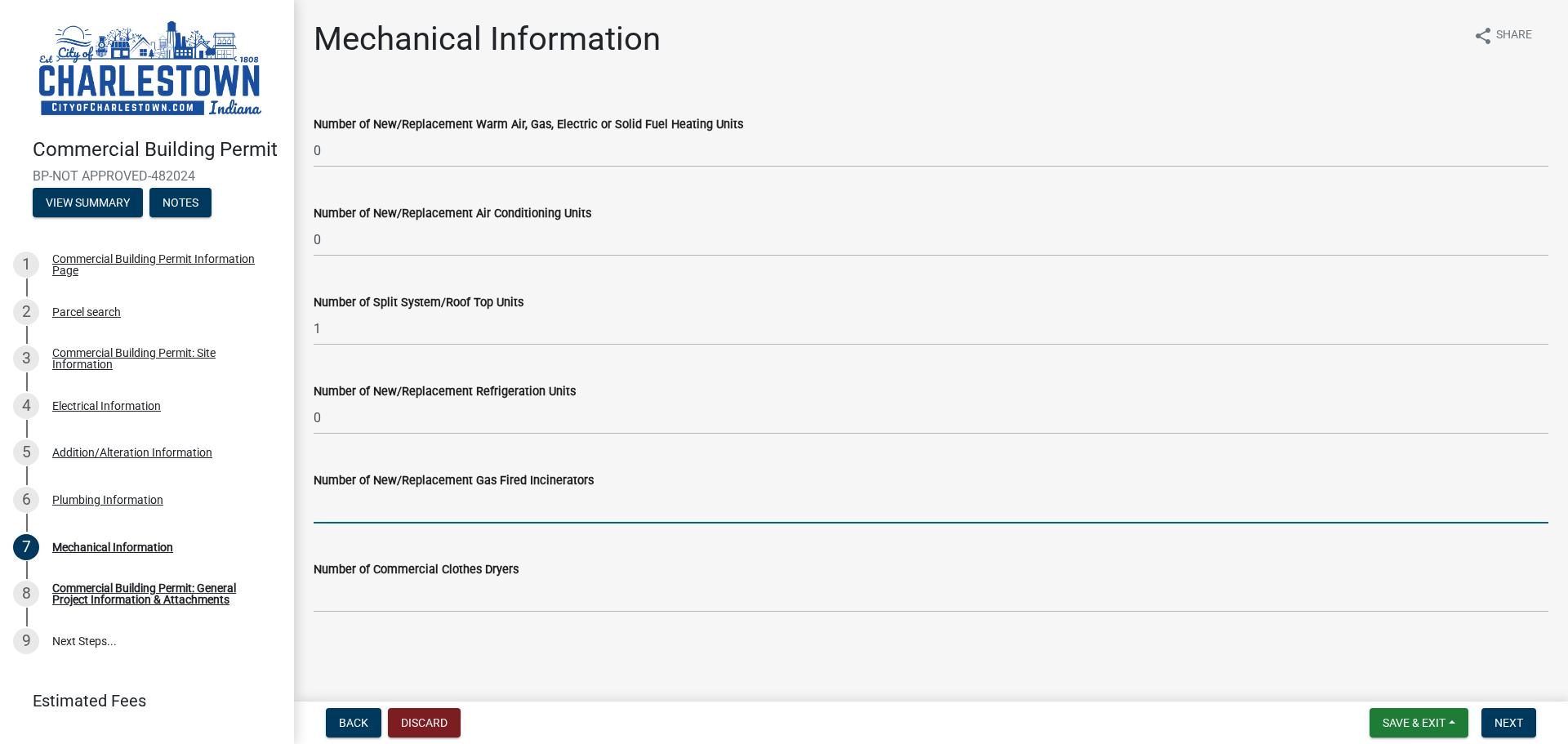
click at [509, 518] on input "Number of New/Replacement Gas Fired Incinerators" at bounding box center [930, 507] width 1234 height 34
type input "0"
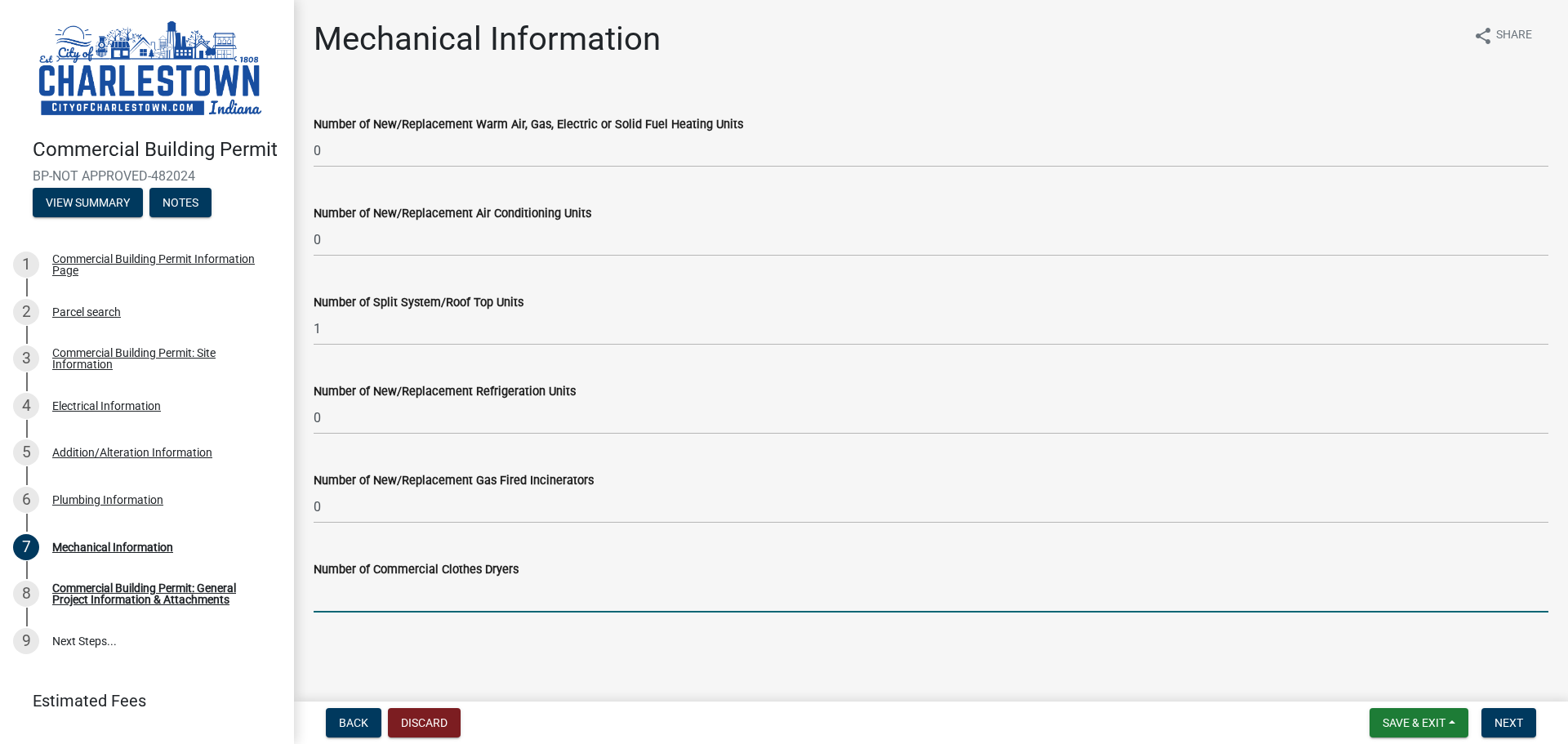
drag, startPoint x: 455, startPoint y: 590, endPoint x: 455, endPoint y: 580, distance: 10.0
click at [455, 582] on input "Number of Commercial Clothes Dryers" at bounding box center [930, 596] width 1234 height 34
type input "0"
click at [1505, 727] on span "Next" at bounding box center [1509, 722] width 29 height 13
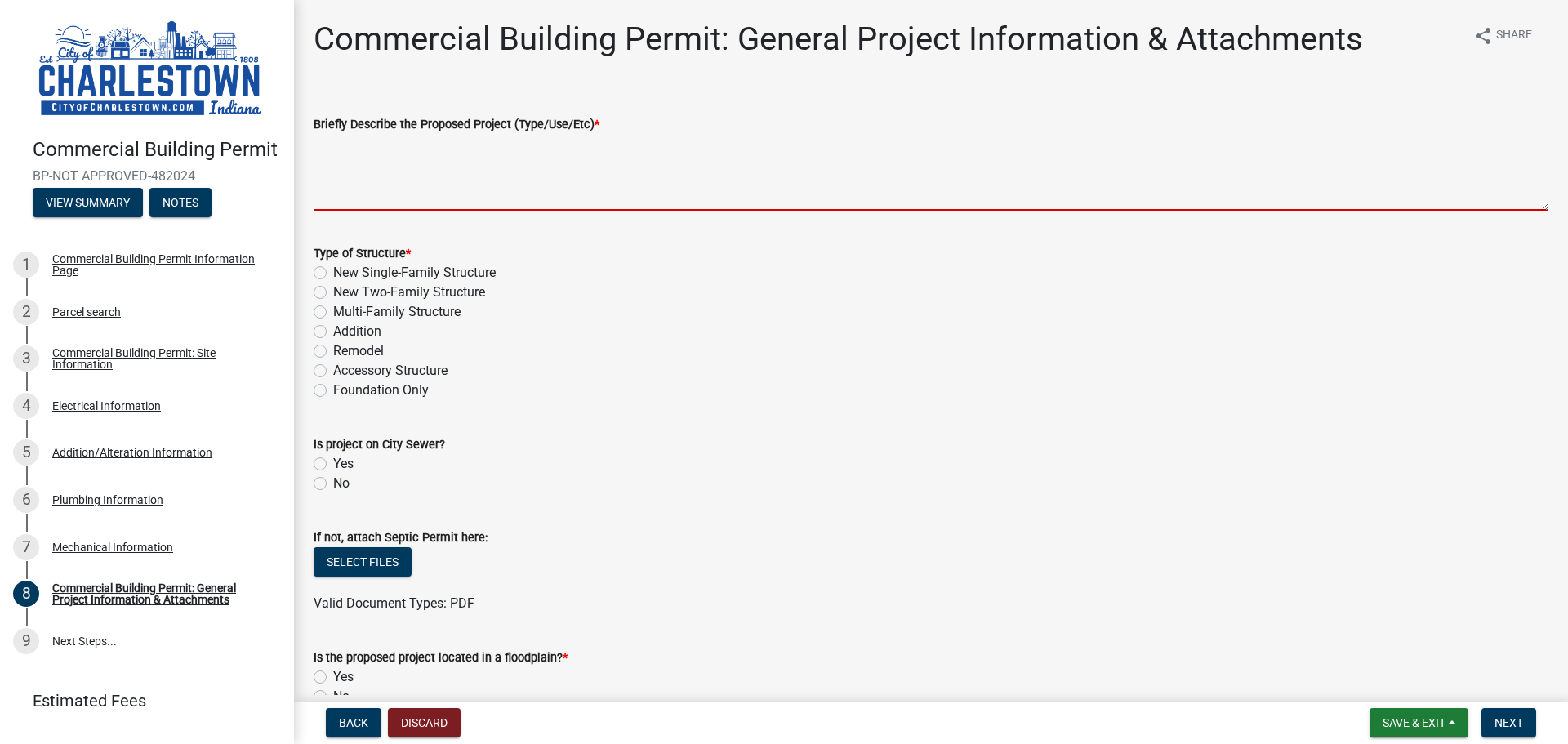
click at [496, 176] on textarea "Briefly Describe the Proposed Project (Type/Use/Etc) *" at bounding box center [930, 172] width 1234 height 77
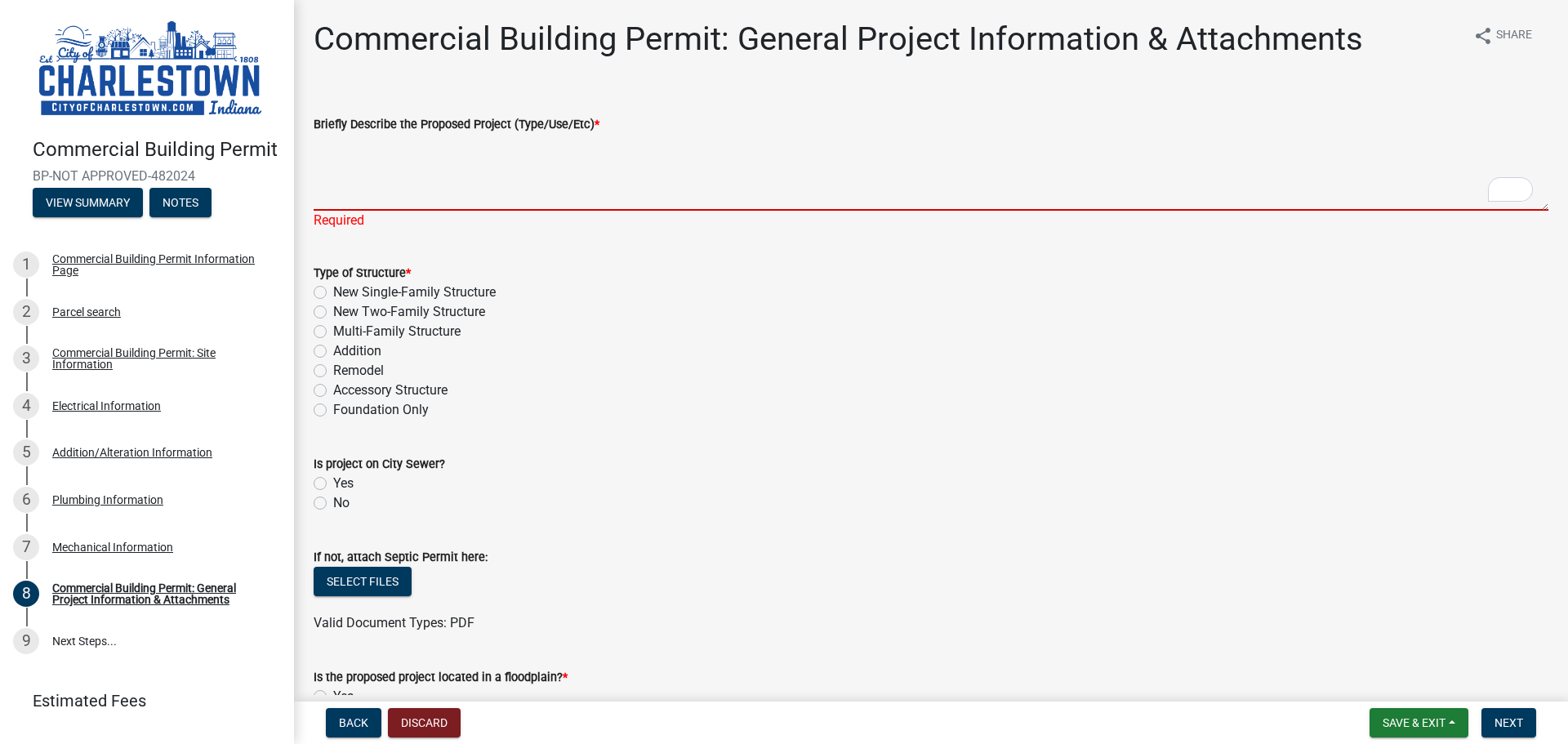
click at [513, 185] on textarea "Briefly Describe the Proposed Project (Type/Use/Etc) *" at bounding box center [930, 172] width 1234 height 77
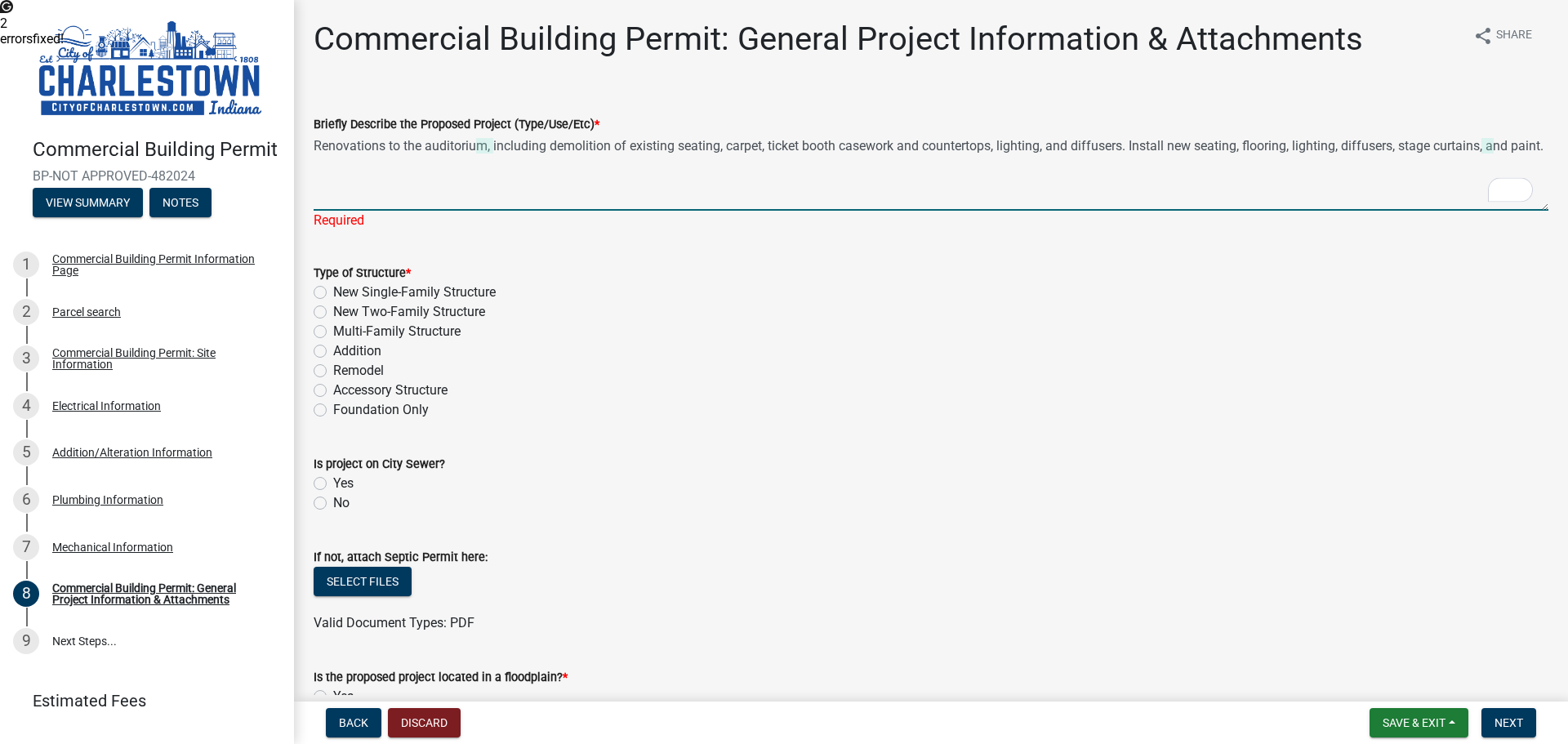
click at [591, 180] on textarea "Renovations to the auditorium, including demolition of existing seating, carpet…" at bounding box center [930, 172] width 1234 height 77
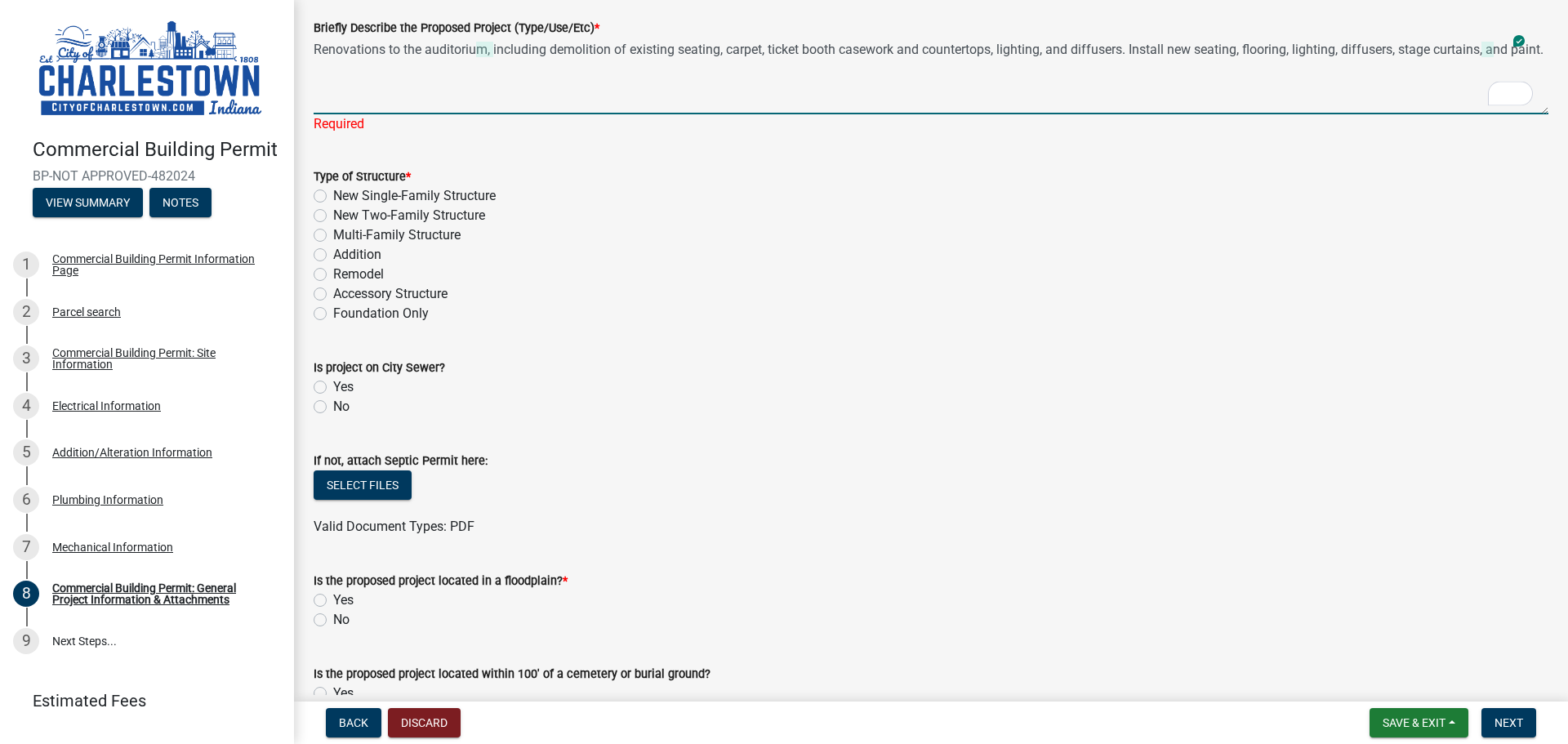
scroll to position [136, 0]
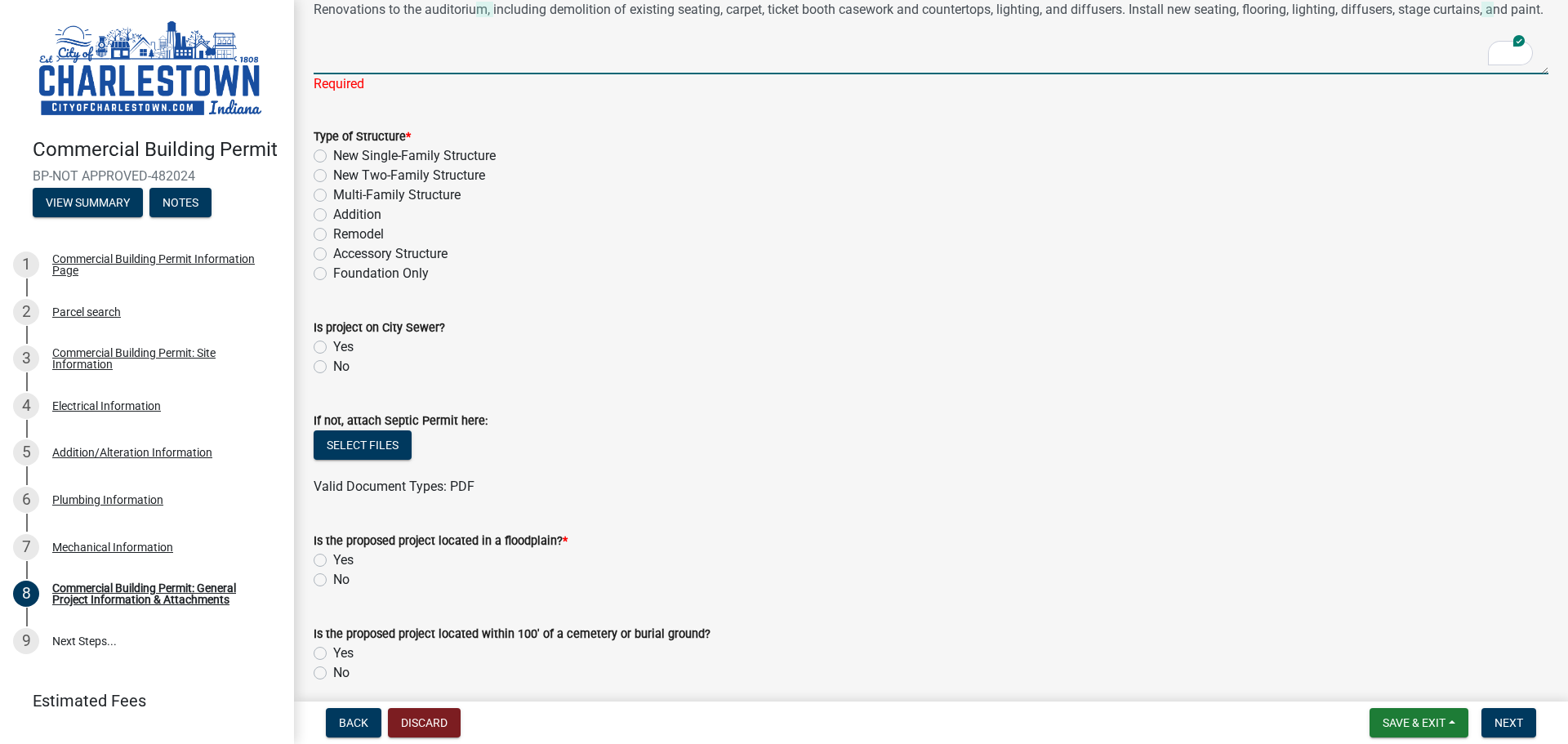
type textarea "Renovations to the auditorium, including demolition of existing seating, carpet…"
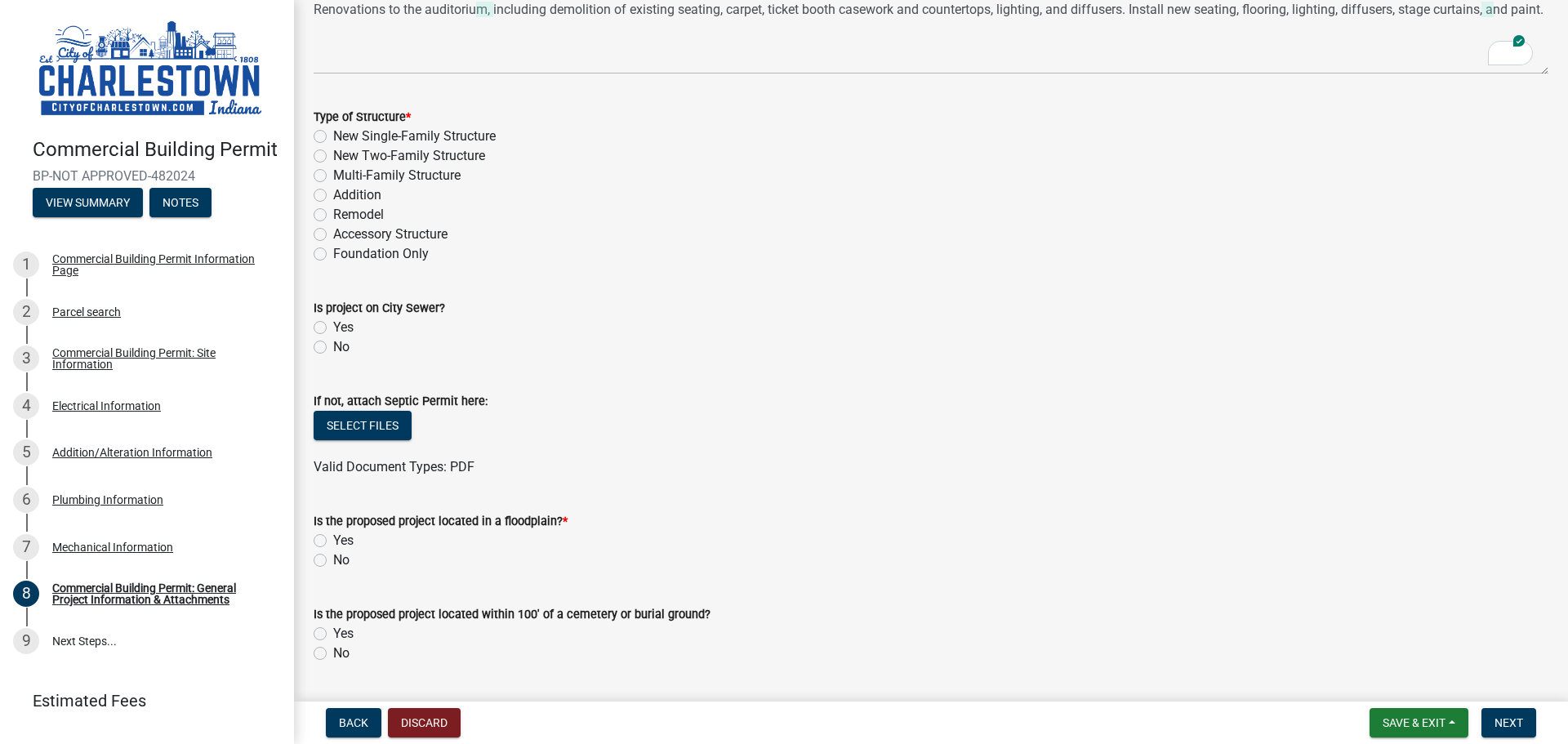
click at [323, 236] on div "Type of Structure * New Single-Family Structure New Two-Family Structure Multi-…" at bounding box center [930, 185] width 1234 height 157
click at [333, 215] on label "Remodel" at bounding box center [358, 214] width 51 height 19
click at [333, 215] on input "Remodel" at bounding box center [338, 210] width 11 height 11
radio input "true"
click at [333, 327] on label "Yes" at bounding box center [343, 327] width 20 height 19
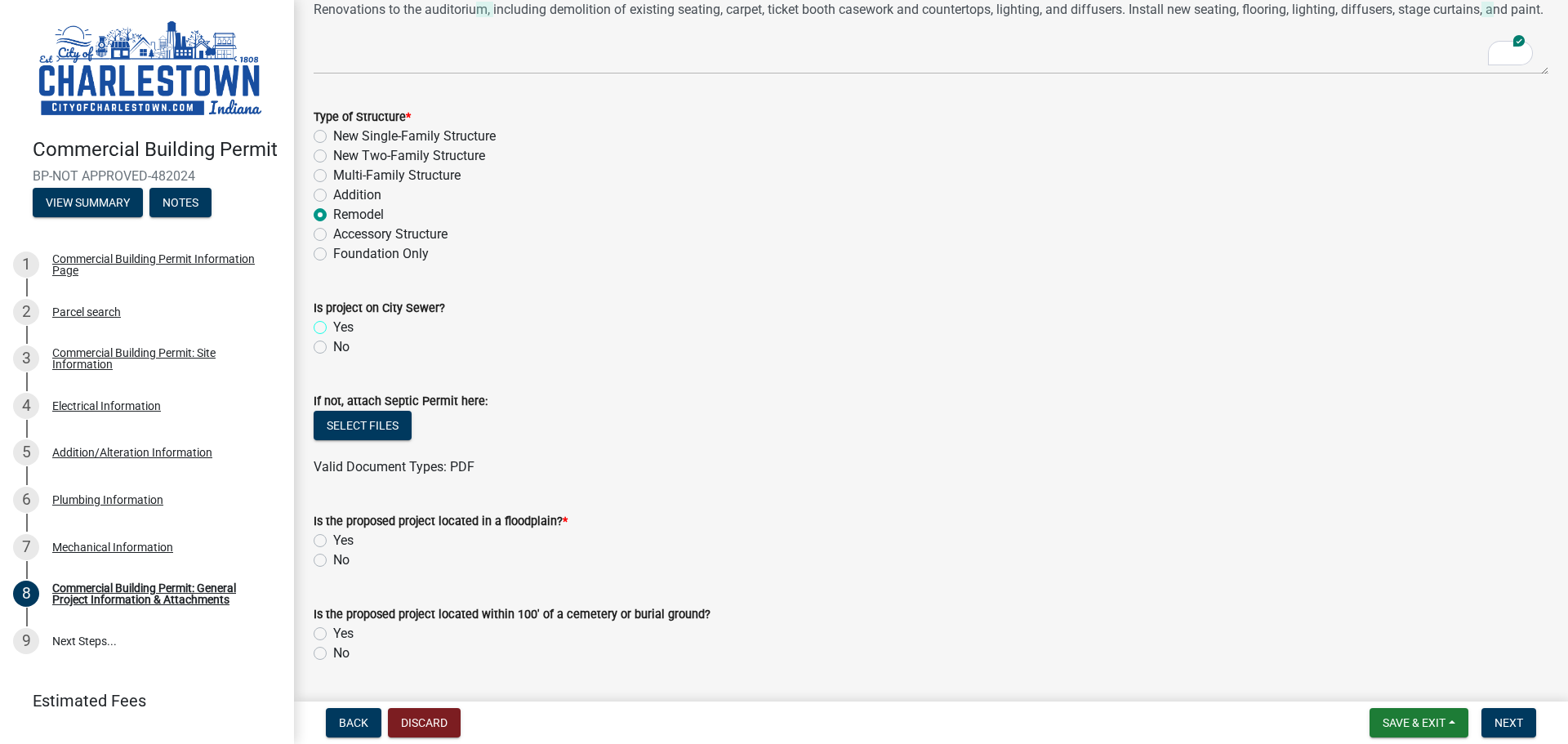
click at [333, 327] on input "Yes" at bounding box center [338, 323] width 11 height 11
radio input "true"
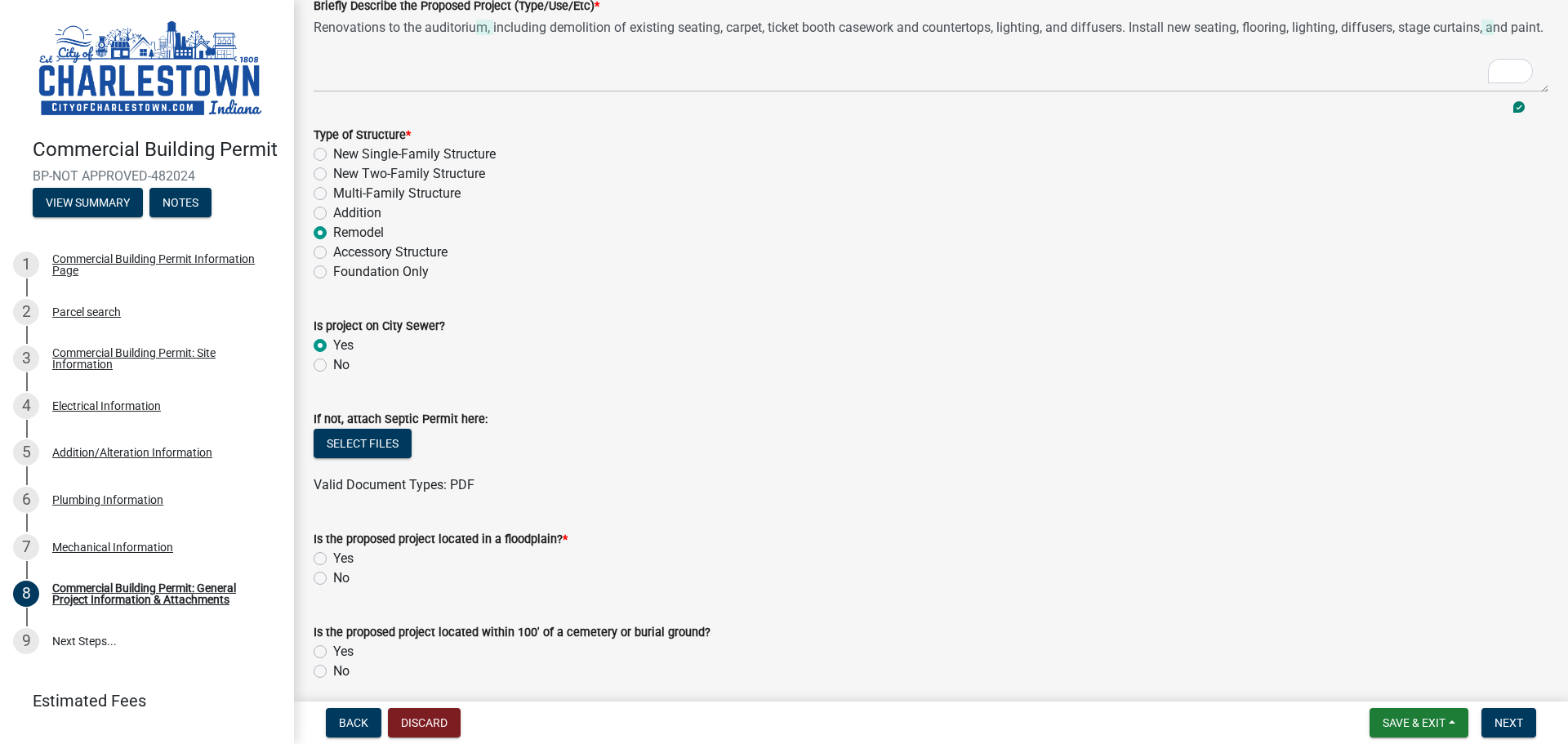
scroll to position [0, 0]
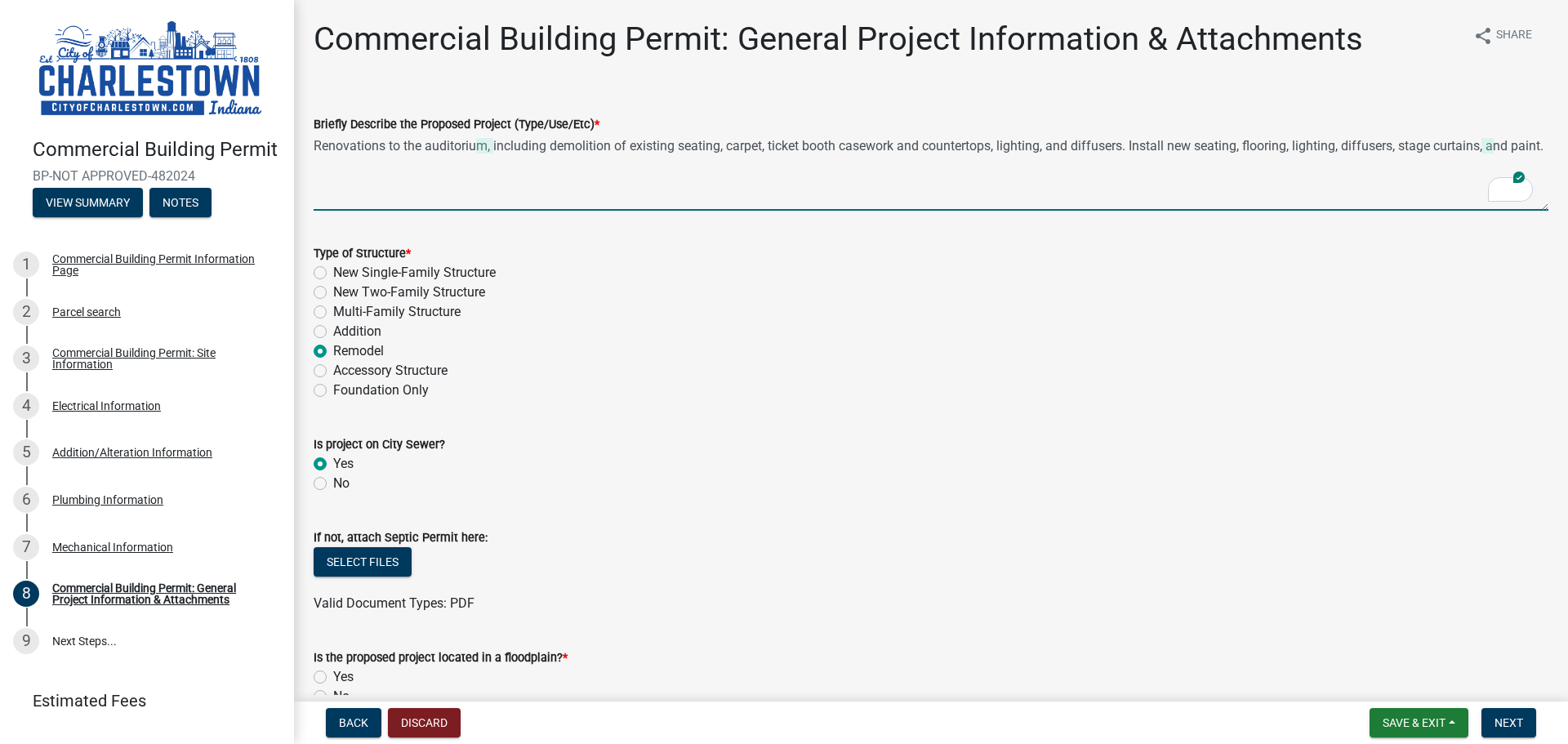
click at [1173, 146] on textarea "Renovations to the auditorium, including demolition of existing seating, carpet…" at bounding box center [930, 172] width 1234 height 77
type textarea "Renovations to the auditorium, including demolition of existing seating, carpet…"
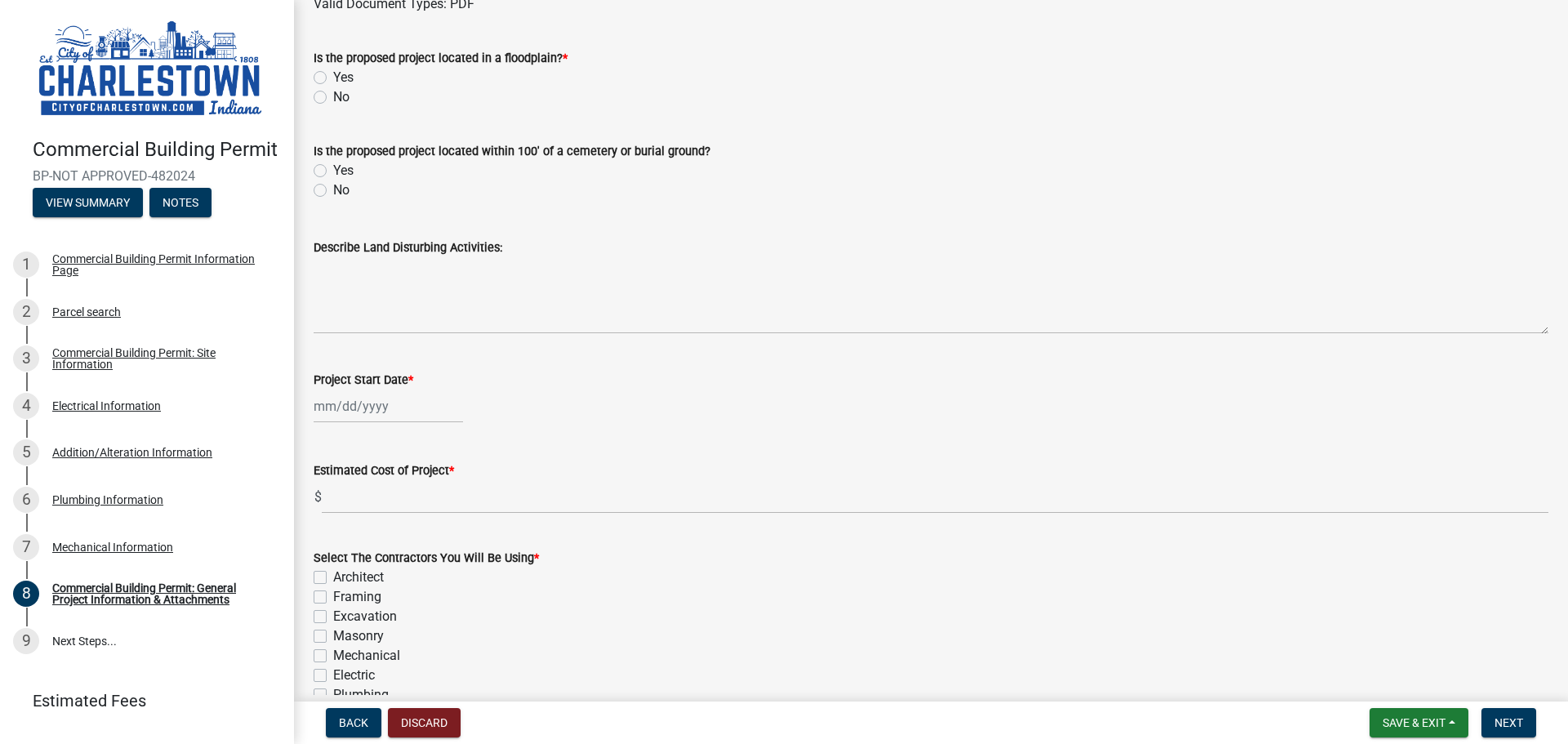
scroll to position [545, 0]
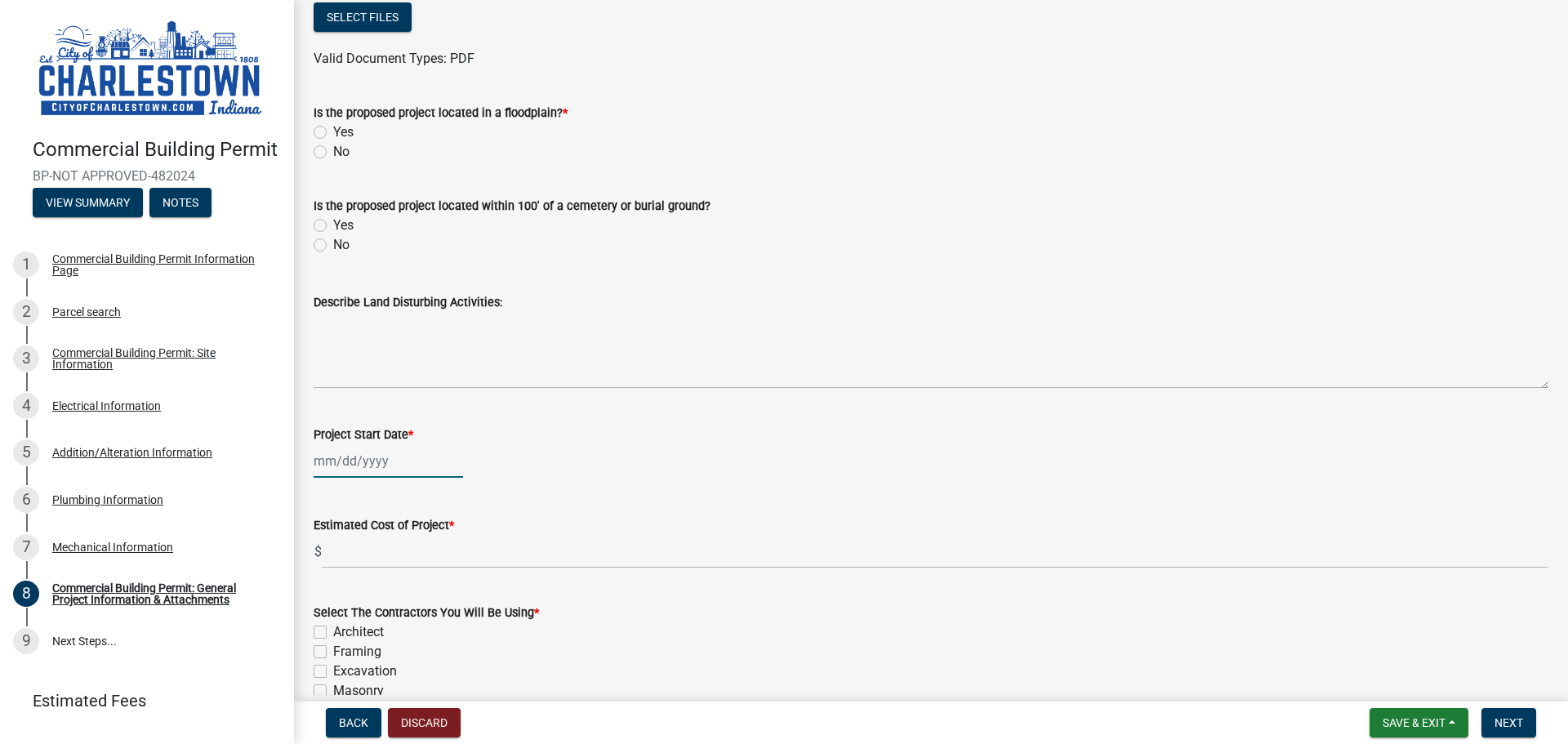
click at [378, 474] on div at bounding box center [388, 461] width 149 height 34
select select "9"
select select "2025"
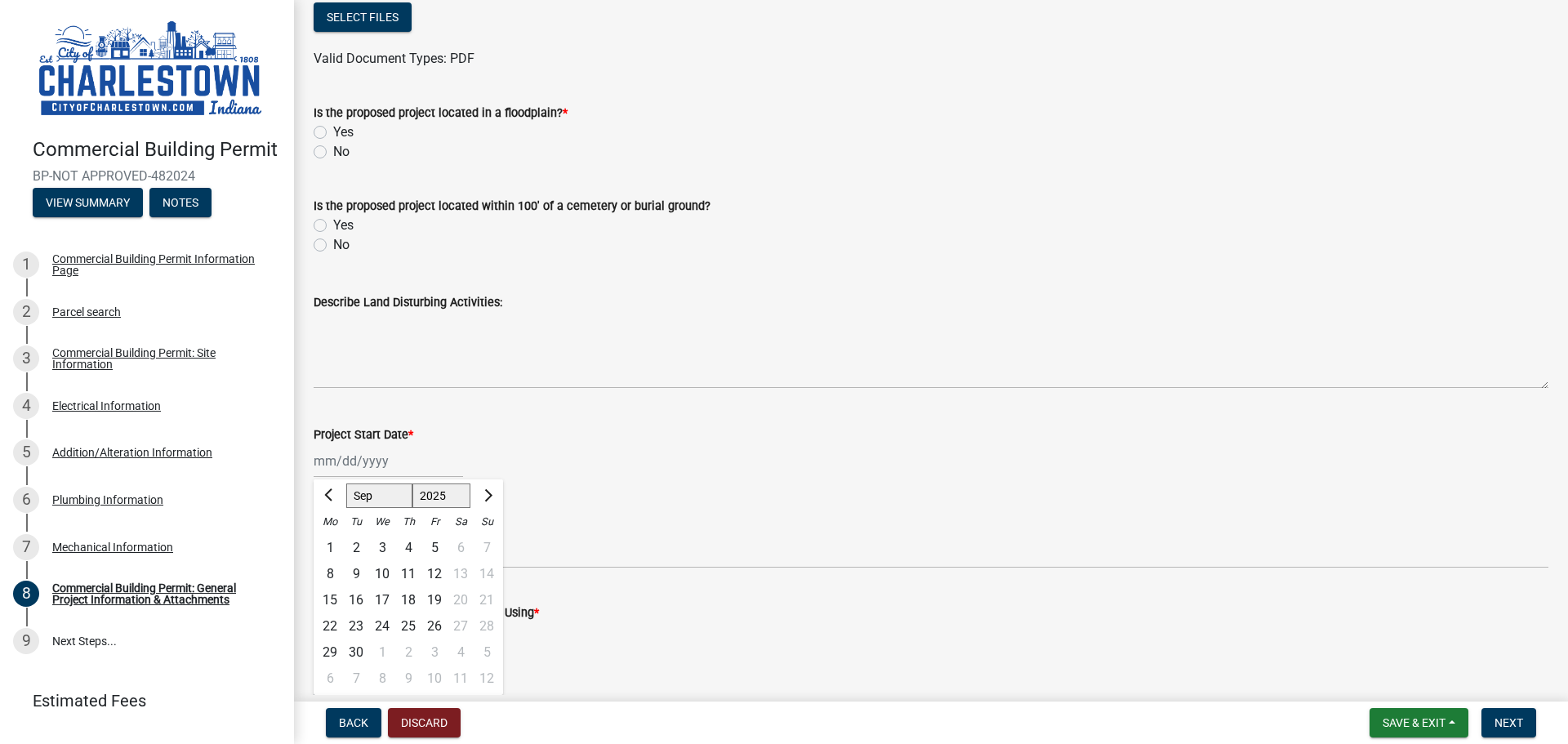
drag, startPoint x: 476, startPoint y: 499, endPoint x: 486, endPoint y: 495, distance: 10.8
click at [479, 497] on div at bounding box center [486, 496] width 33 height 26
click at [490, 492] on button "Next month" at bounding box center [486, 496] width 19 height 26
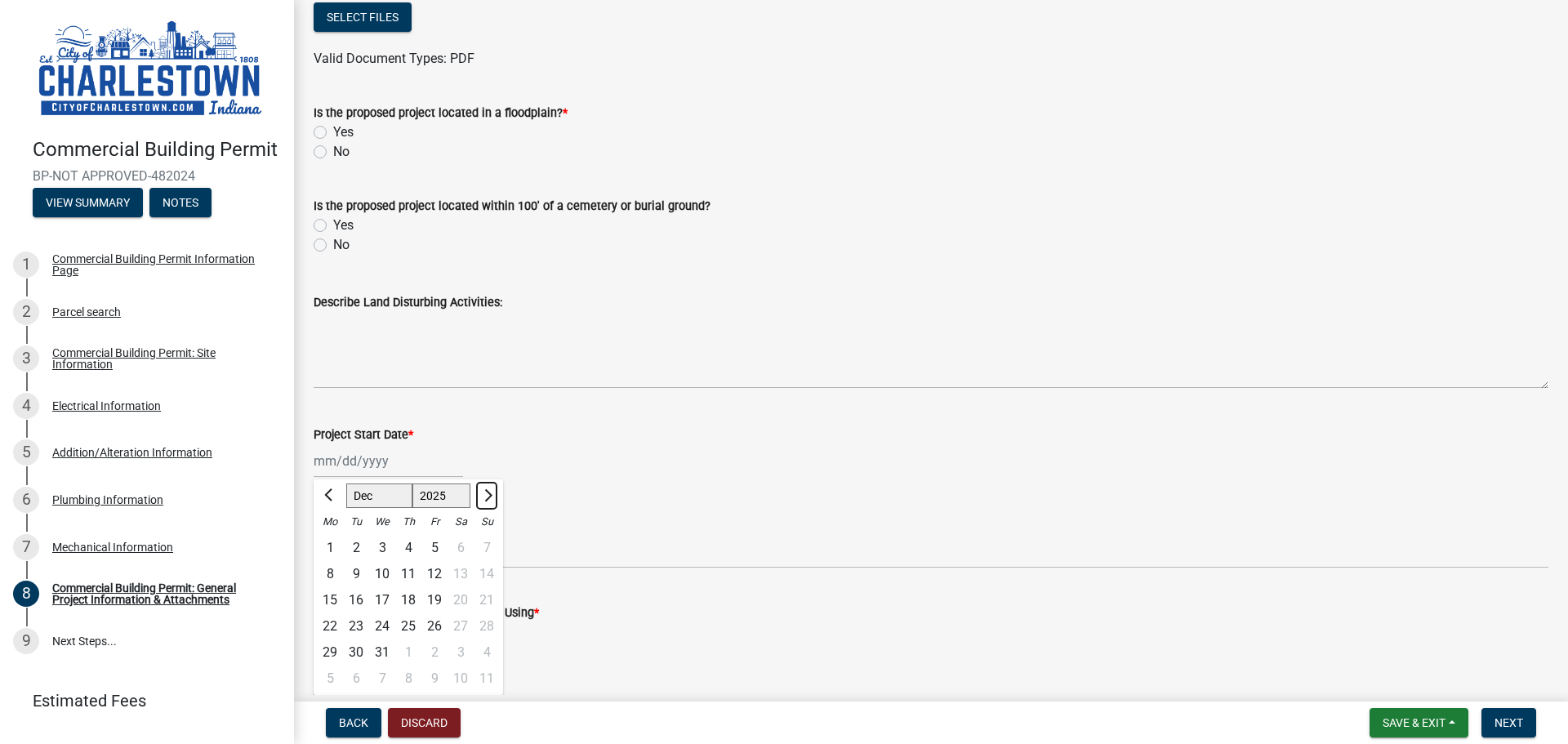
click at [491, 497] on button "Next month" at bounding box center [486, 496] width 19 height 26
select select "1"
select select "2026"
click at [429, 543] on div "2" at bounding box center [434, 547] width 26 height 26
type input "[DATE]"
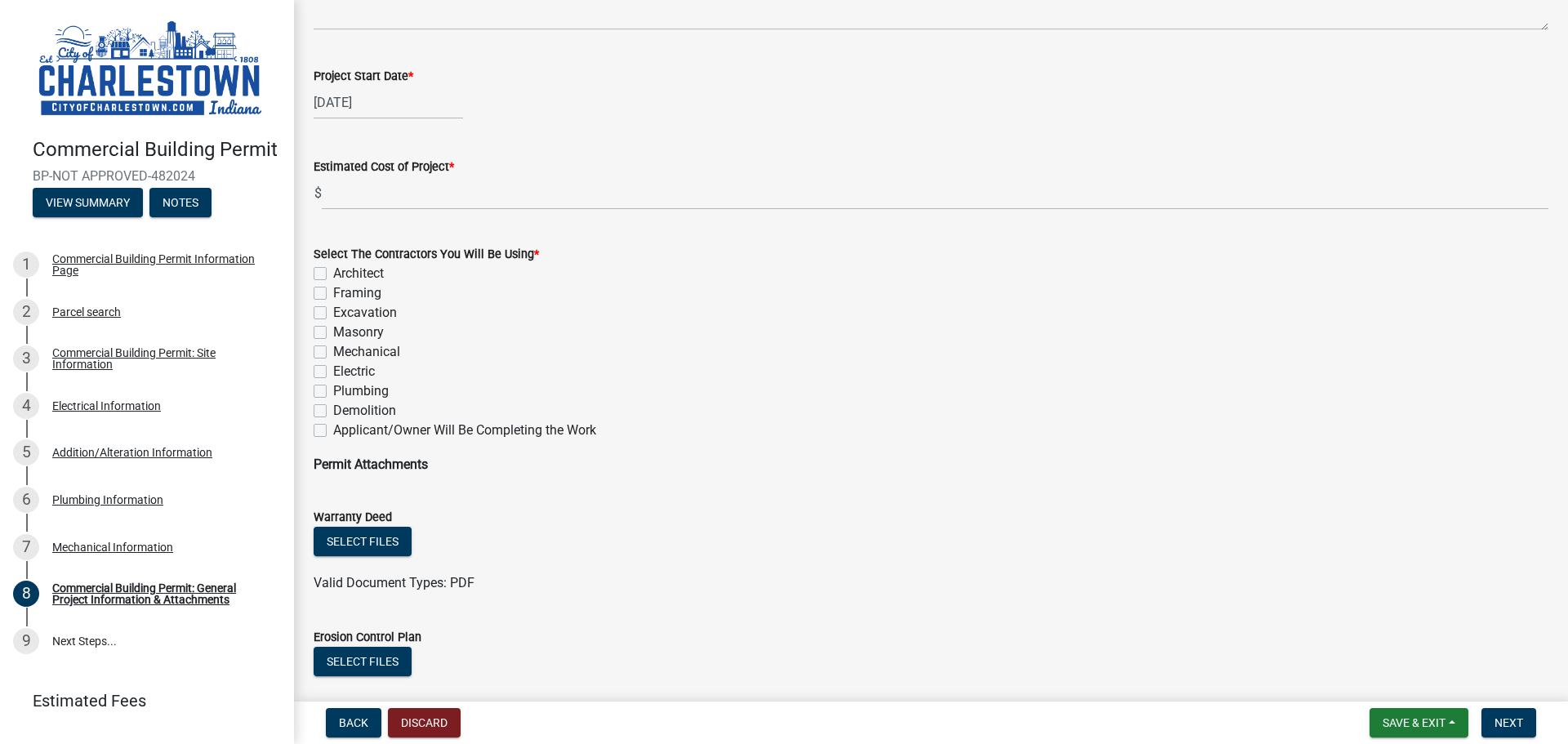
scroll to position [953, 0]
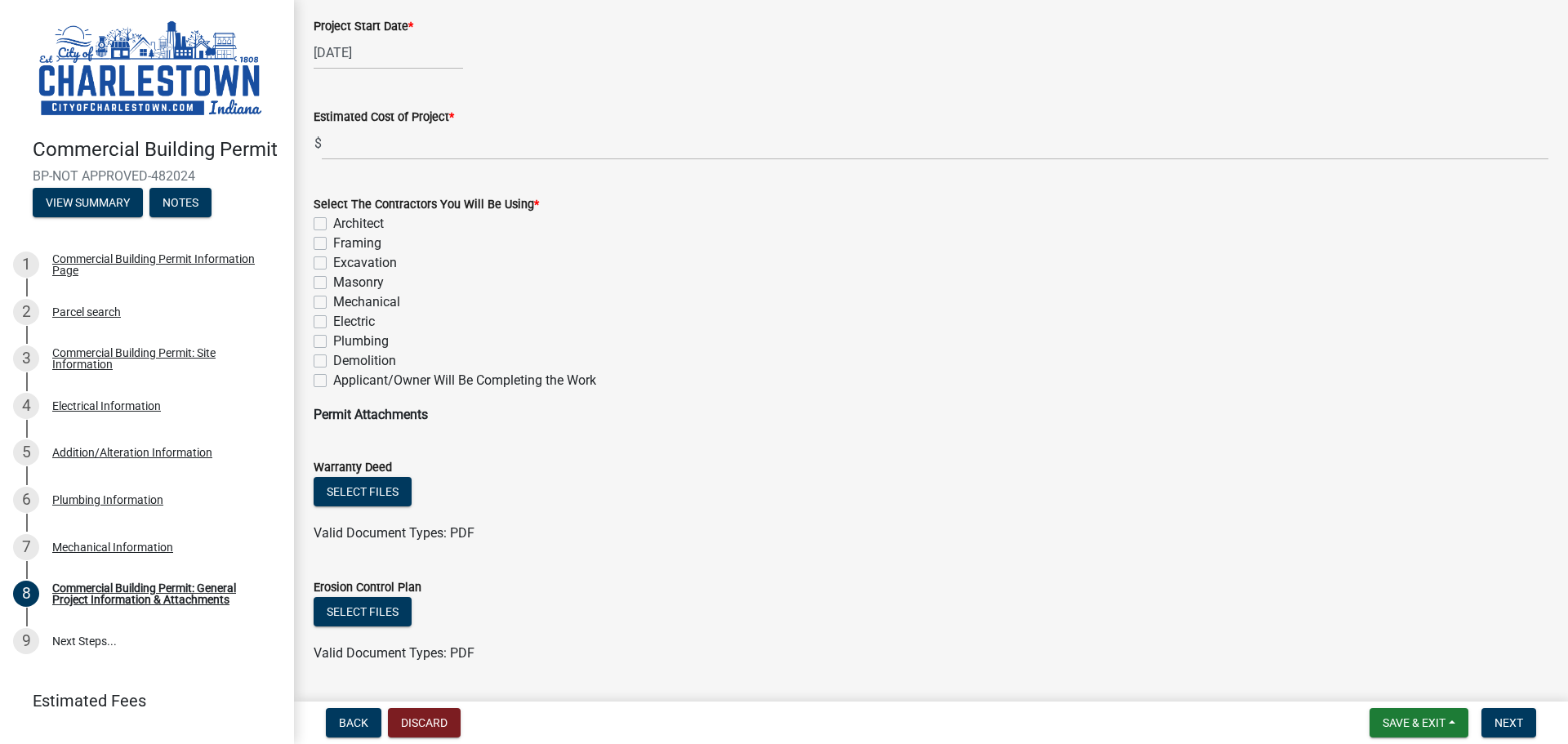
click at [333, 224] on label "Architect" at bounding box center [358, 224] width 51 height 19
click at [333, 224] on input "Architect" at bounding box center [338, 219] width 11 height 11
checkbox input "true"
checkbox input "false"
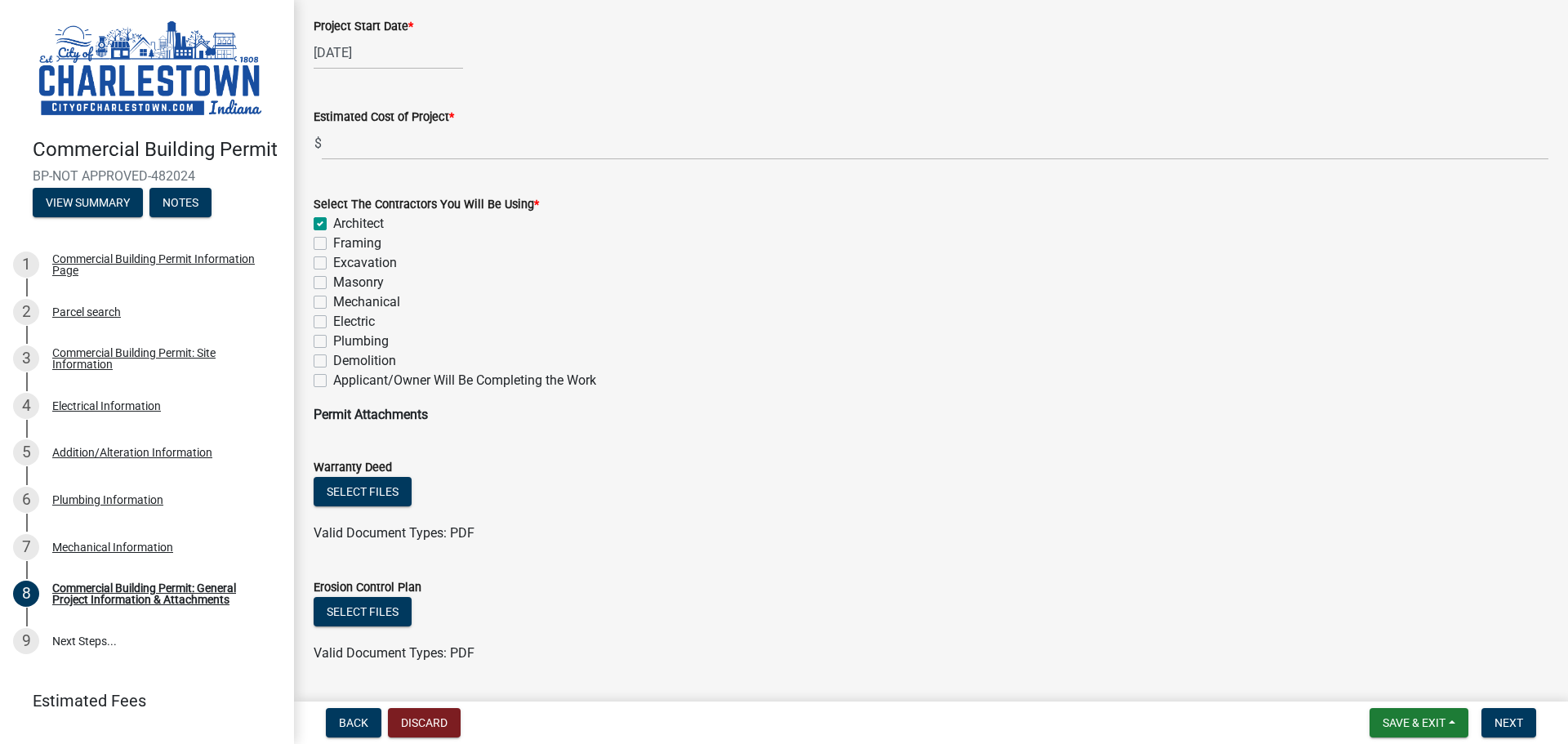
checkbox input "false"
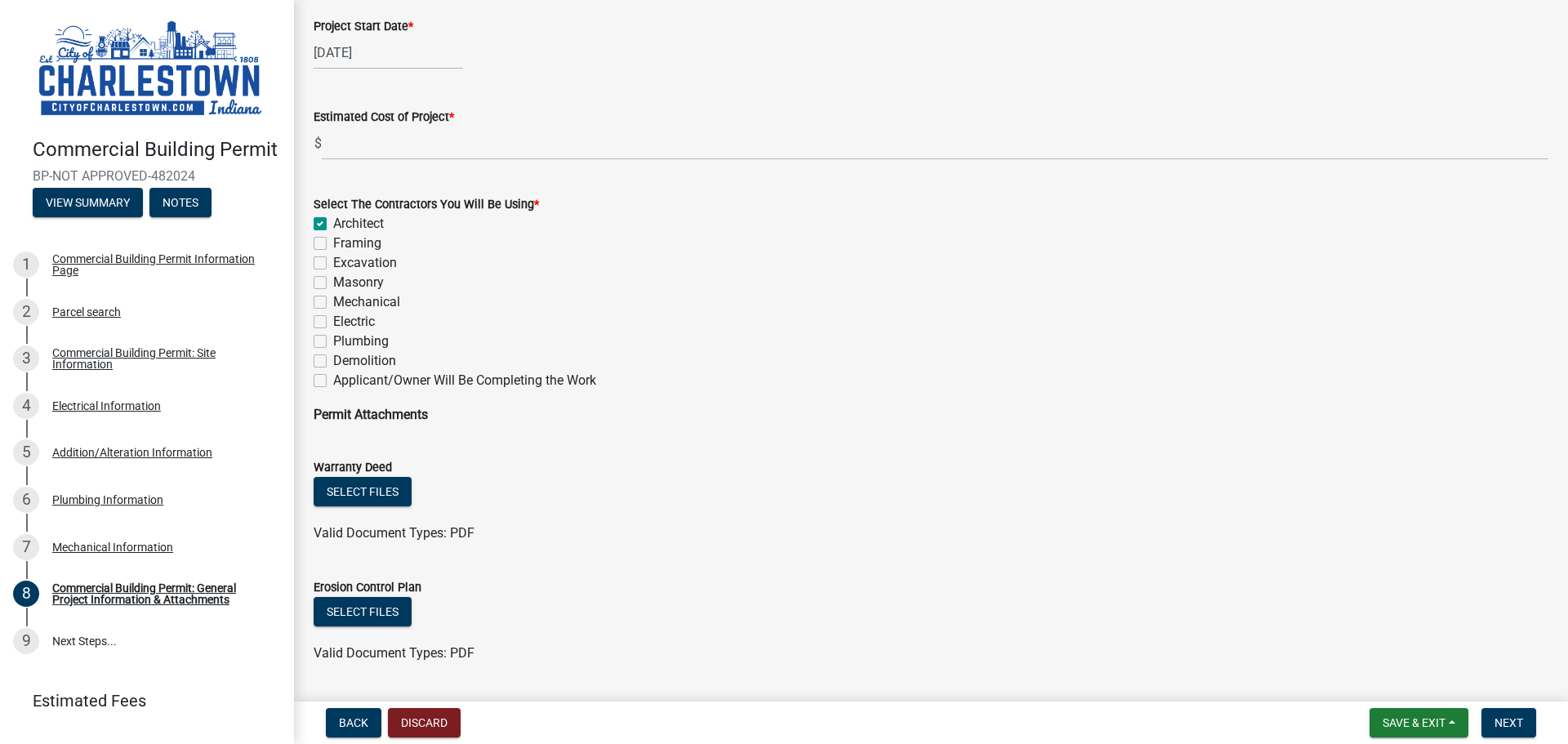
checkbox input "false"
click at [333, 283] on label "Masonry" at bounding box center [358, 282] width 51 height 19
click at [333, 283] on input "Masonry" at bounding box center [338, 278] width 11 height 11
checkbox input "true"
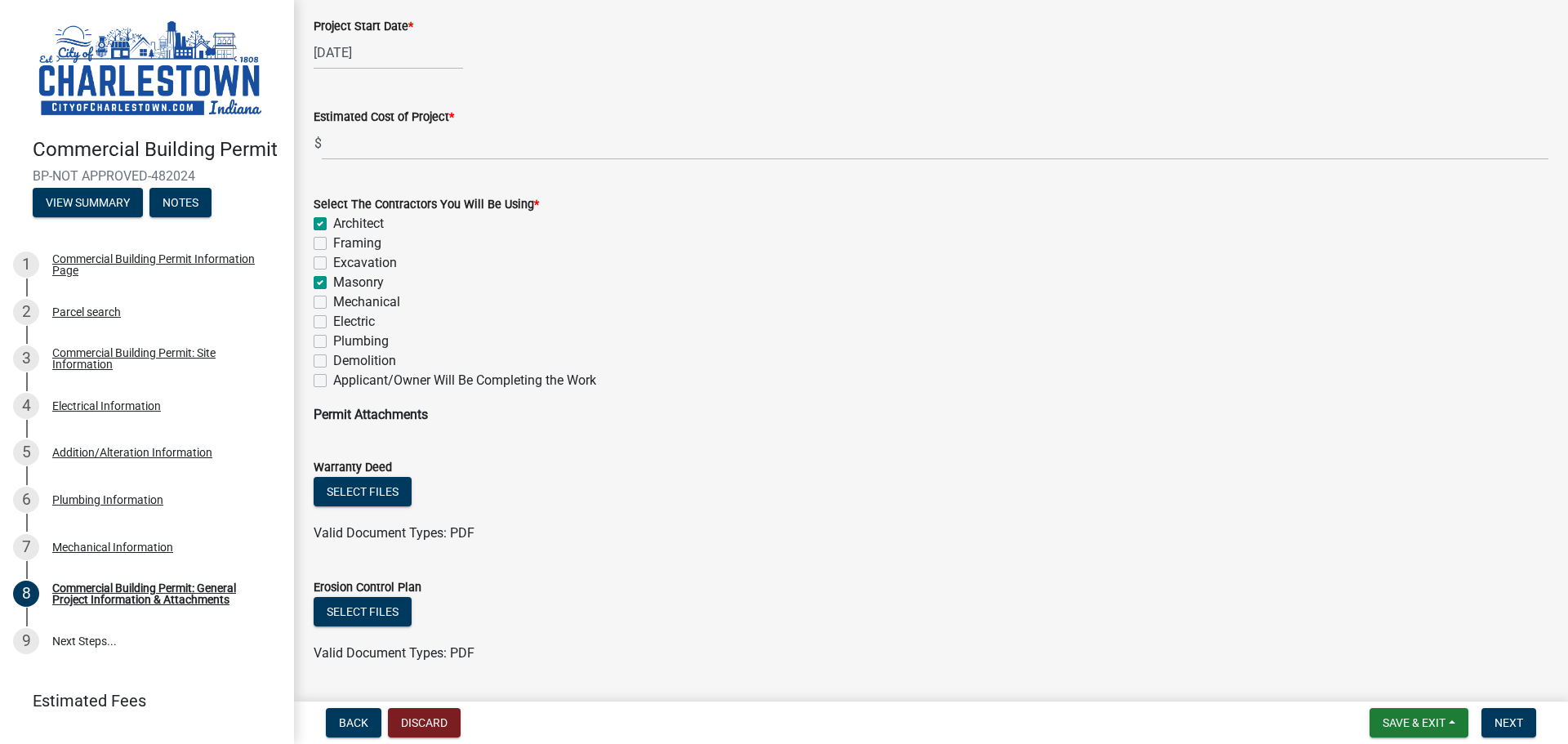
checkbox input "false"
checkbox input "true"
checkbox input "false"
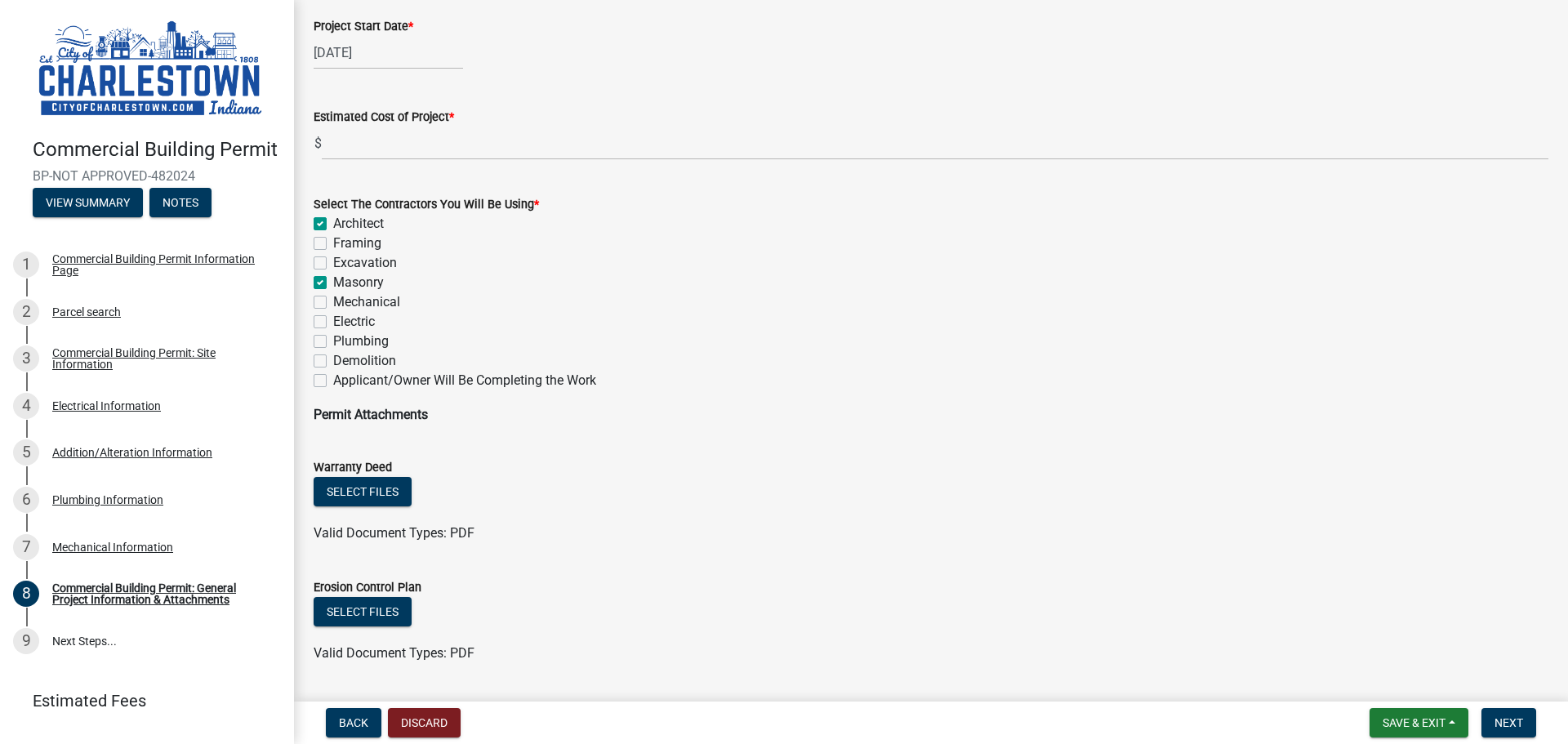
checkbox input "false"
click at [333, 283] on label "Masonry" at bounding box center [358, 282] width 51 height 19
click at [333, 283] on input "Masonry" at bounding box center [338, 278] width 11 height 11
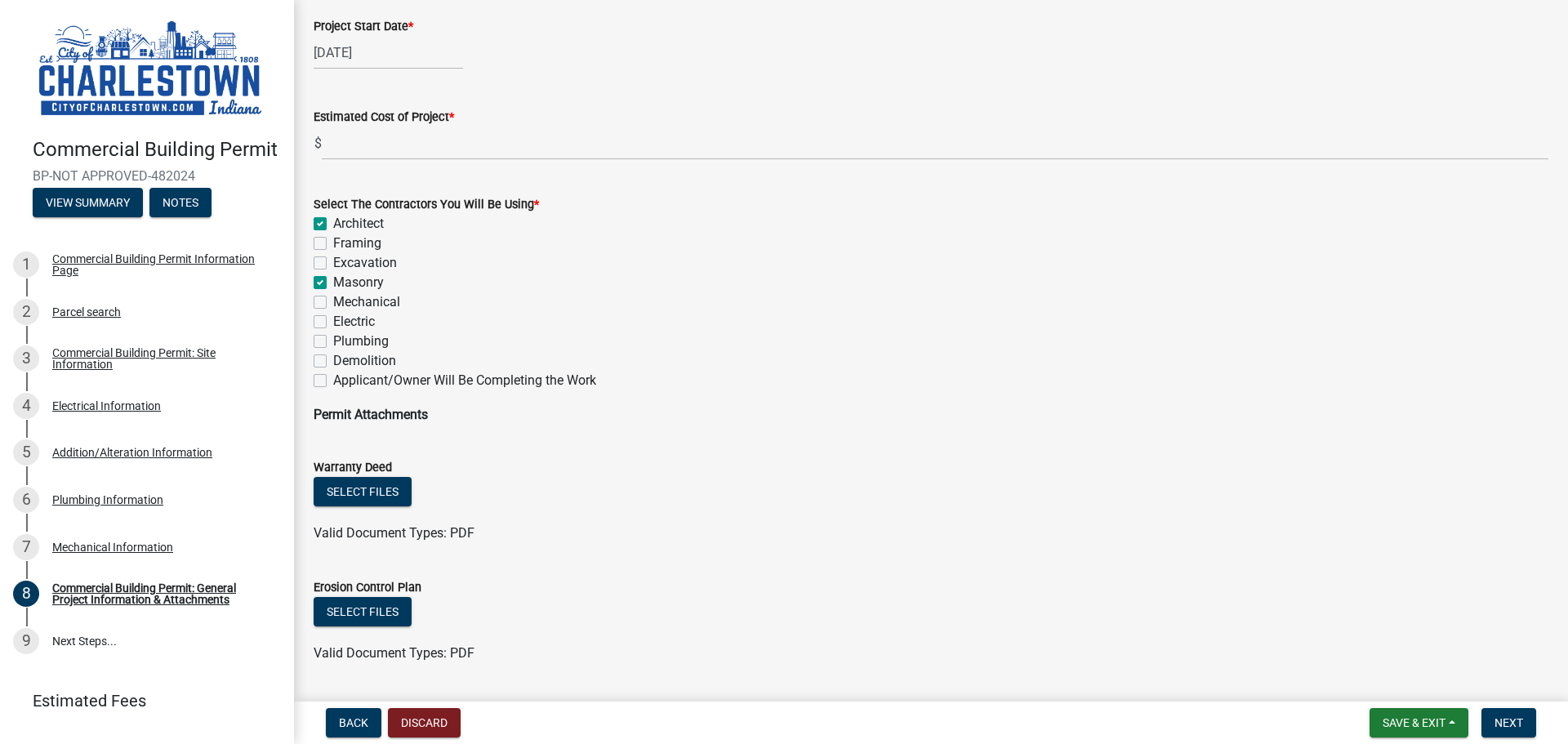
checkbox input "false"
checkbox input "true"
checkbox input "false"
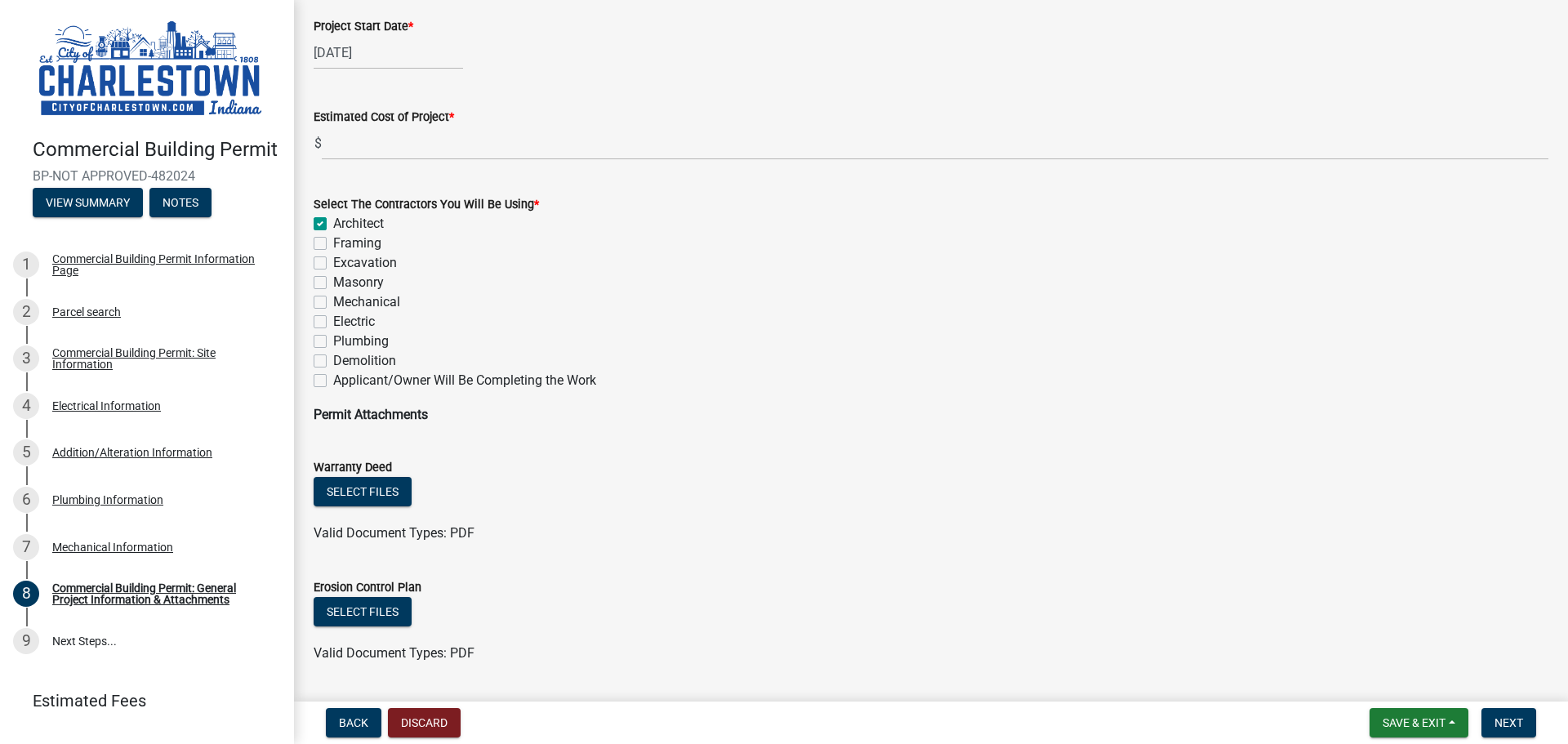
checkbox input "false"
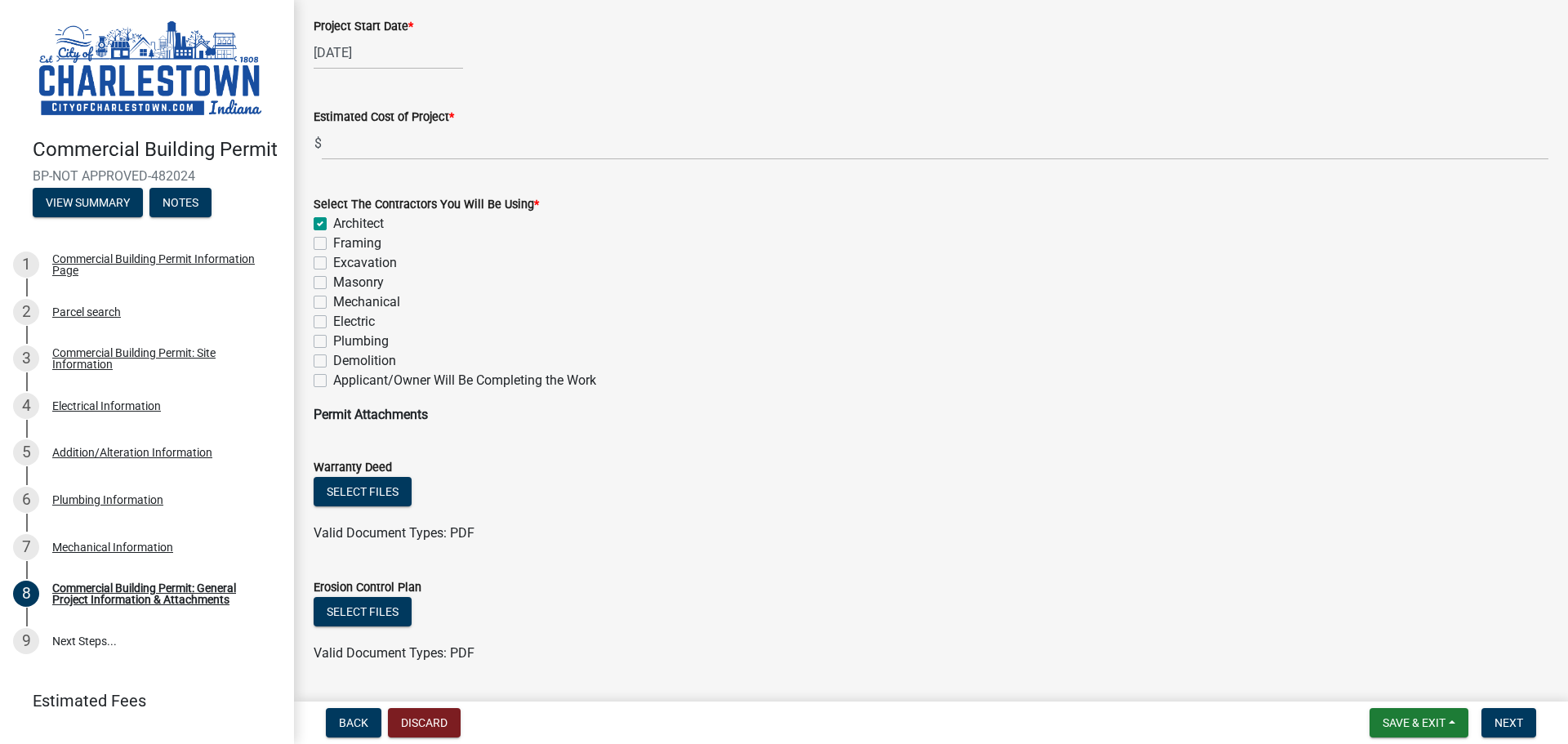
click at [333, 302] on label "Mechanical" at bounding box center [366, 302] width 67 height 19
click at [333, 302] on input "Mechanical" at bounding box center [338, 297] width 11 height 11
checkbox input "true"
checkbox input "false"
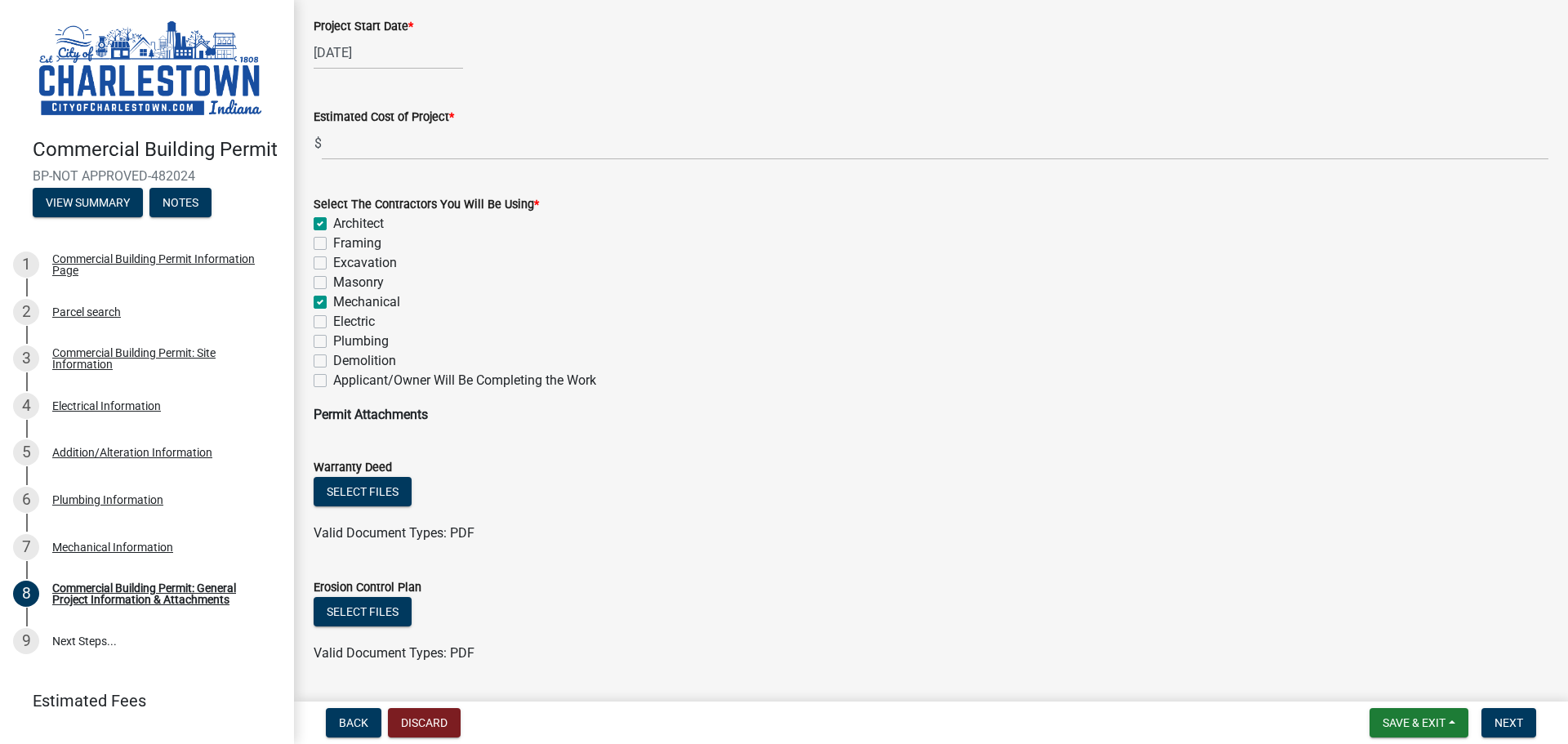
checkbox input "false"
checkbox input "true"
checkbox input "false"
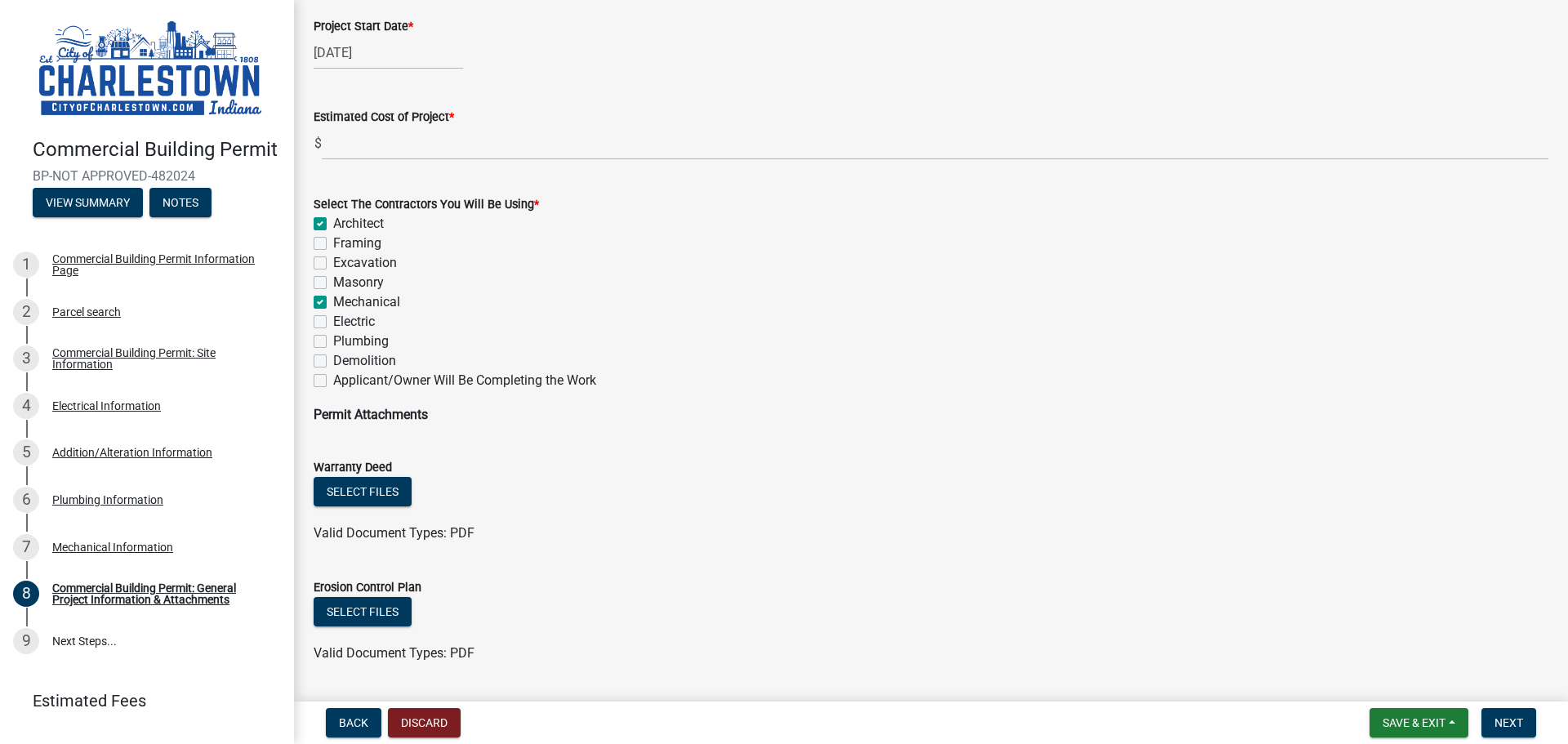
checkbox input "false"
click at [333, 321] on label "Electric" at bounding box center [353, 321] width 42 height 19
click at [333, 321] on input "Electric" at bounding box center [338, 317] width 11 height 11
checkbox input "true"
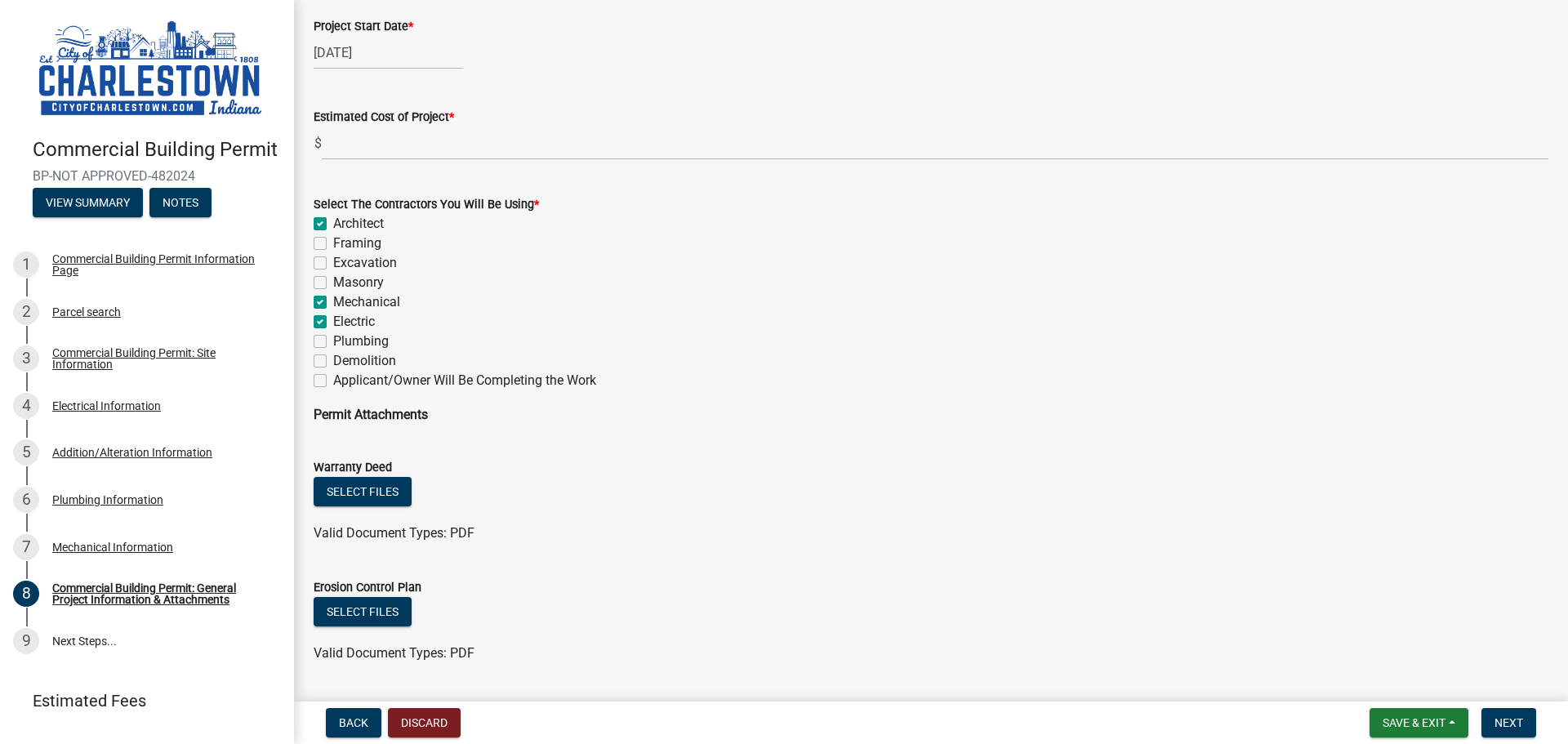
checkbox input "true"
checkbox input "false"
checkbox input "true"
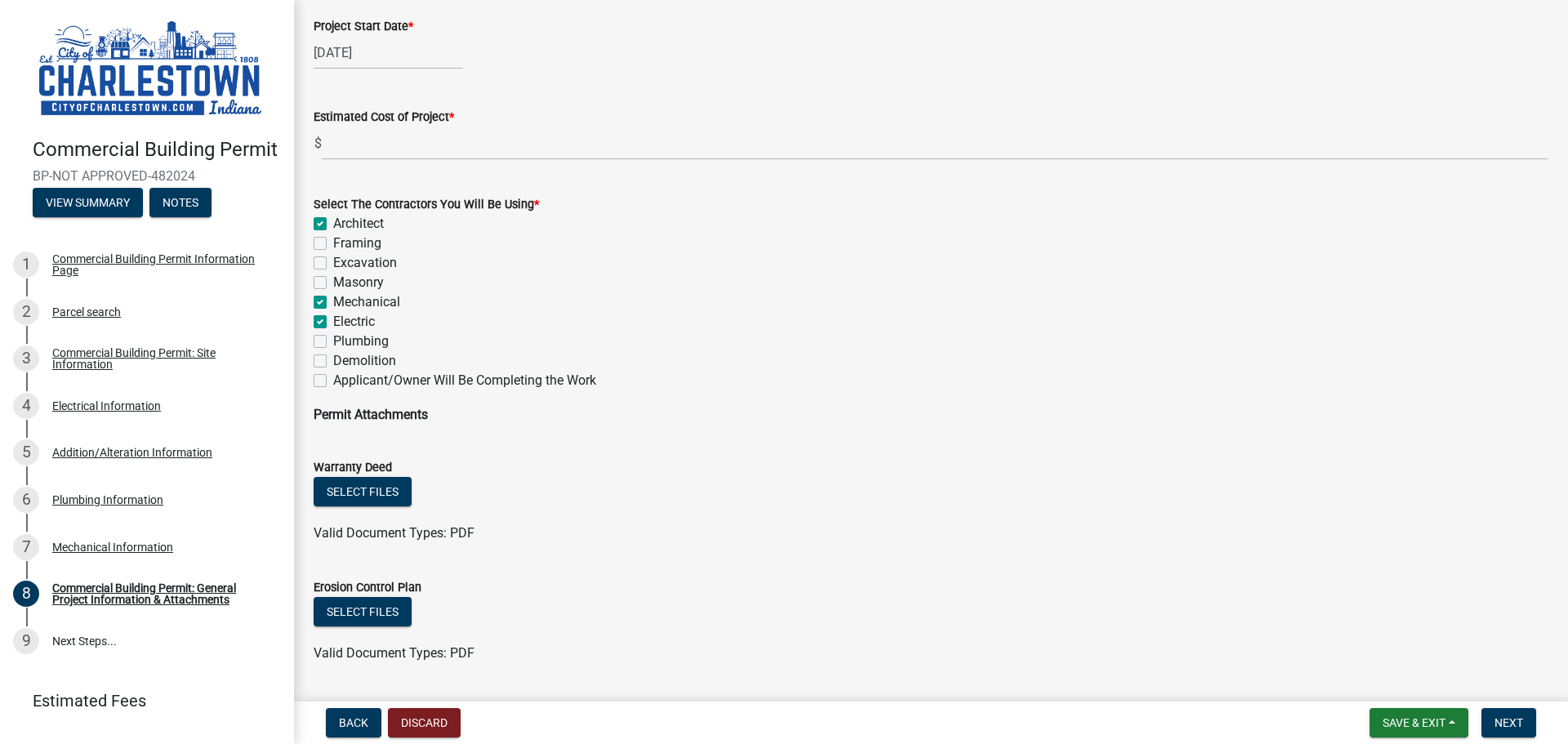
checkbox input "true"
checkbox input "false"
click at [333, 359] on label "Demolition" at bounding box center [364, 360] width 63 height 19
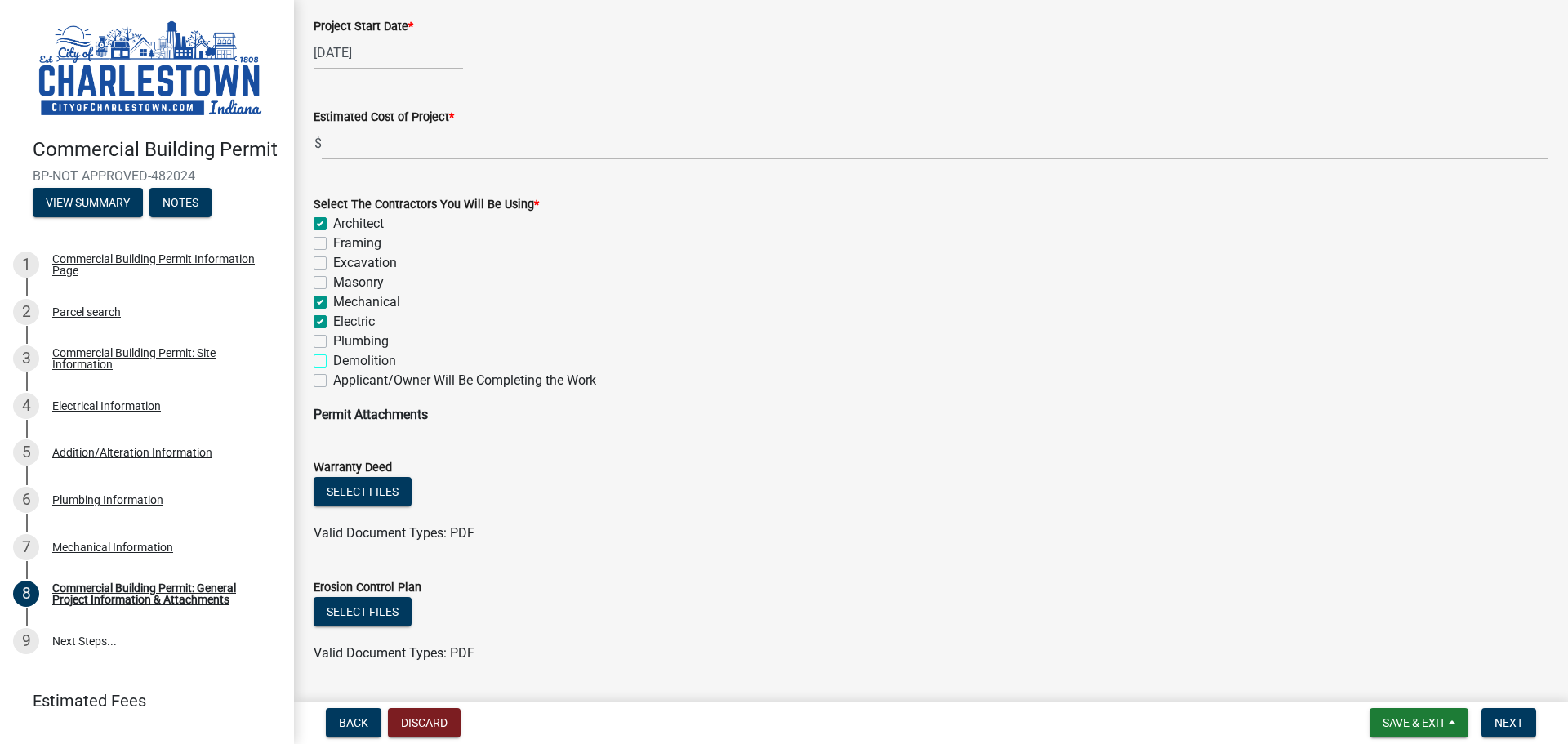
click at [333, 359] on input "Demolition" at bounding box center [338, 356] width 11 height 11
checkbox input "true"
checkbox input "false"
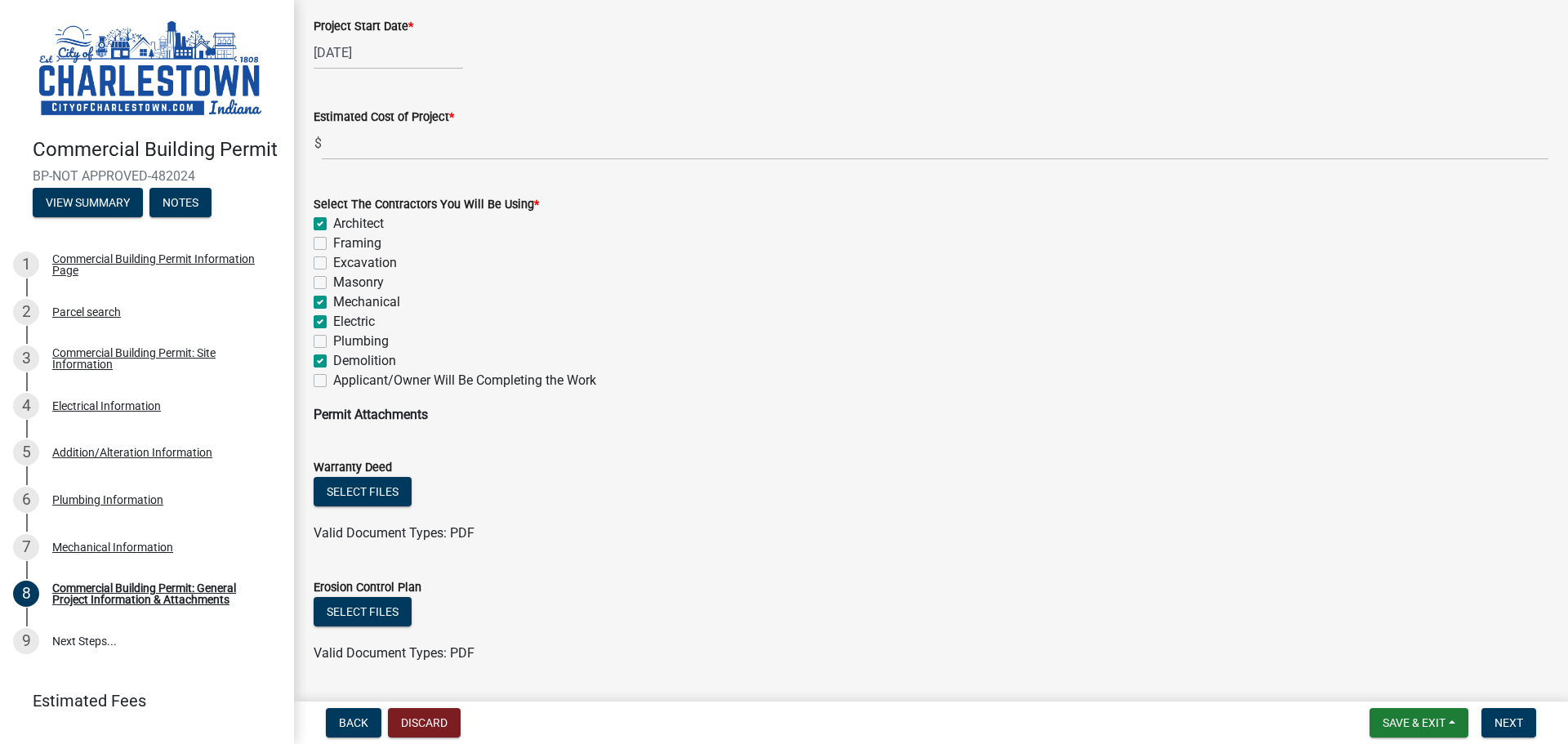
checkbox input "false"
checkbox input "true"
checkbox input "false"
checkbox input "true"
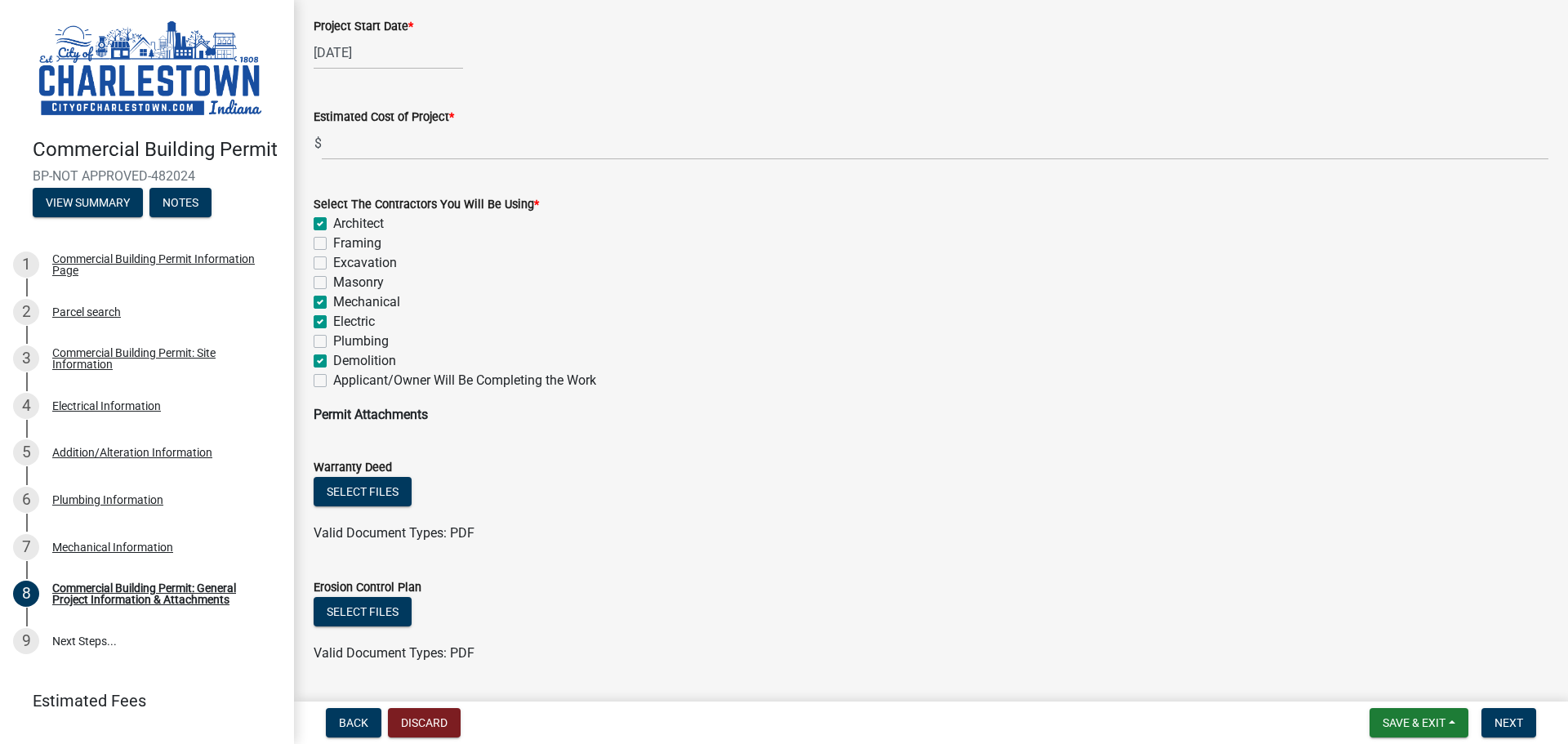
checkbox input "false"
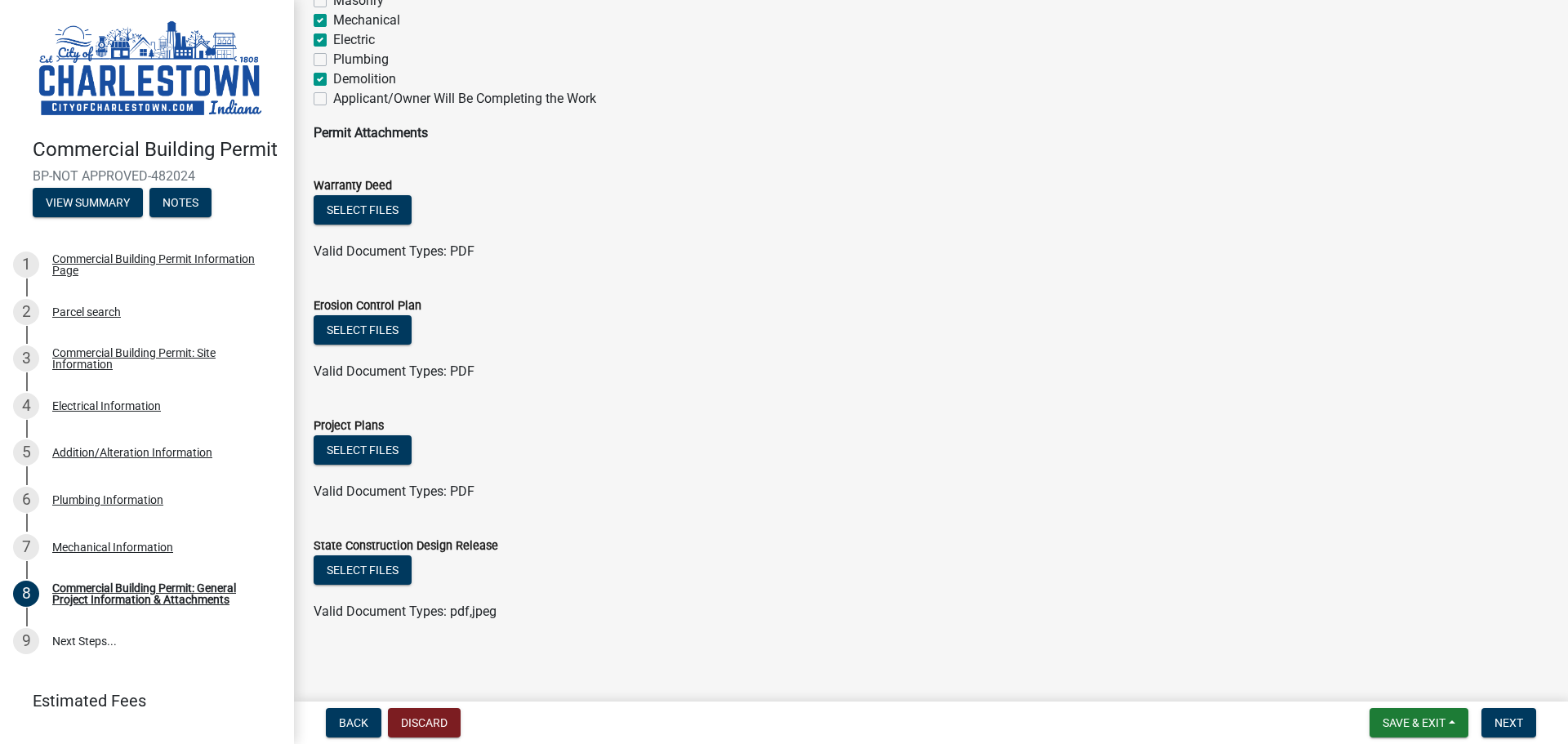
scroll to position [1240, 0]
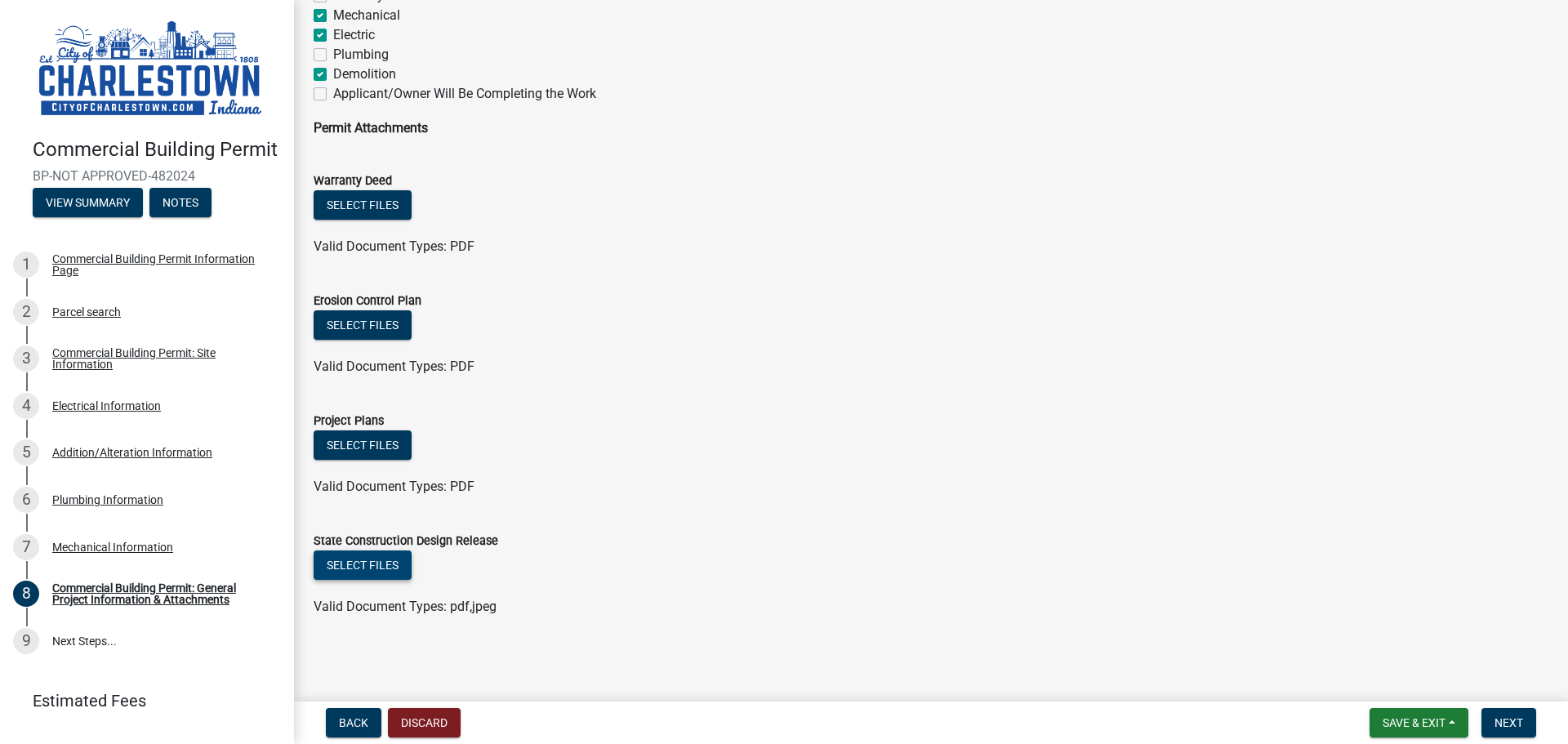
click at [363, 558] on button "Select files" at bounding box center [363, 565] width 98 height 30
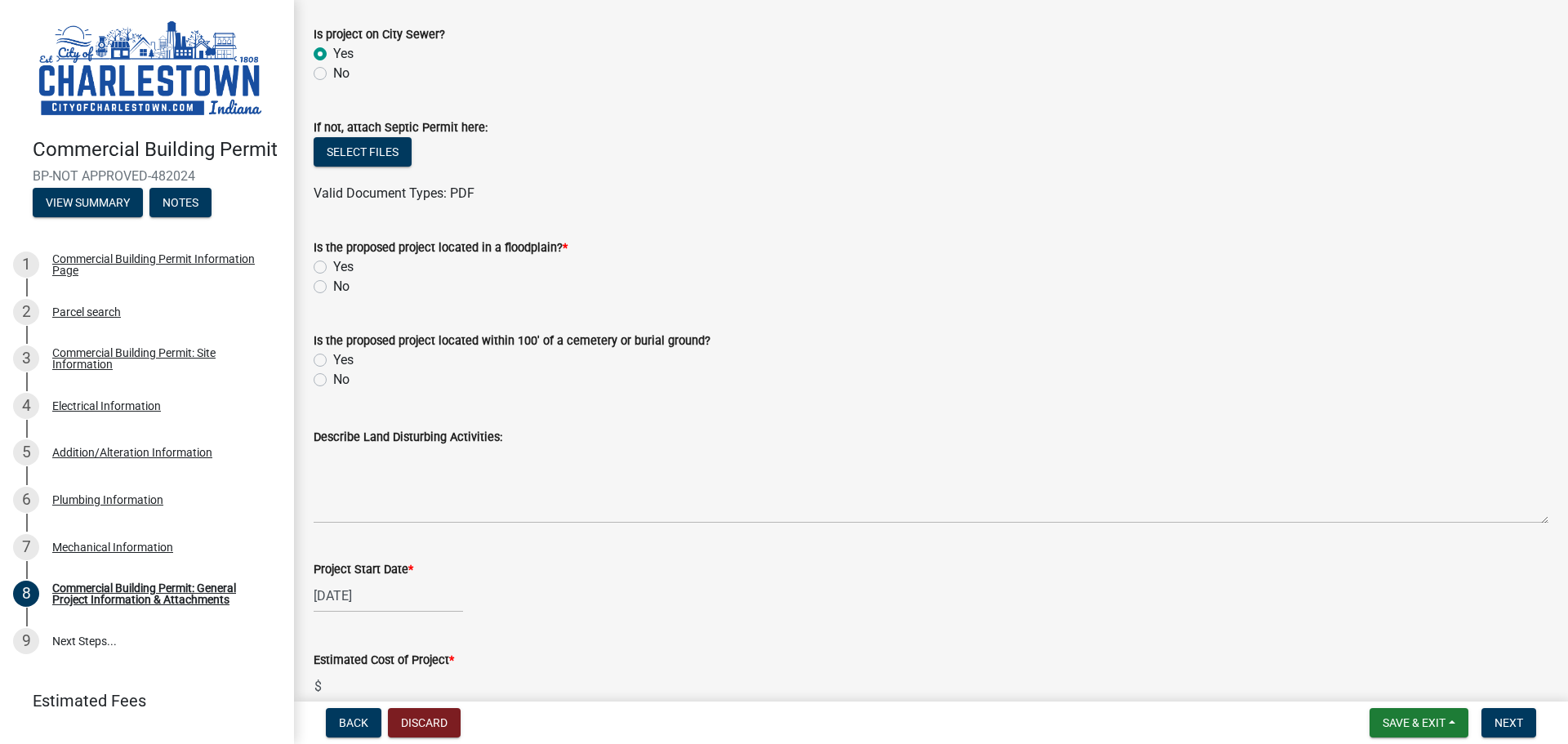
scroll to position [286, 0]
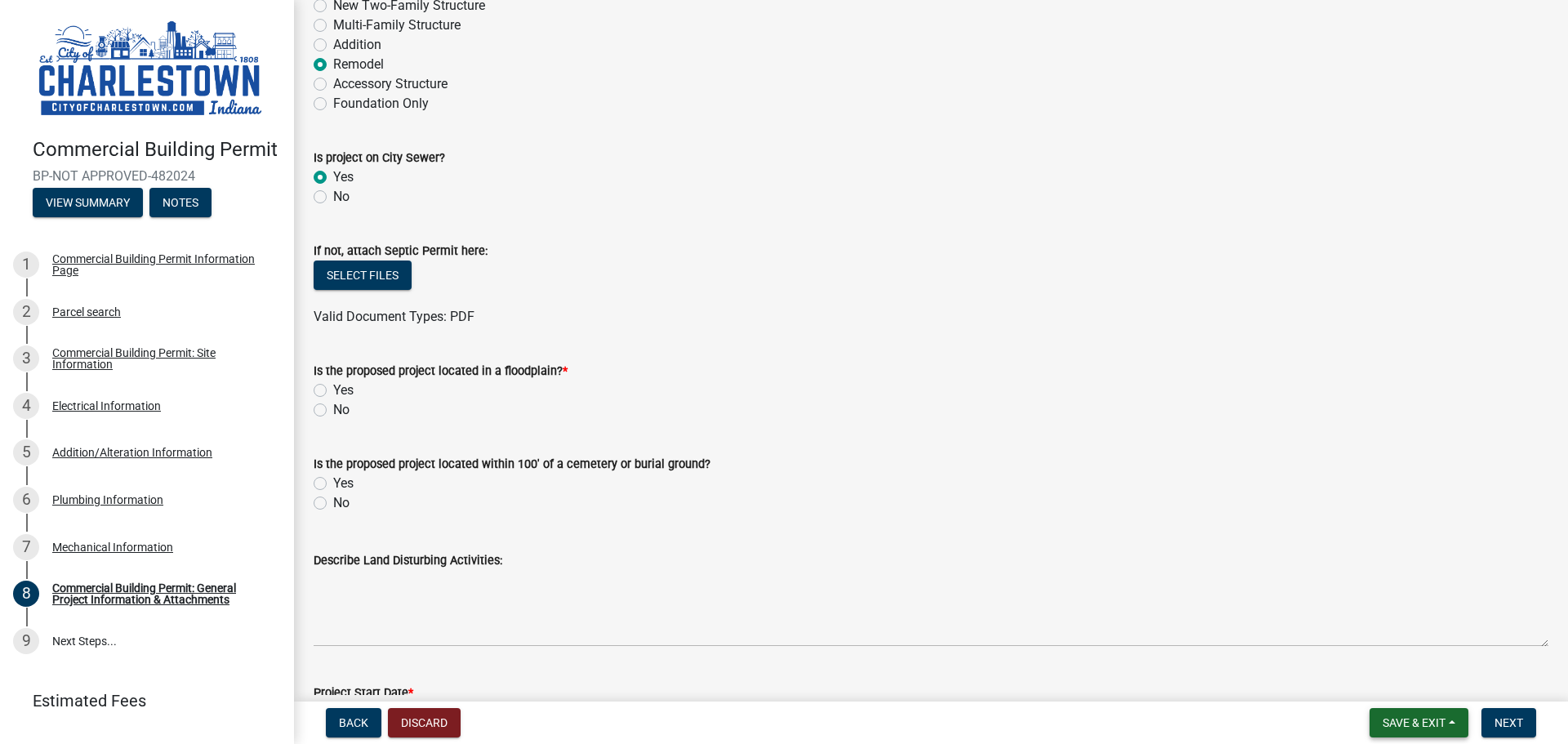
click at [1393, 718] on span "Save & Exit" at bounding box center [1414, 722] width 63 height 13
click at [1383, 681] on button "Save & Exit" at bounding box center [1403, 680] width 130 height 39
